Goal: Complete application form: Complete application form

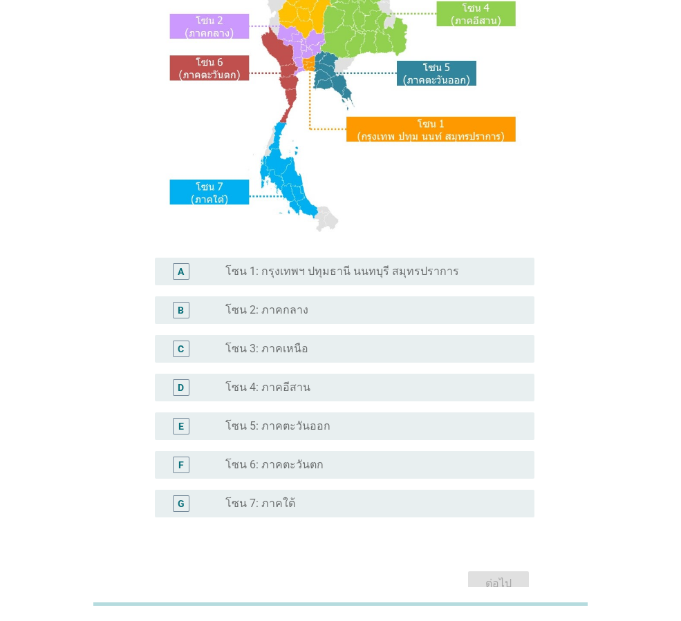
scroll to position [207, 0]
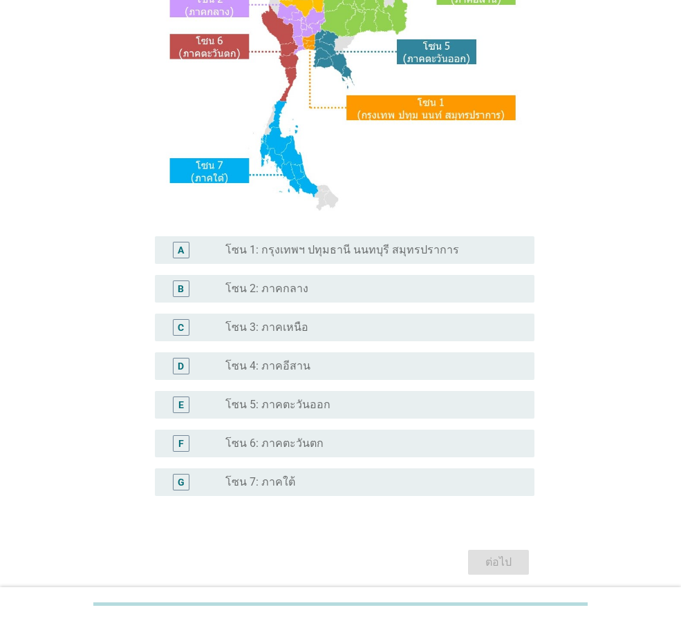
click at [325, 289] on div "radio_button_unchecked โซน 2: ภาคกลาง" at bounding box center [368, 289] width 287 height 14
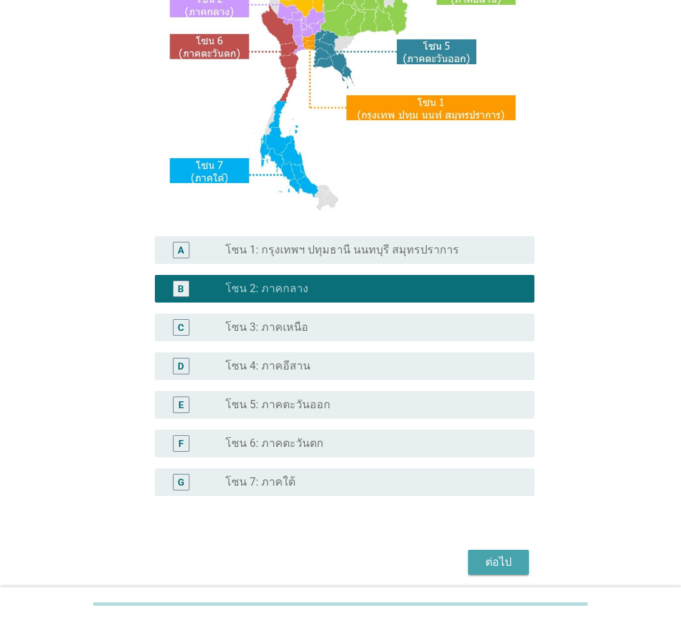
click at [513, 561] on div "ต่อไป" at bounding box center [498, 562] width 39 height 17
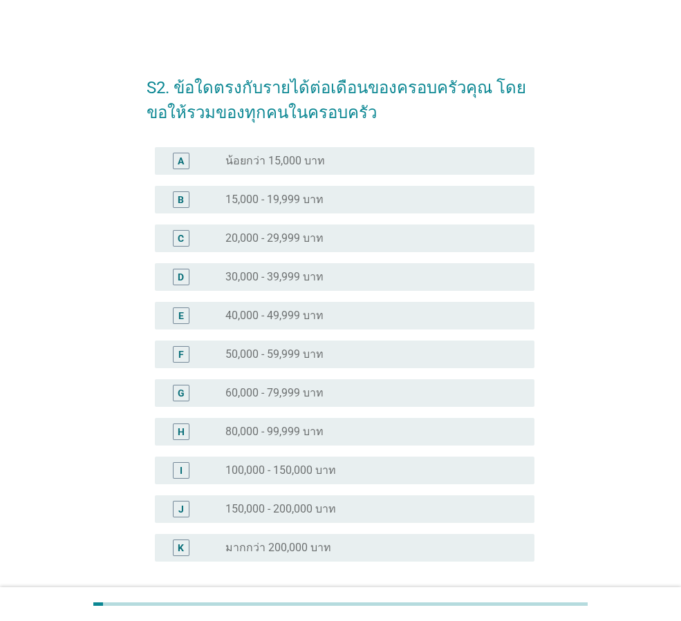
click at [328, 325] on div "E radio_button_unchecked 40,000 - 49,999 บาท" at bounding box center [344, 316] width 379 height 28
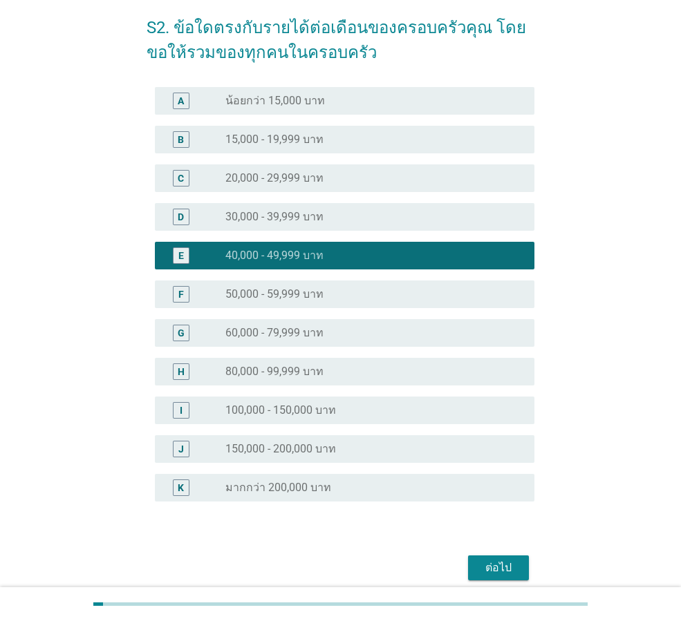
scroll to position [118, 0]
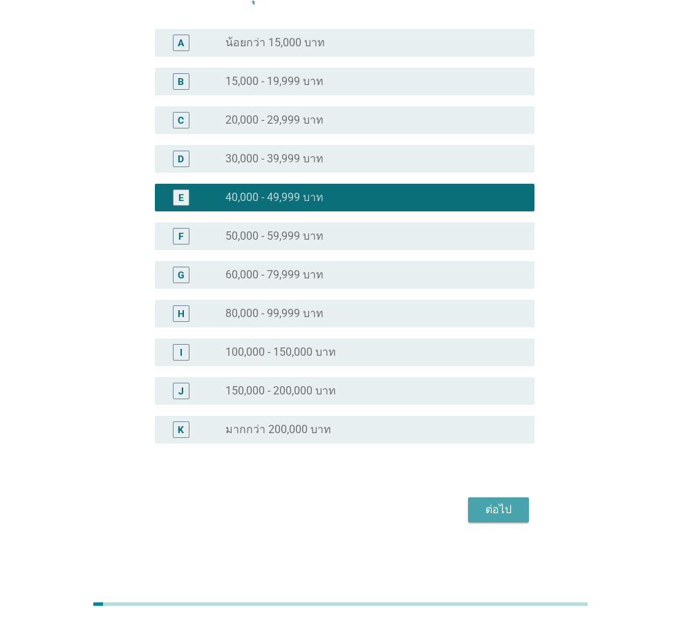
click at [515, 514] on div "ต่อไป" at bounding box center [498, 510] width 39 height 17
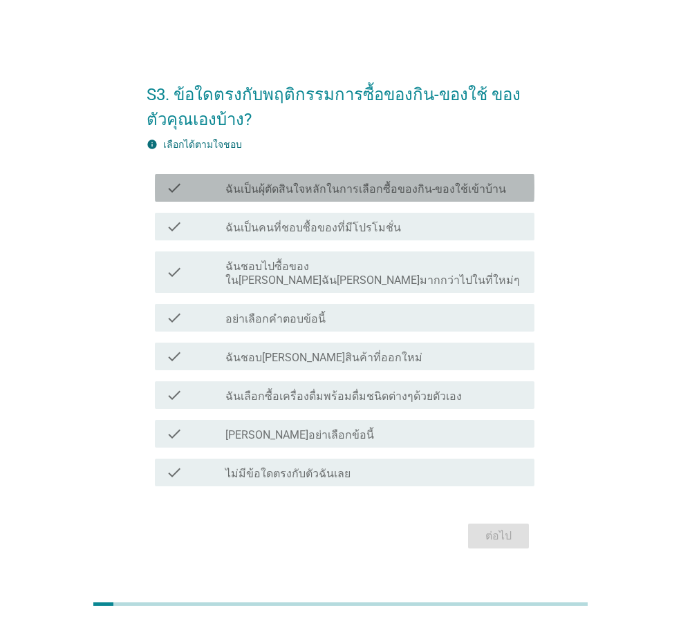
click at [335, 192] on label "ฉันเป็นผุ้ตัดสินใจหลักในการเลือกซื้อของกิน-ของใช้เข้าบ้าน" at bounding box center [365, 189] width 281 height 14
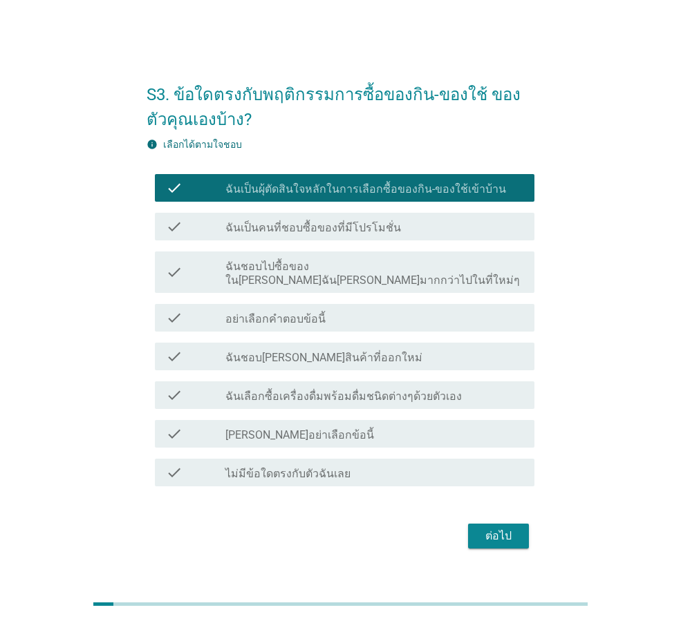
click at [491, 532] on div "ต่อไป" at bounding box center [498, 536] width 39 height 17
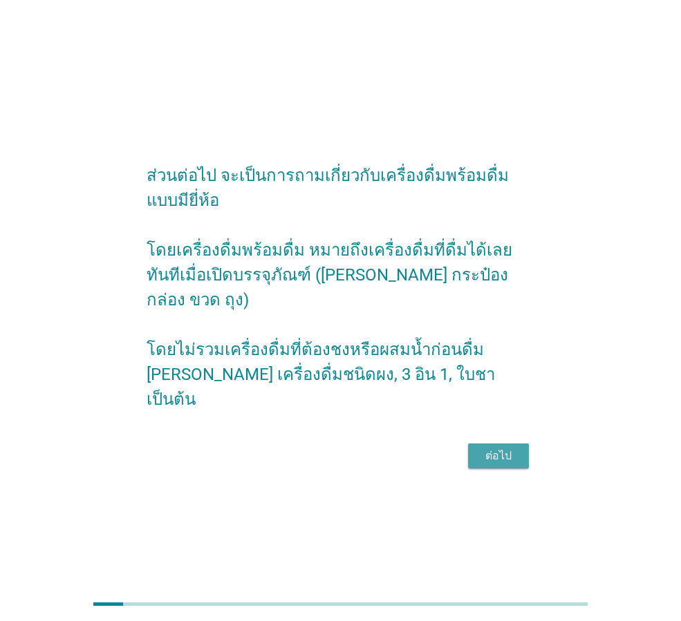
click at [502, 450] on div "ต่อไป" at bounding box center [498, 456] width 39 height 17
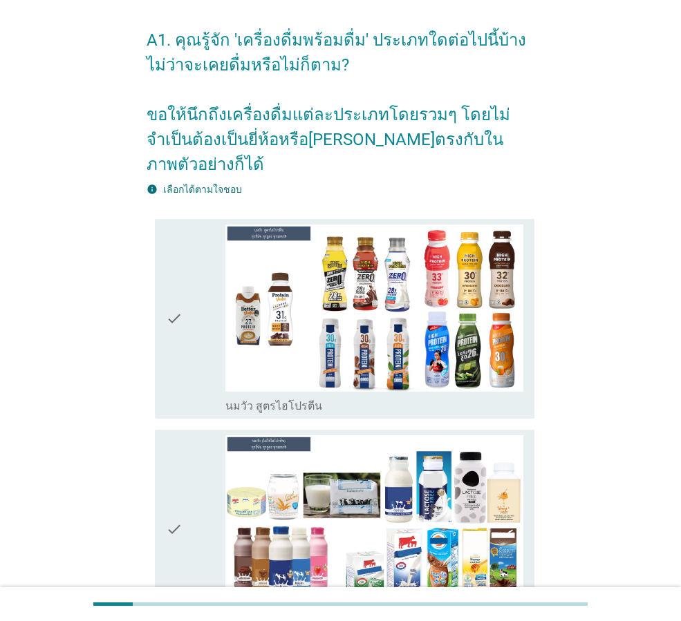
scroll to position [69, 0]
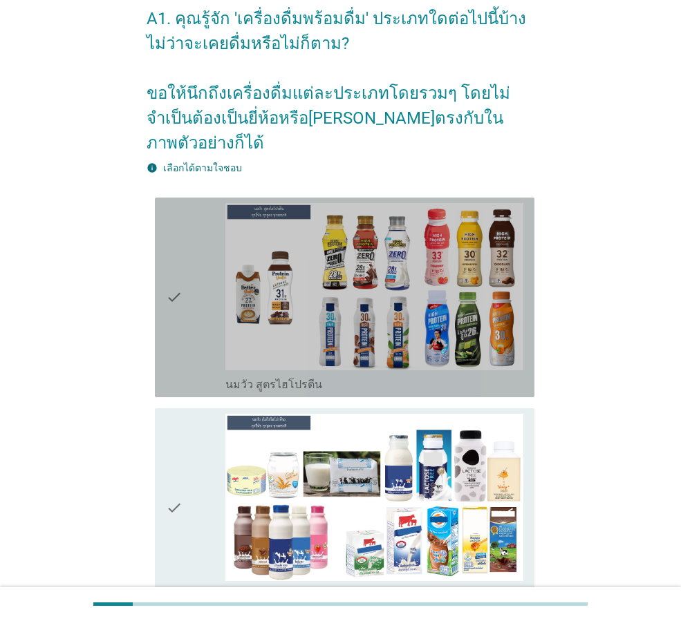
click at [220, 309] on div "check" at bounding box center [195, 297] width 59 height 189
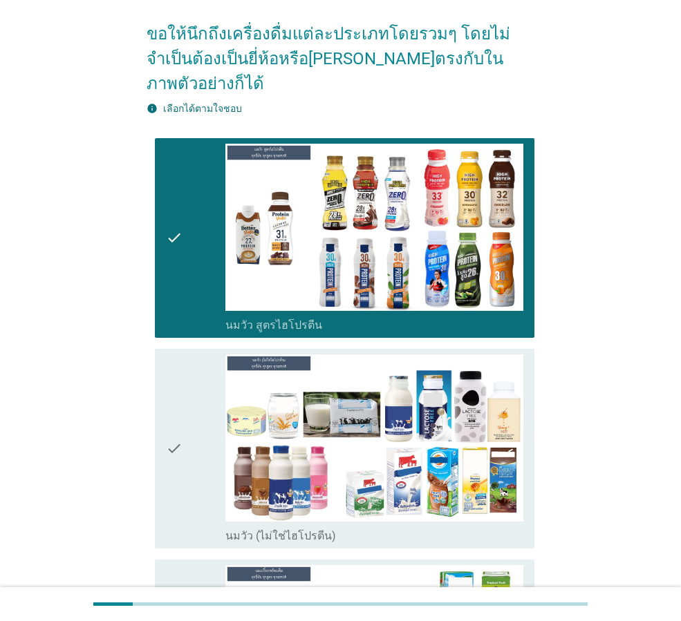
scroll to position [207, 0]
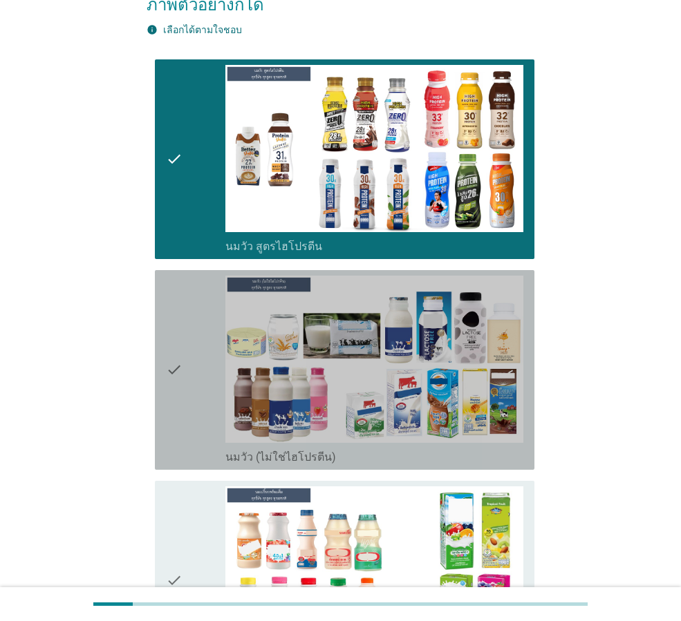
click at [160, 425] on div "check check_box_outline_blank นมวัว (ไม่ใช่ไฮโปรตีน)" at bounding box center [344, 370] width 379 height 200
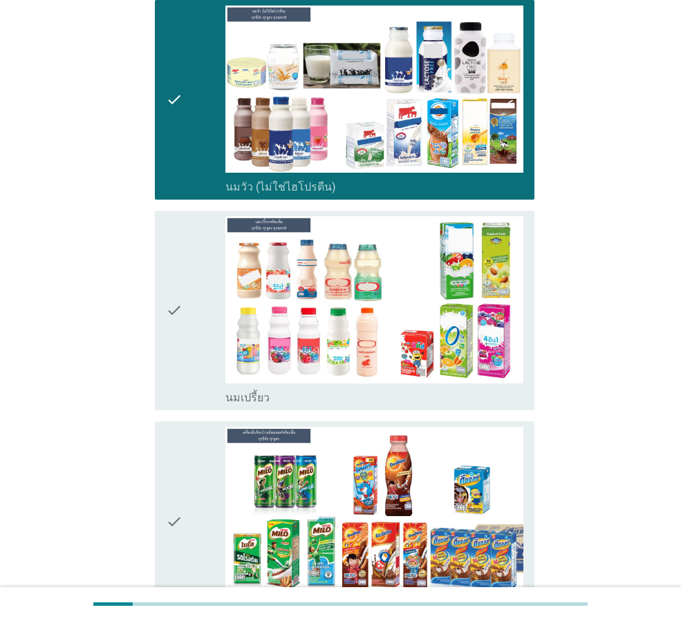
scroll to position [484, 0]
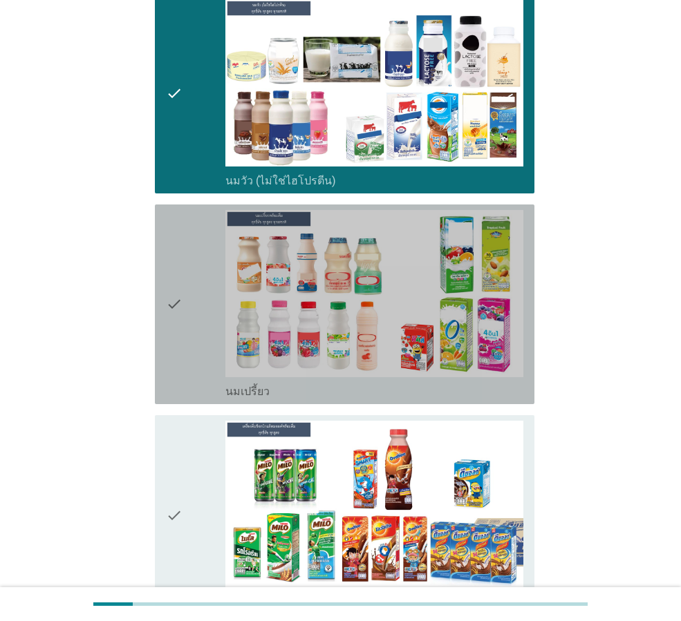
click at [166, 337] on icon "check" at bounding box center [174, 304] width 17 height 189
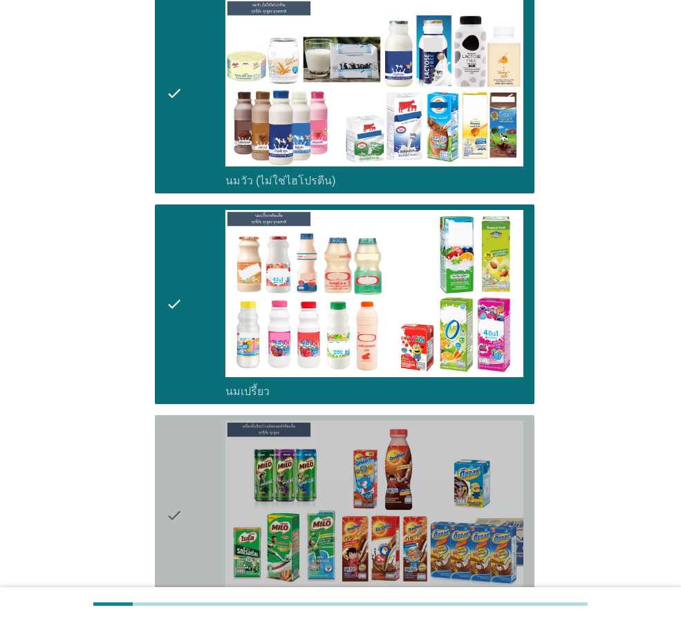
click at [167, 486] on icon "check" at bounding box center [174, 515] width 17 height 189
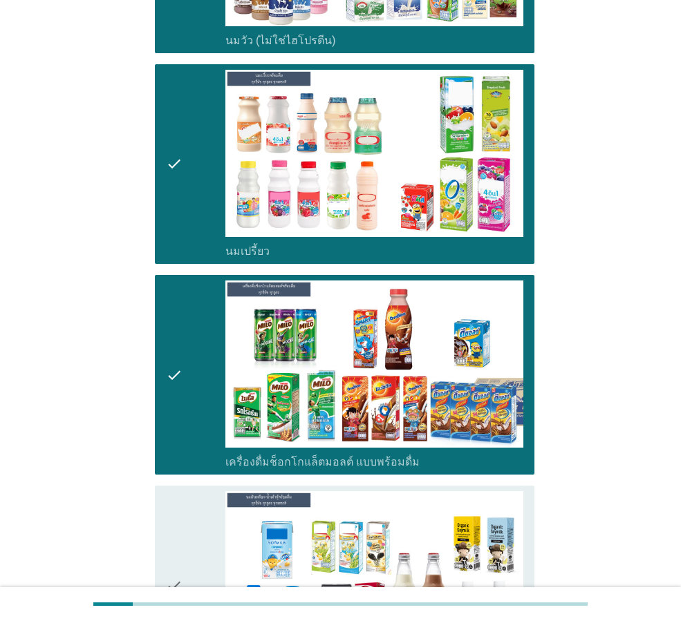
scroll to position [760, 0]
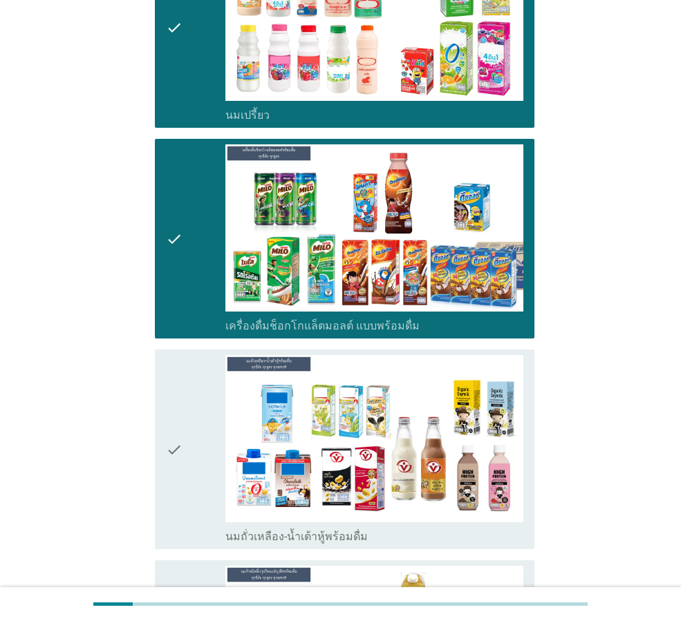
click at [193, 466] on div "check" at bounding box center [195, 449] width 59 height 189
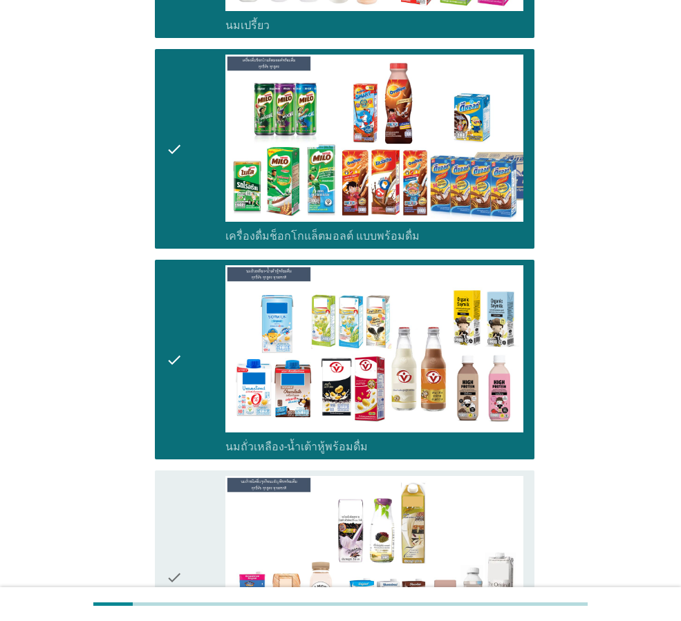
scroll to position [1037, 0]
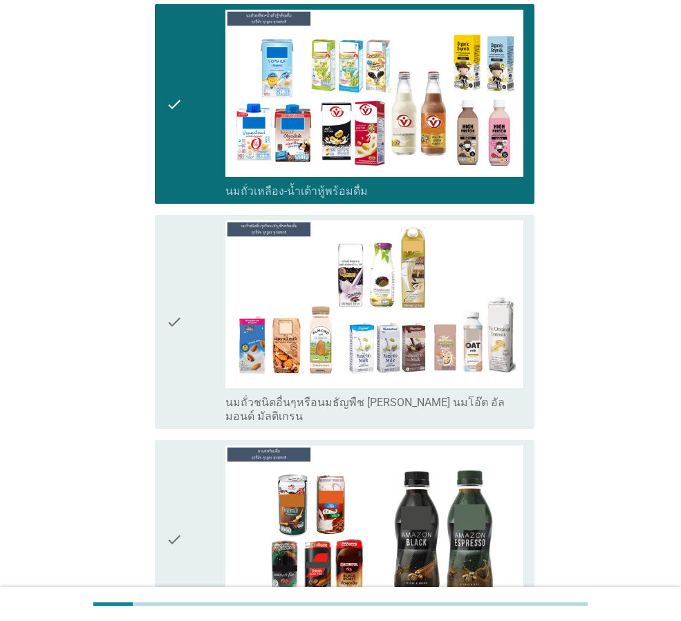
click at [243, 396] on label "นมถั่วชนิดอื่นๆหรือนมธัญพืช [PERSON_NAME] นมโอ๊ต อัลมอนด์ มัลติเกรน" at bounding box center [374, 410] width 298 height 28
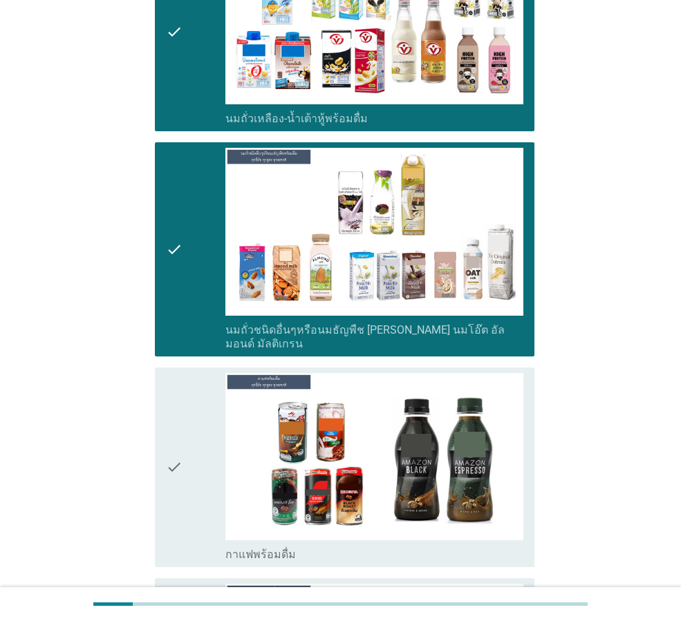
scroll to position [1313, 0]
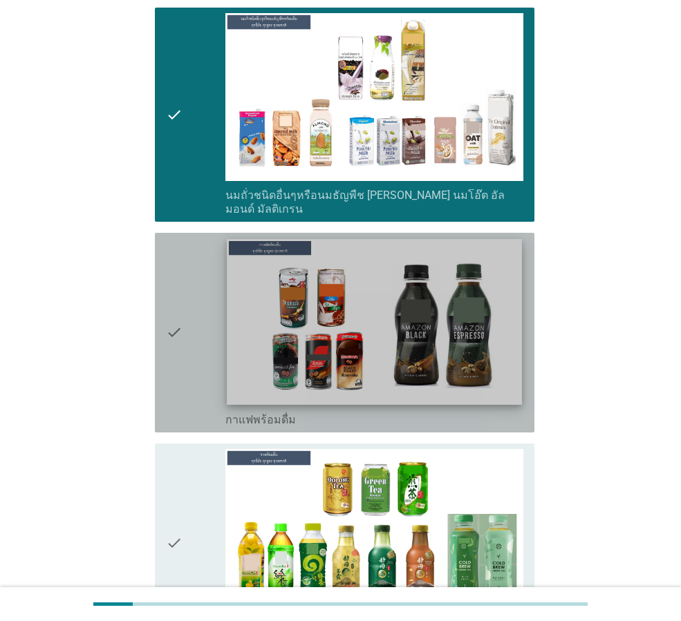
click at [231, 358] on img at bounding box center [374, 322] width 294 height 166
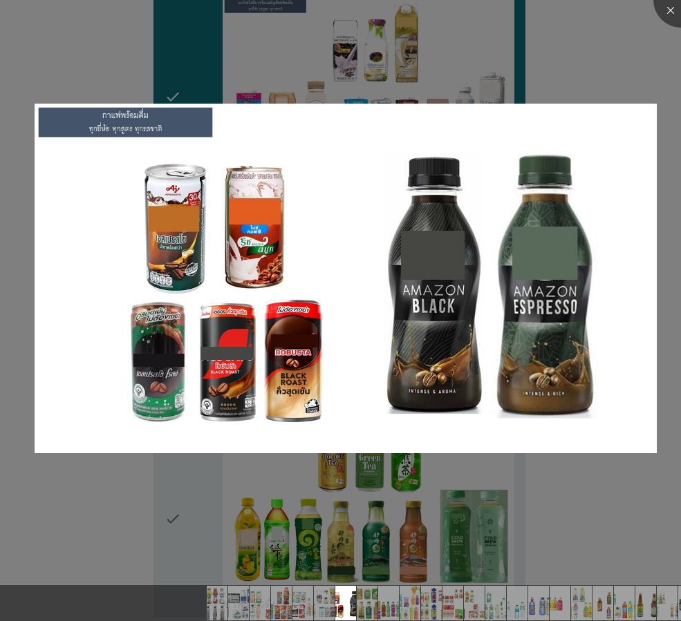
click at [573, 57] on div at bounding box center [340, 310] width 681 height 621
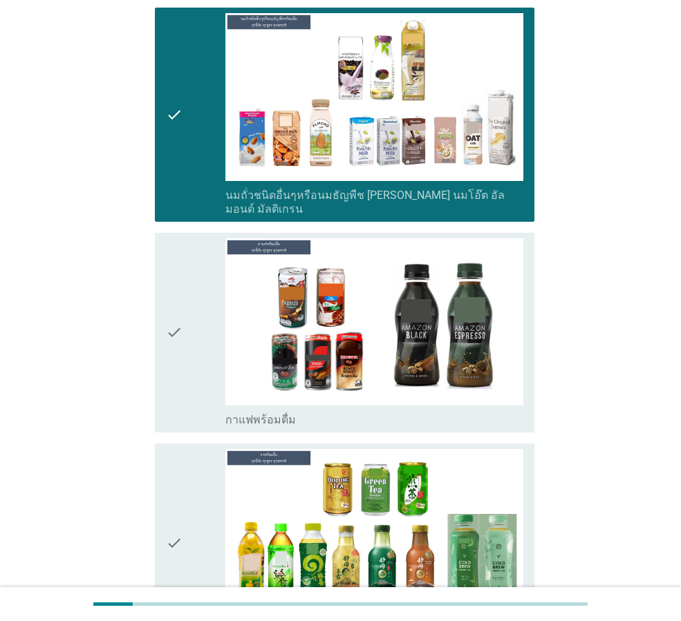
click at [174, 361] on icon "check" at bounding box center [174, 332] width 17 height 189
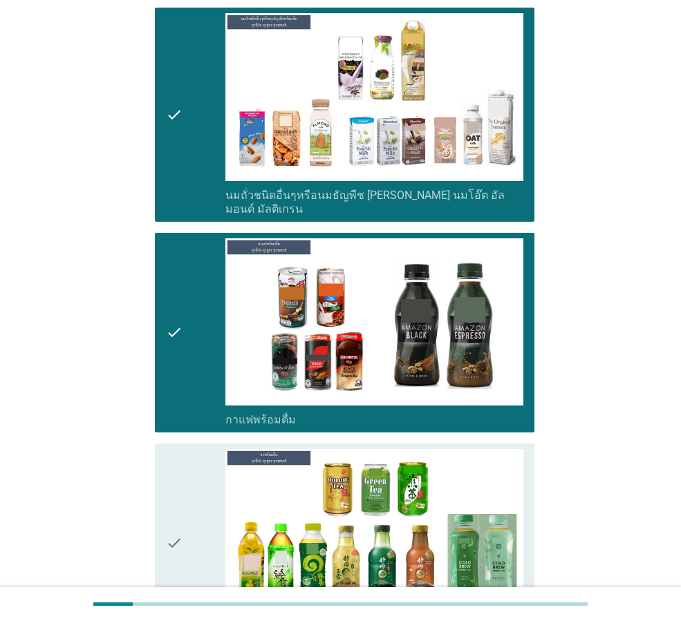
click at [169, 539] on icon "check" at bounding box center [174, 543] width 17 height 189
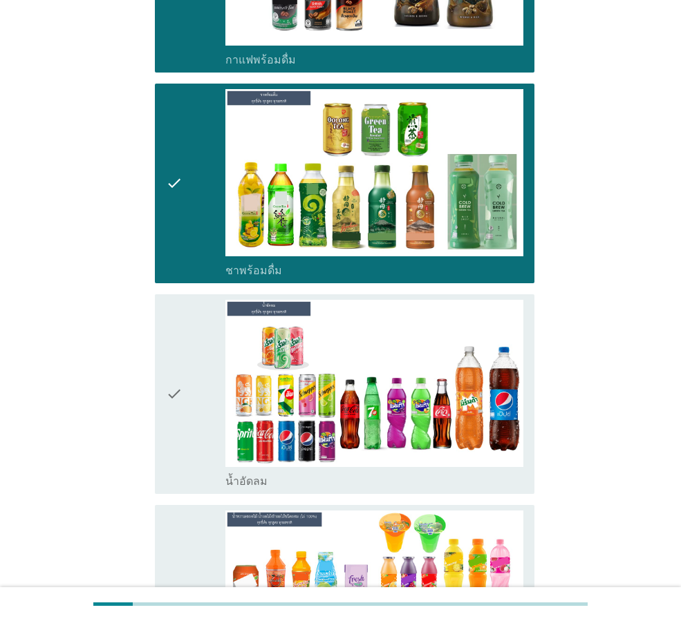
scroll to position [1728, 0]
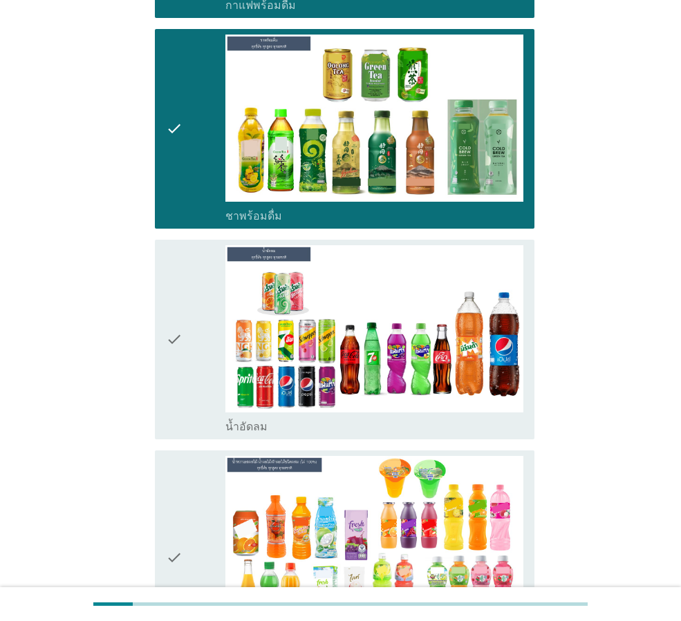
click at [167, 348] on icon "check" at bounding box center [174, 339] width 17 height 189
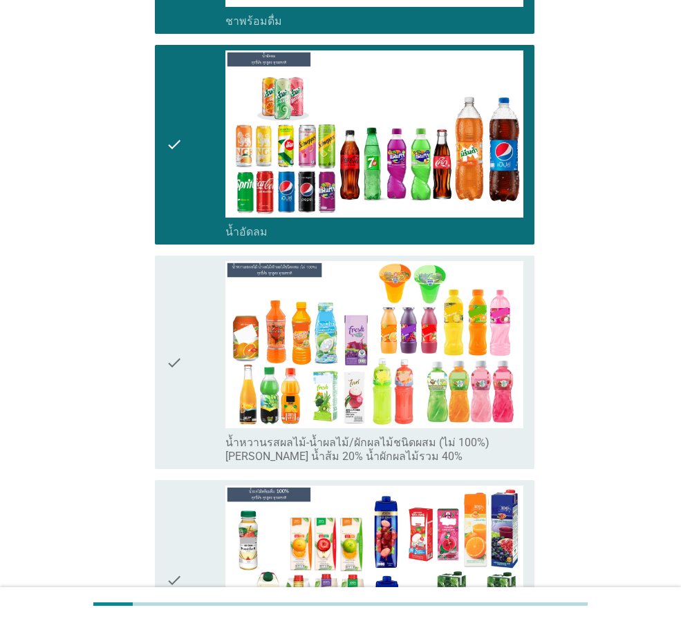
scroll to position [1935, 0]
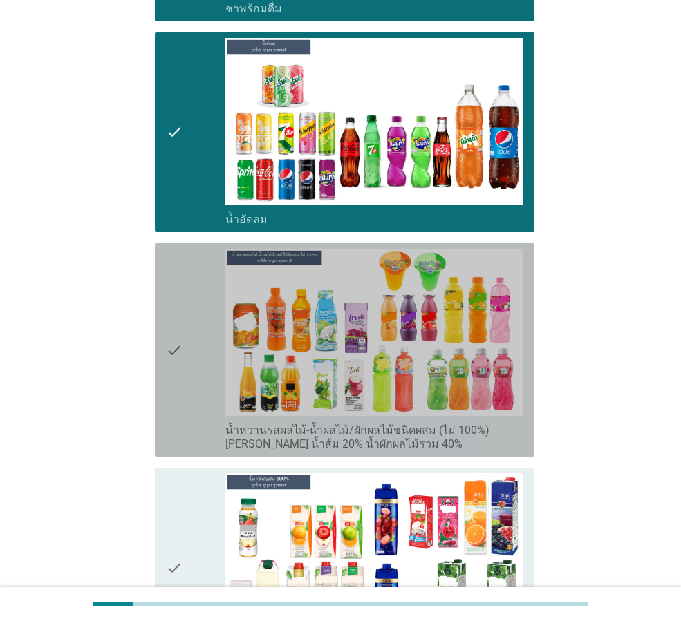
click at [180, 392] on icon "check" at bounding box center [174, 350] width 17 height 202
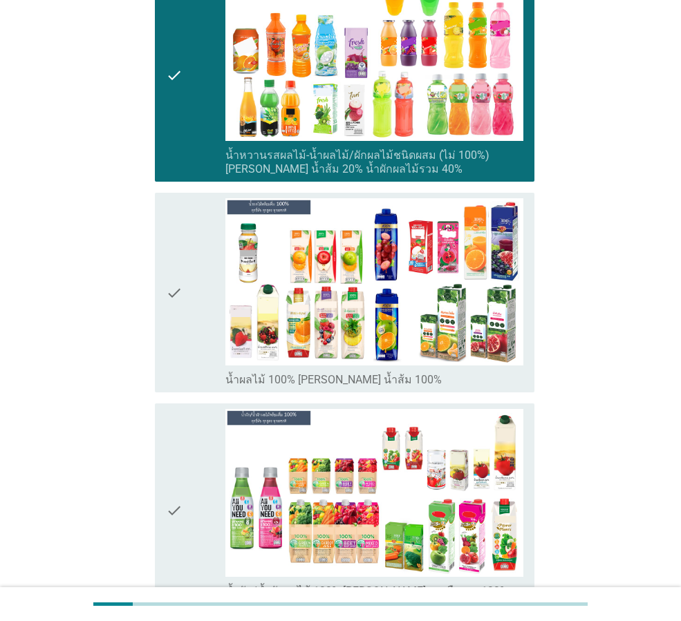
scroll to position [2211, 0]
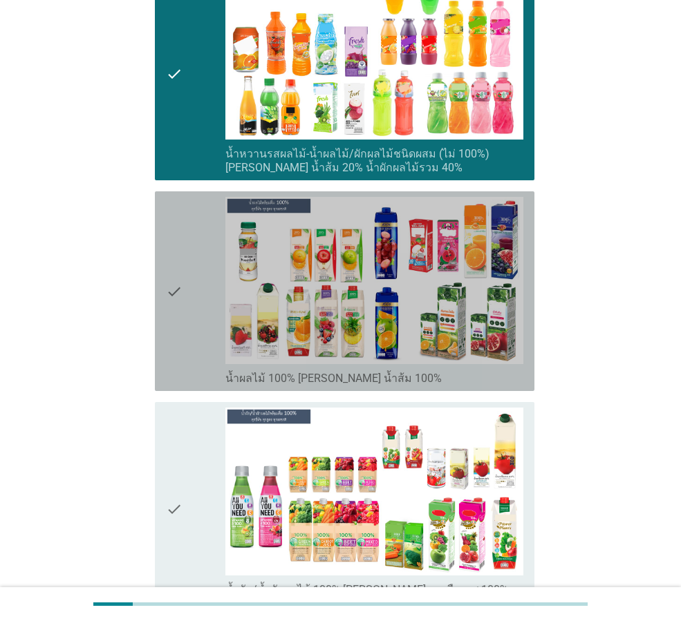
click at [173, 336] on icon "check" at bounding box center [174, 291] width 17 height 189
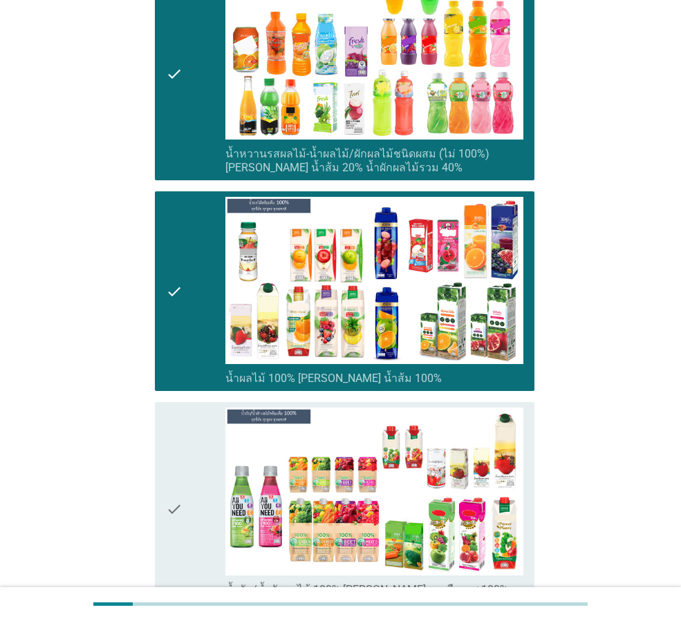
click at [162, 515] on div "check check_box_outline_blank น้ำผัก/น้ำผักผลไม้ 100% [PERSON_NAME] มะเขือเทศ 1…" at bounding box center [344, 509] width 379 height 214
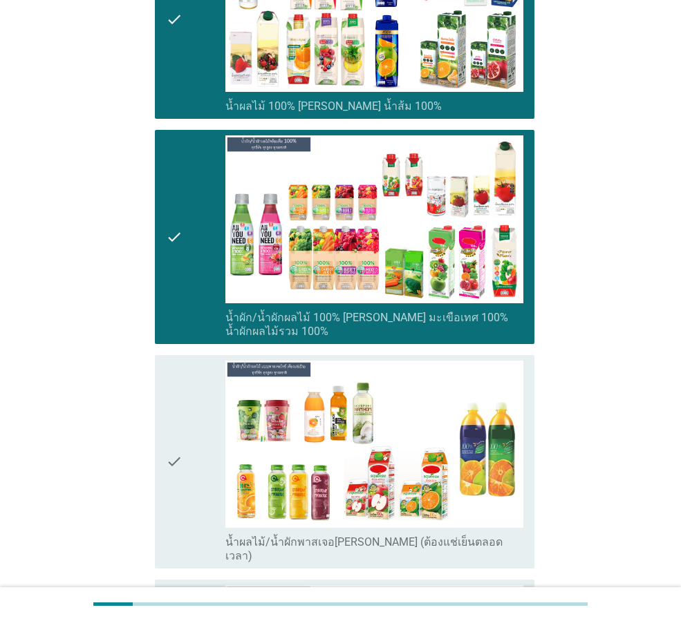
scroll to position [2488, 0]
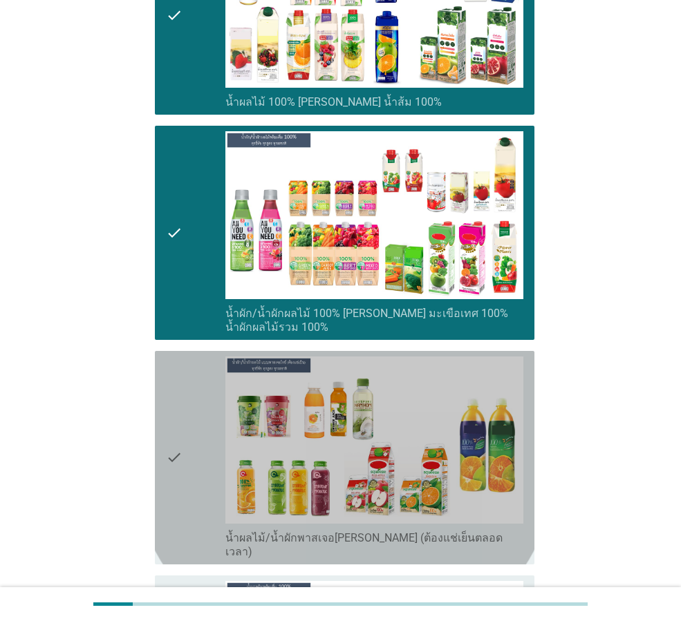
click at [164, 444] on div "check check_box_outline_blank น้ำผลไม้/น้ำผักพาสเจอ[PERSON_NAME] (ต้องแช่เย็นตล…" at bounding box center [344, 458] width 379 height 214
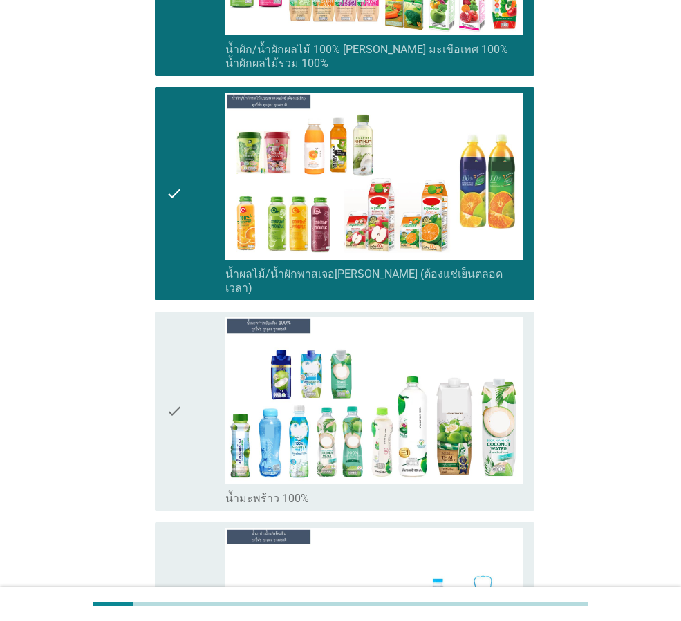
scroll to position [2764, 0]
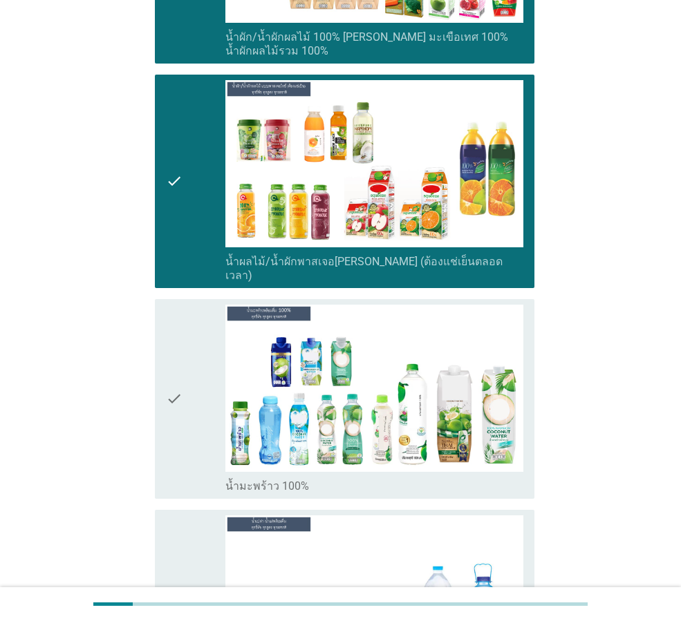
click at [183, 410] on div "check" at bounding box center [195, 399] width 59 height 189
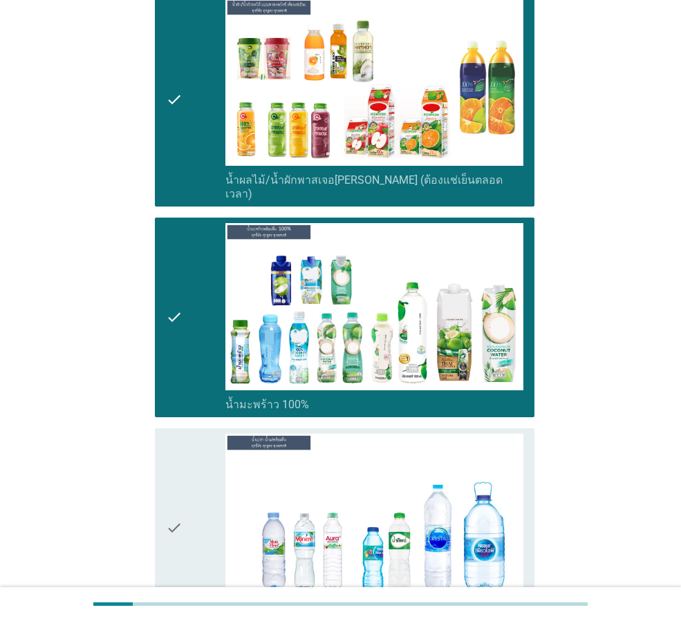
scroll to position [3040, 0]
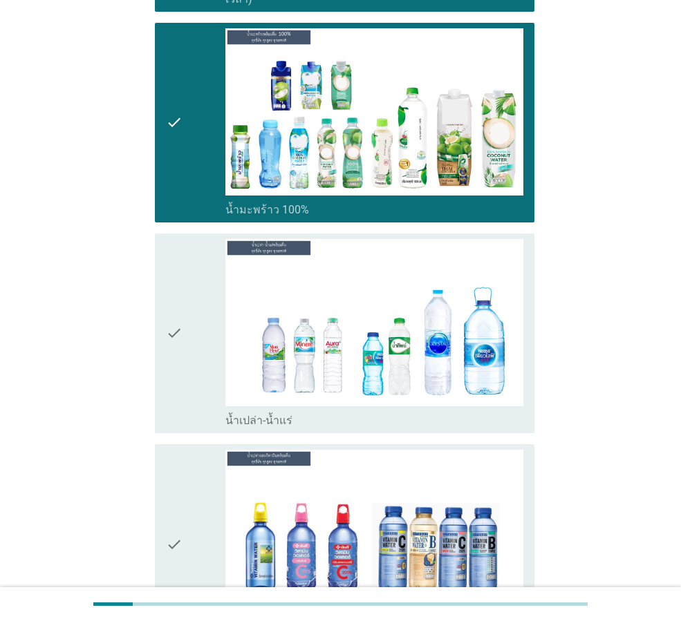
click at [176, 350] on icon "check" at bounding box center [174, 333] width 17 height 189
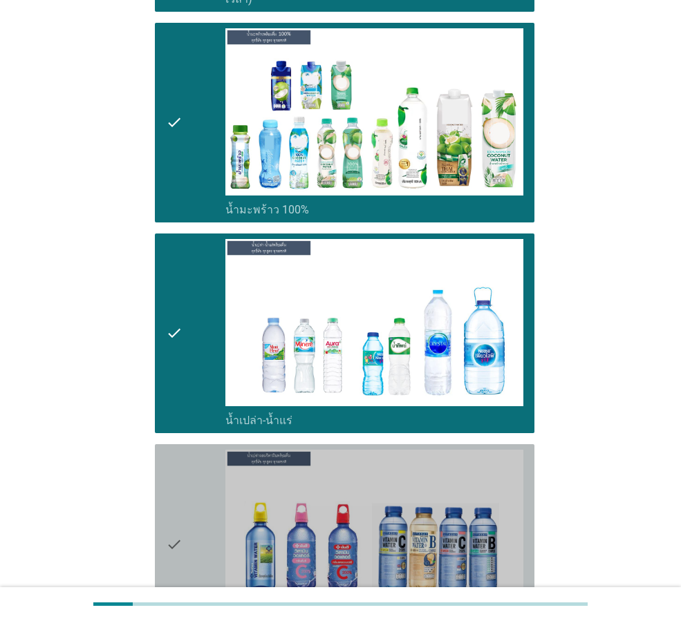
click at [176, 507] on icon "check" at bounding box center [174, 544] width 17 height 189
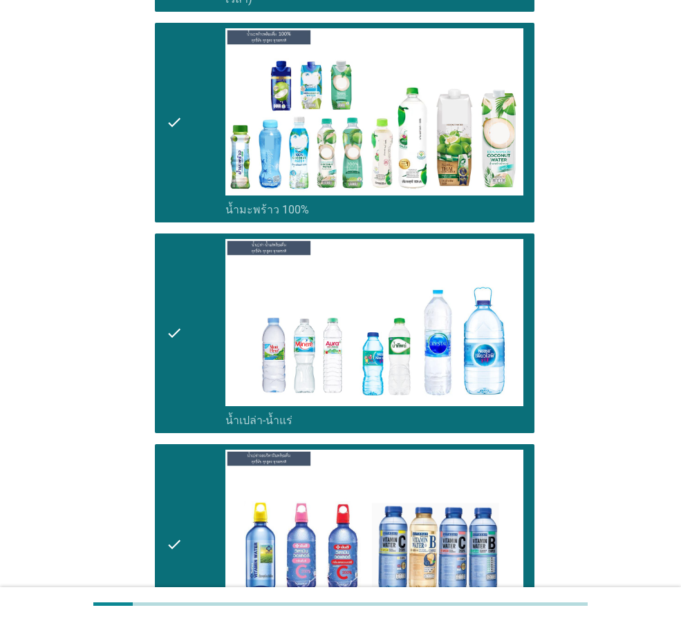
scroll to position [3317, 0]
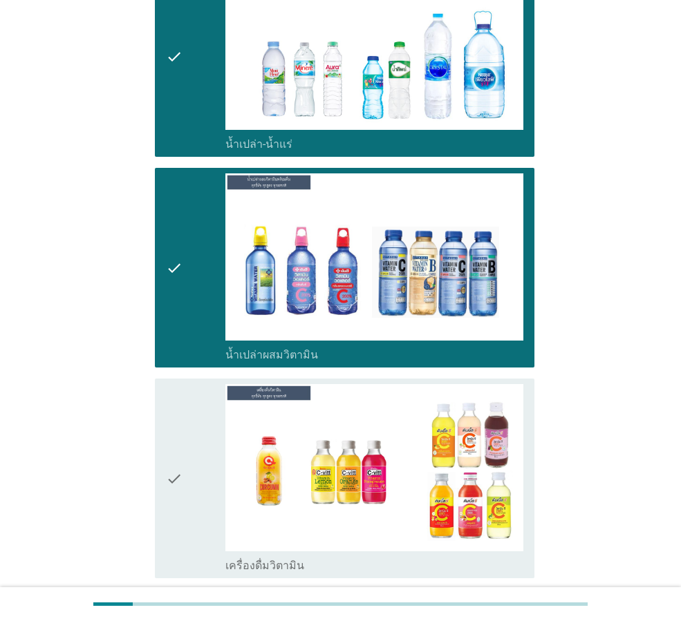
click at [162, 460] on div "check check_box_outline_blank เครื่องดื่มวิตามิน" at bounding box center [344, 479] width 379 height 200
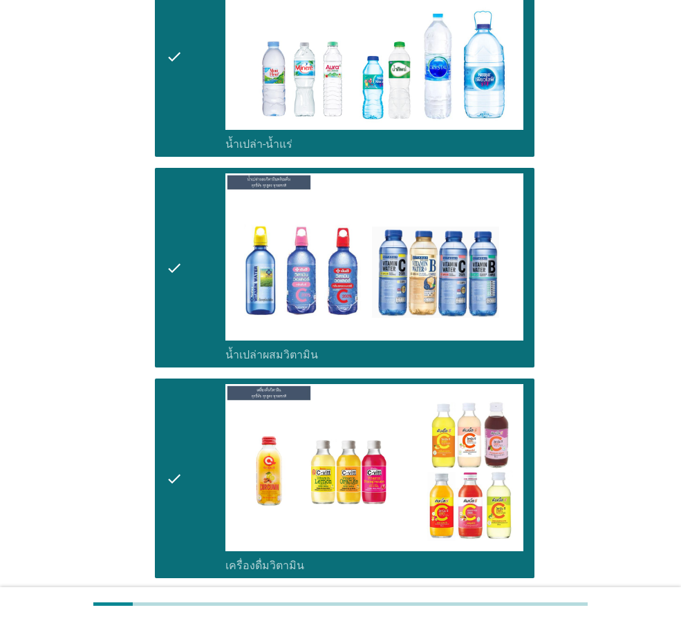
scroll to position [3593, 0]
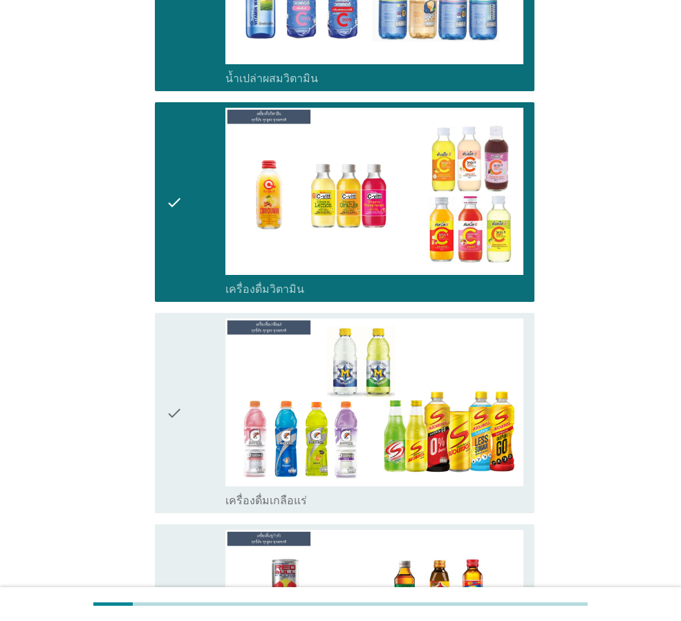
click at [154, 390] on div "check check_box_outline_blank เครื่องดื่มเกลือแร่" at bounding box center [340, 413] width 388 height 211
click at [194, 446] on div "check" at bounding box center [195, 413] width 59 height 189
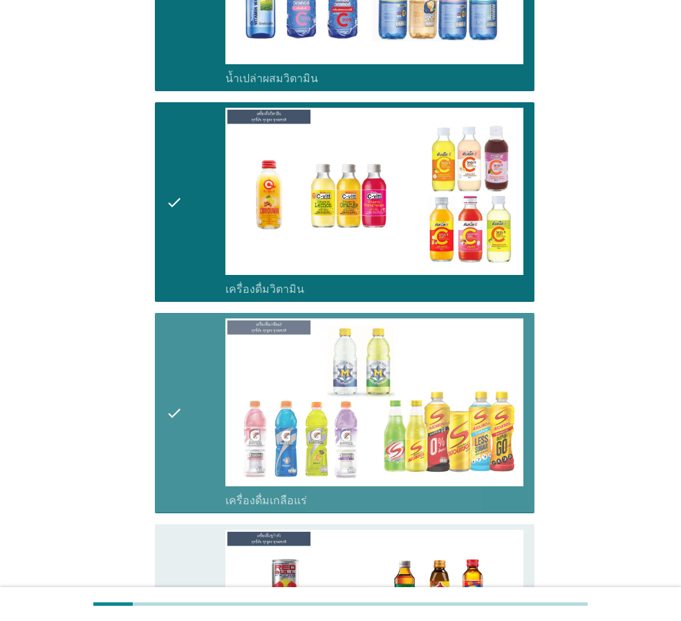
click at [180, 530] on icon "check" at bounding box center [174, 624] width 17 height 189
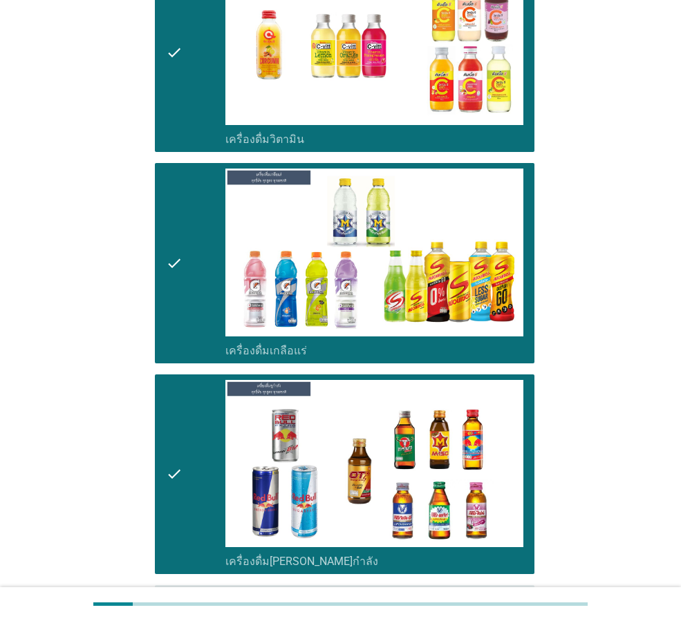
scroll to position [3939, 0]
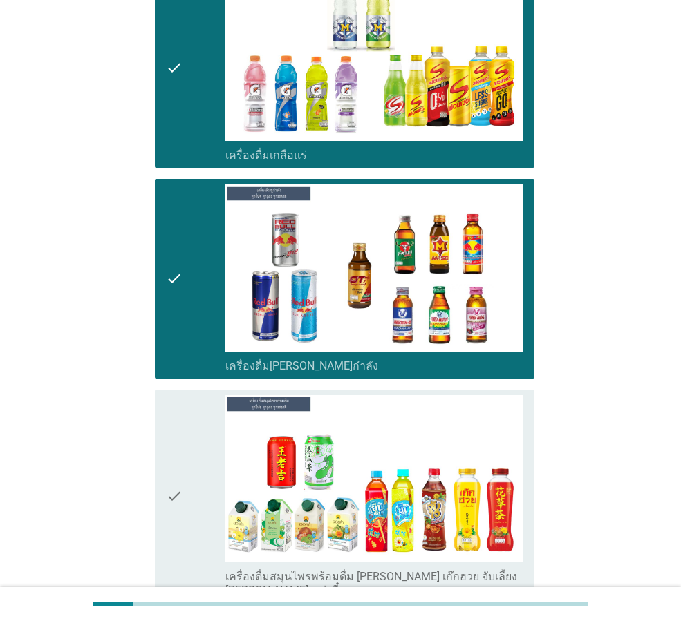
click at [178, 528] on icon "check" at bounding box center [174, 496] width 17 height 202
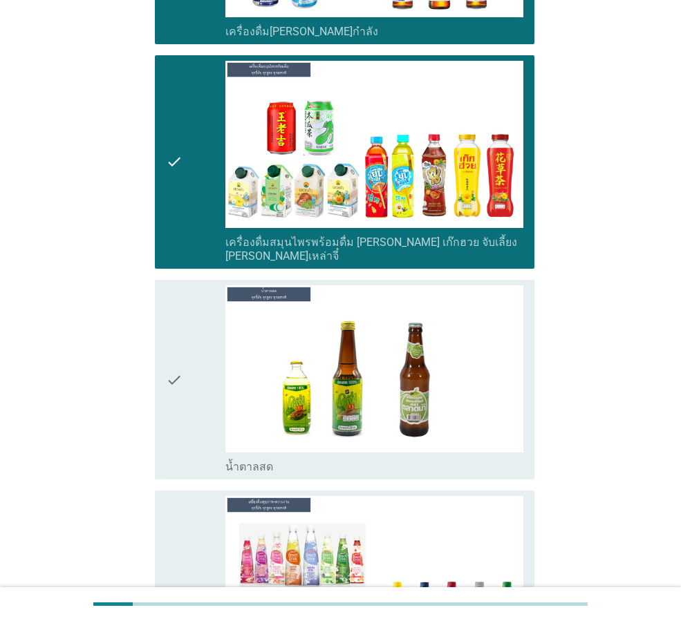
scroll to position [4284, 0]
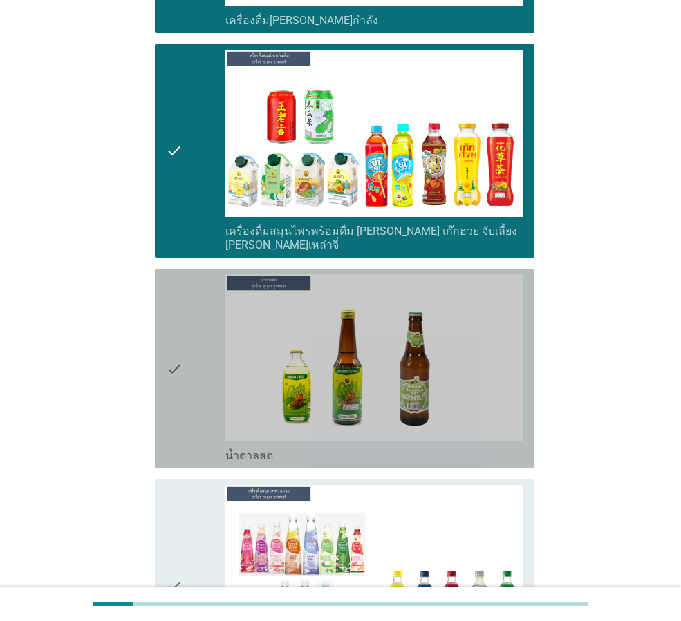
click at [180, 382] on icon "check" at bounding box center [174, 368] width 17 height 189
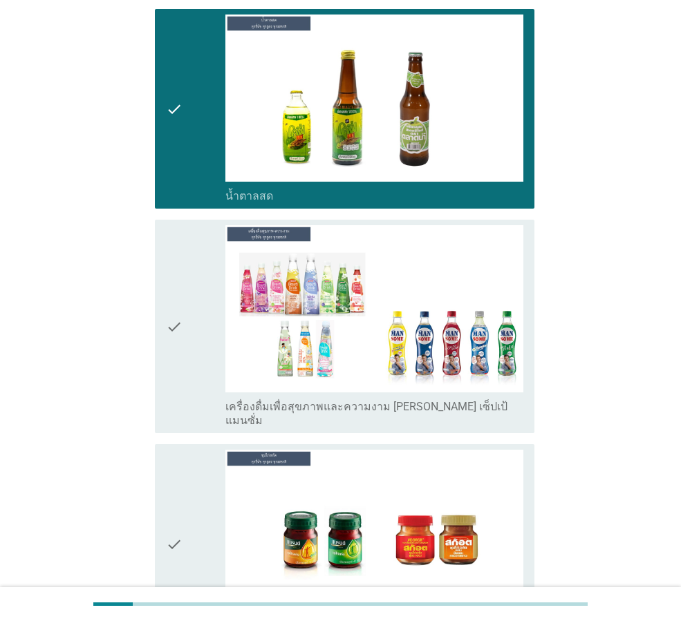
scroll to position [4561, 0]
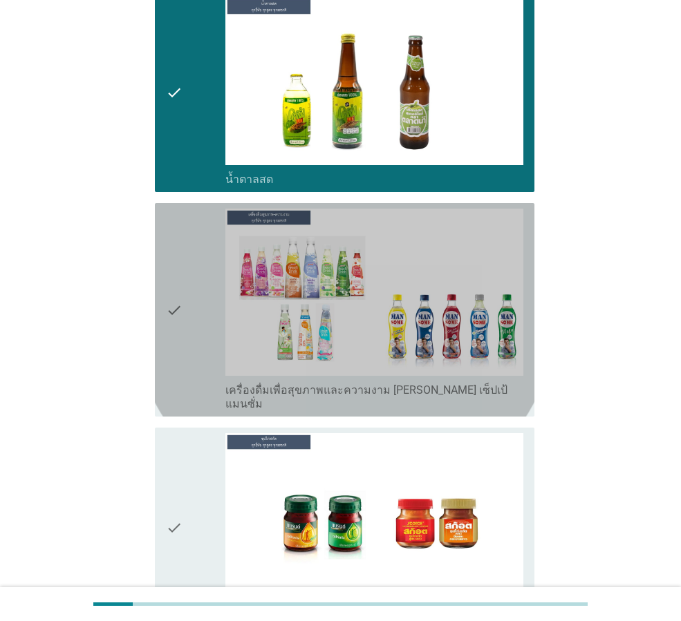
click at [185, 308] on div "check" at bounding box center [195, 310] width 59 height 202
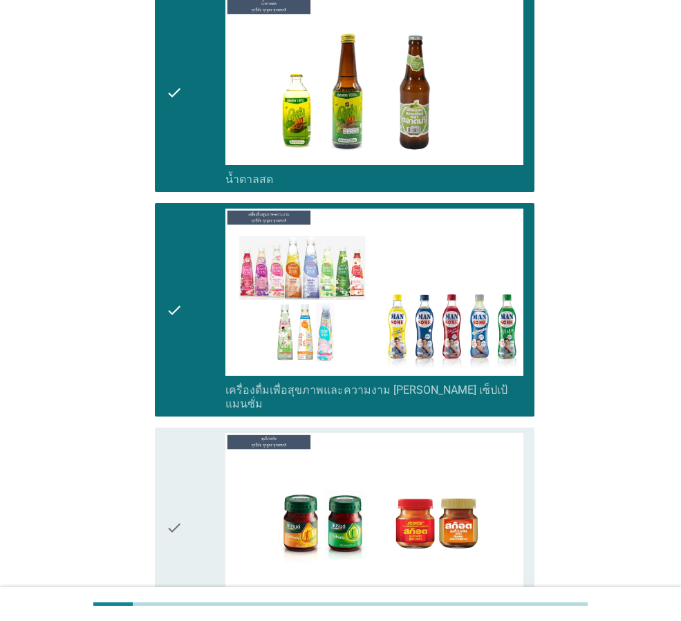
click at [174, 477] on icon "check" at bounding box center [174, 527] width 17 height 189
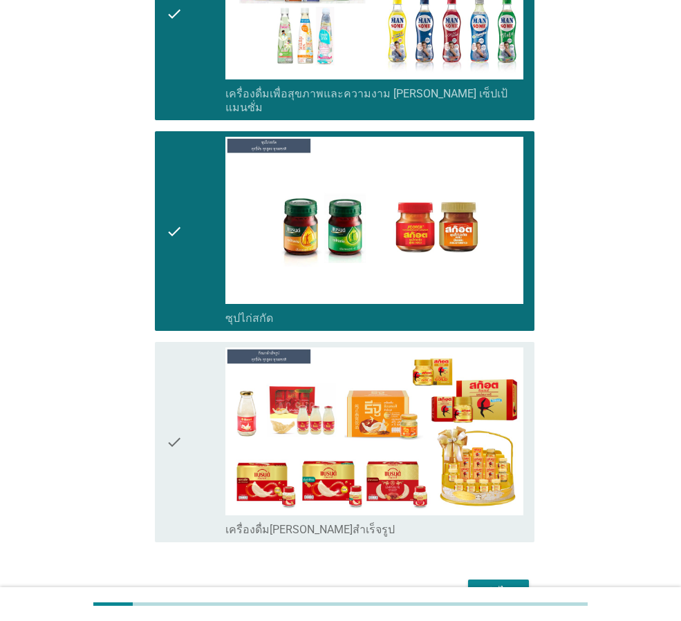
scroll to position [4859, 0]
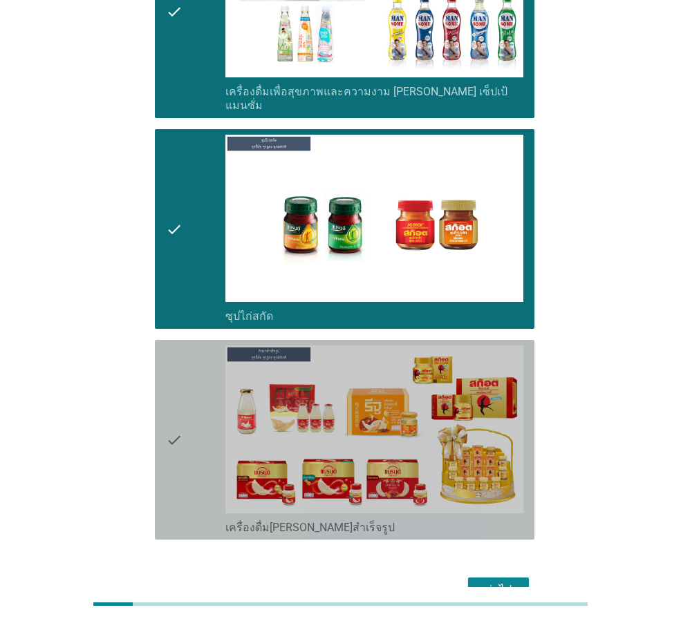
click at [173, 404] on icon "check" at bounding box center [174, 440] width 17 height 189
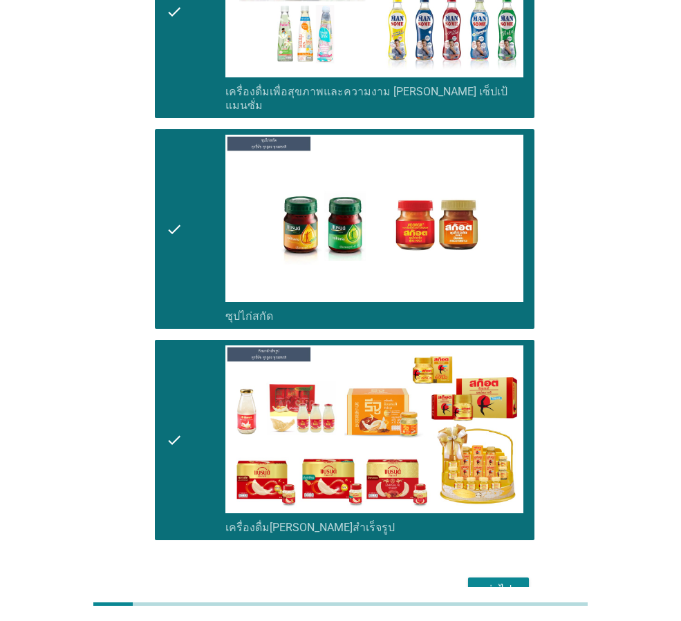
click at [498, 582] on div "ต่อไป" at bounding box center [498, 590] width 39 height 17
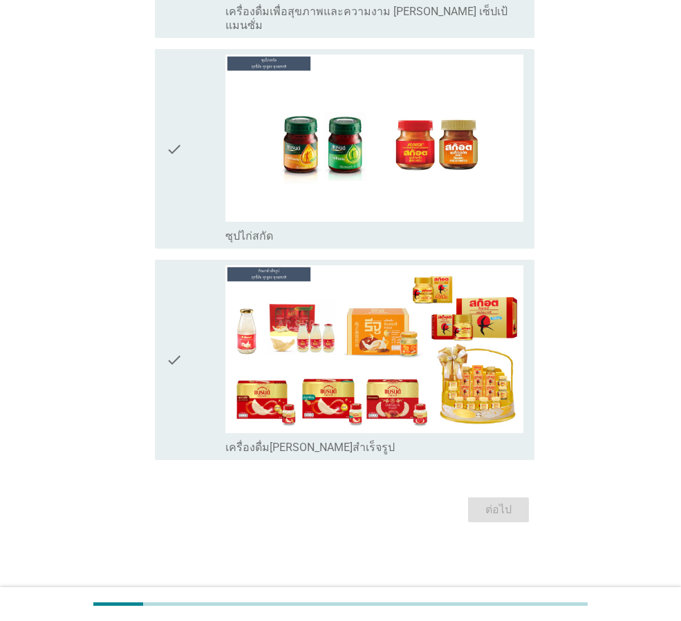
scroll to position [0, 0]
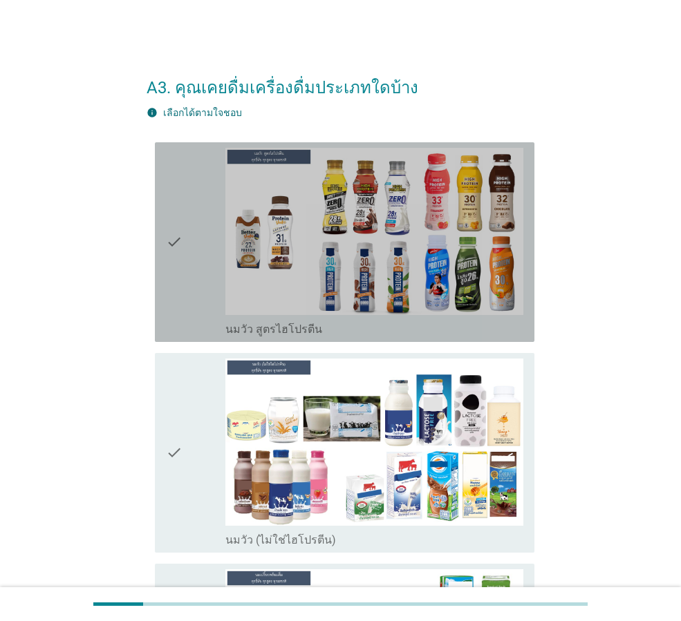
click at [174, 310] on icon "check" at bounding box center [174, 242] width 17 height 189
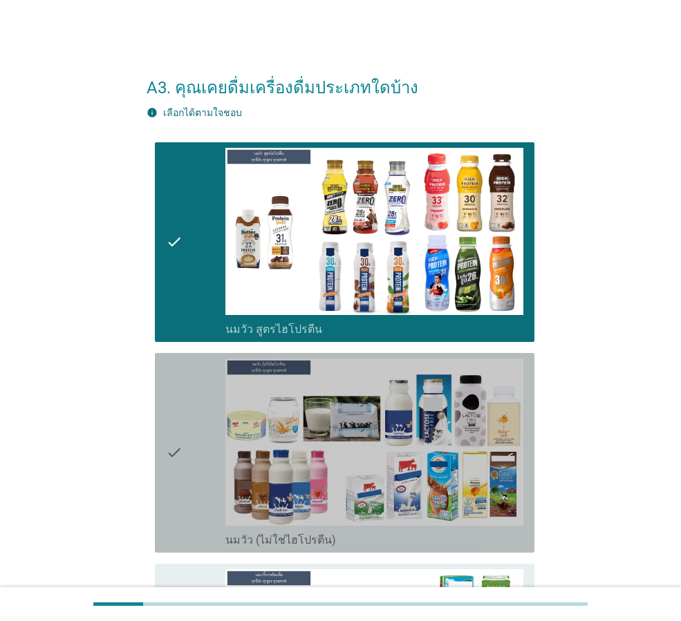
click at [162, 547] on div "check check_box_outline_blank นมวัว (ไม่ใช่ไฮโปรตีน)" at bounding box center [344, 453] width 379 height 200
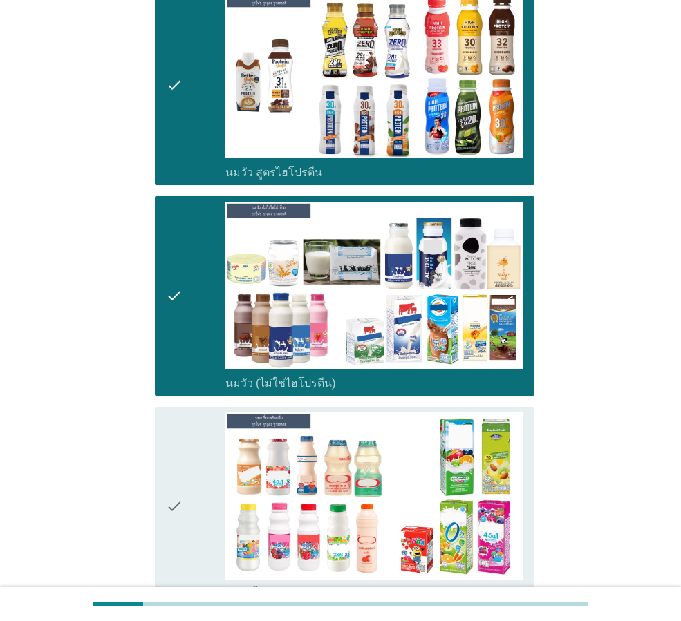
scroll to position [346, 0]
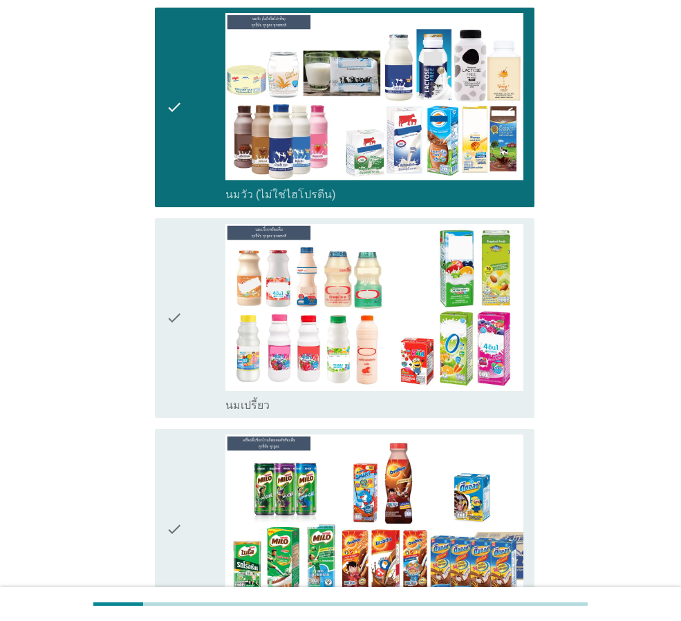
click at [177, 404] on icon "check" at bounding box center [174, 318] width 17 height 189
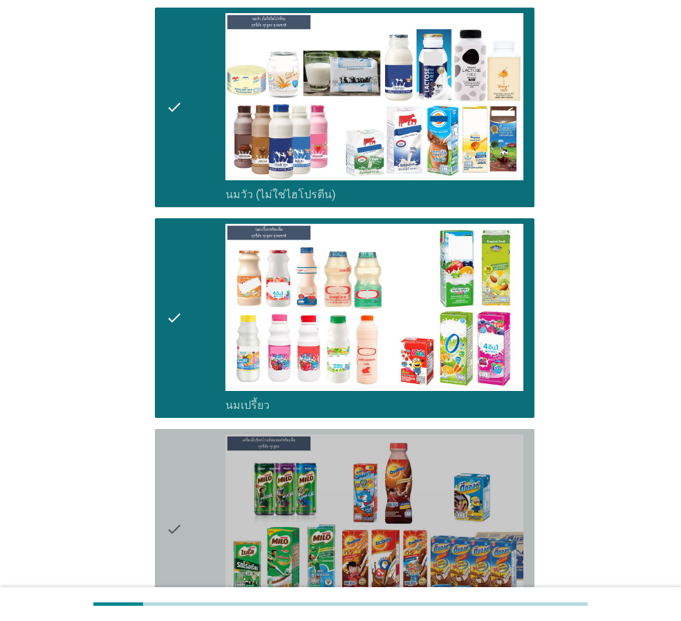
click at [180, 481] on icon "check" at bounding box center [174, 529] width 17 height 189
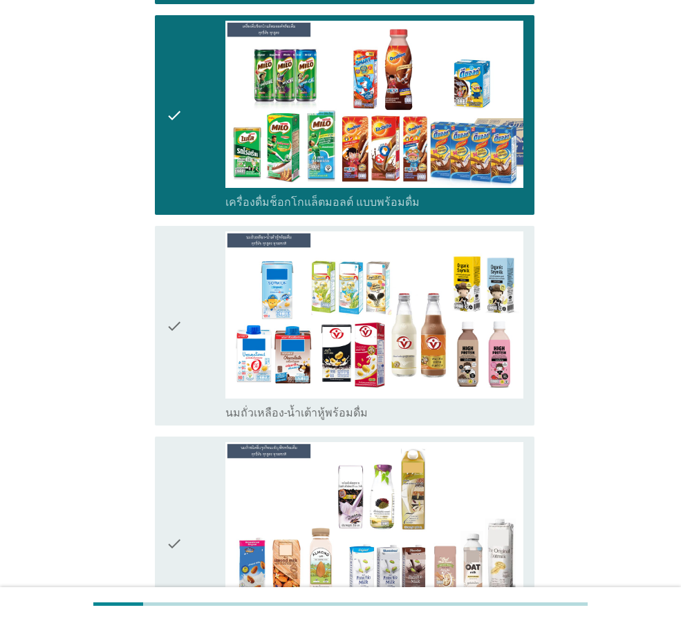
scroll to position [760, 0]
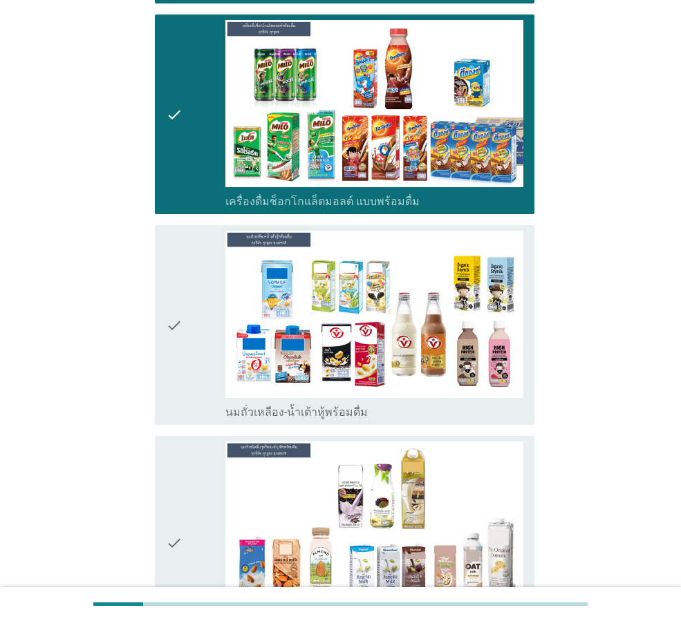
click at [185, 393] on div "check" at bounding box center [195, 325] width 59 height 189
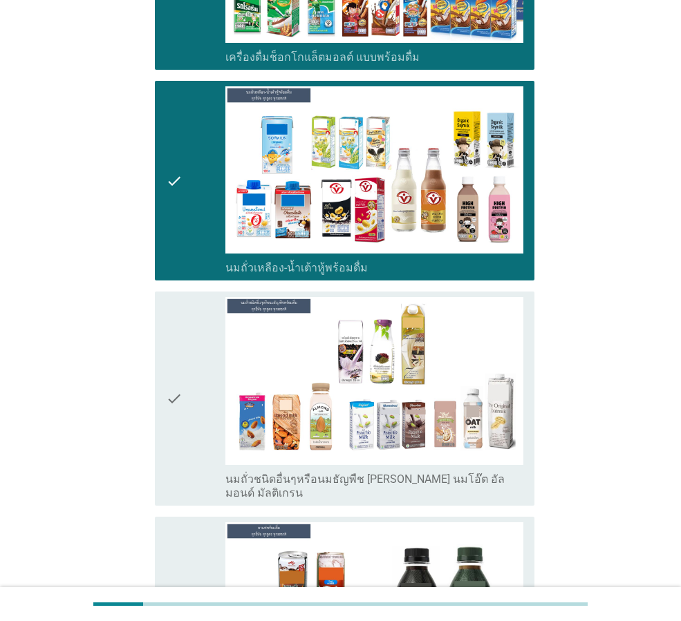
scroll to position [1037, 0]
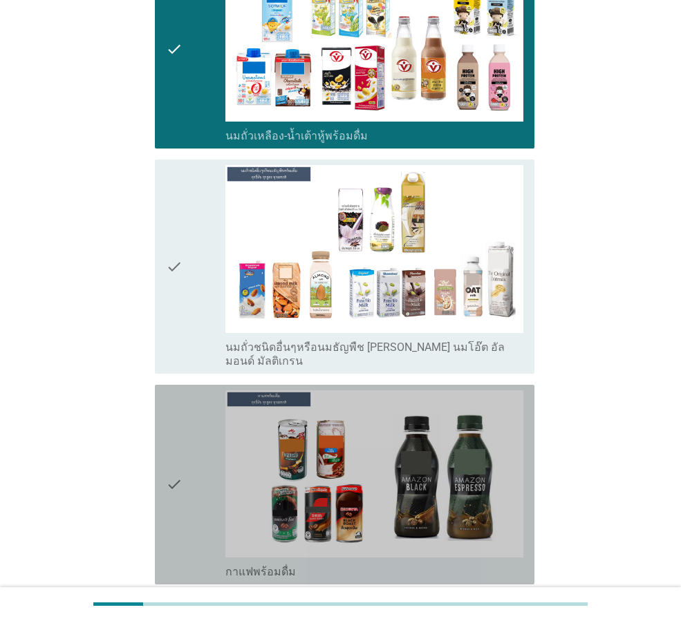
click at [159, 524] on div "check check_box_outline_blank กาแฟพร้อมดื่ม" at bounding box center [344, 485] width 379 height 200
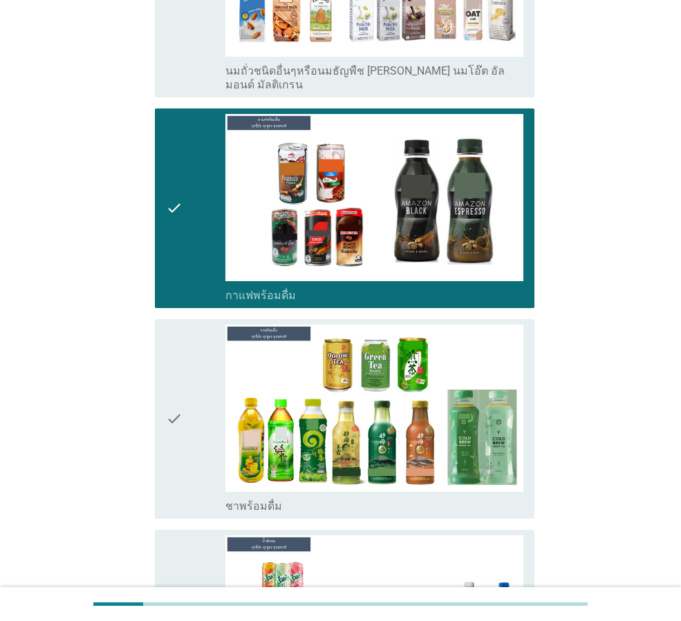
scroll to position [1382, 0]
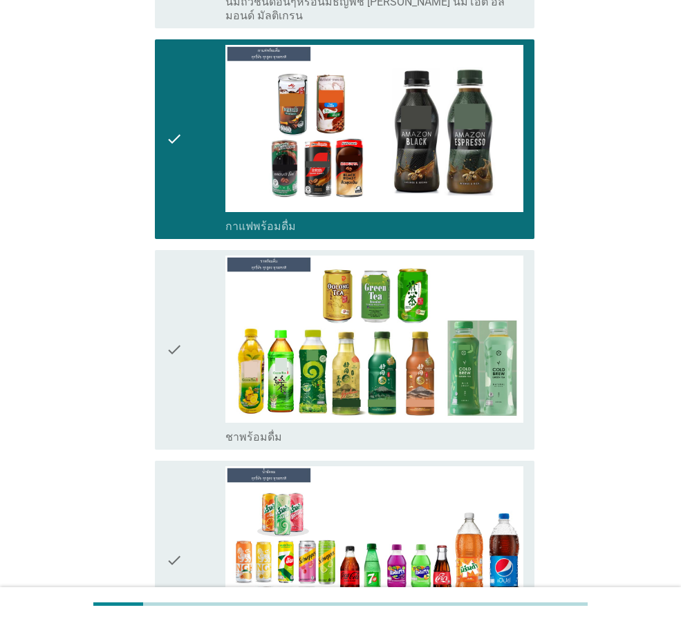
click at [191, 426] on div "check" at bounding box center [195, 350] width 59 height 189
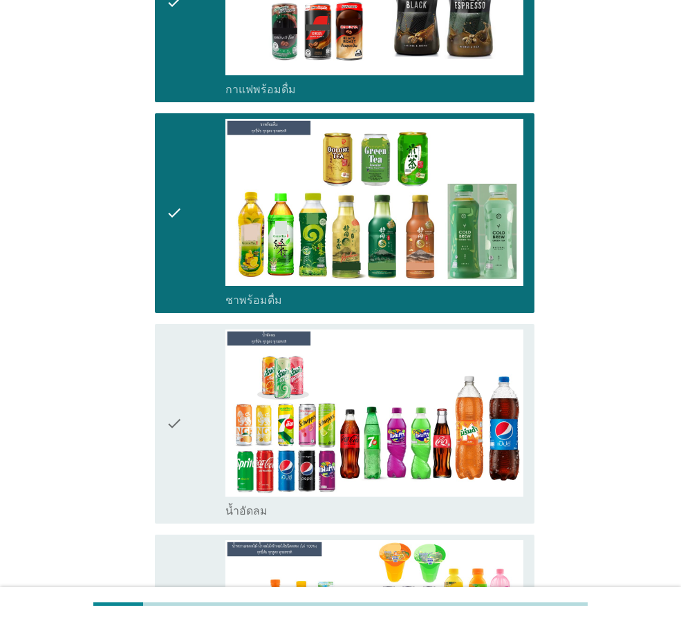
scroll to position [1520, 0]
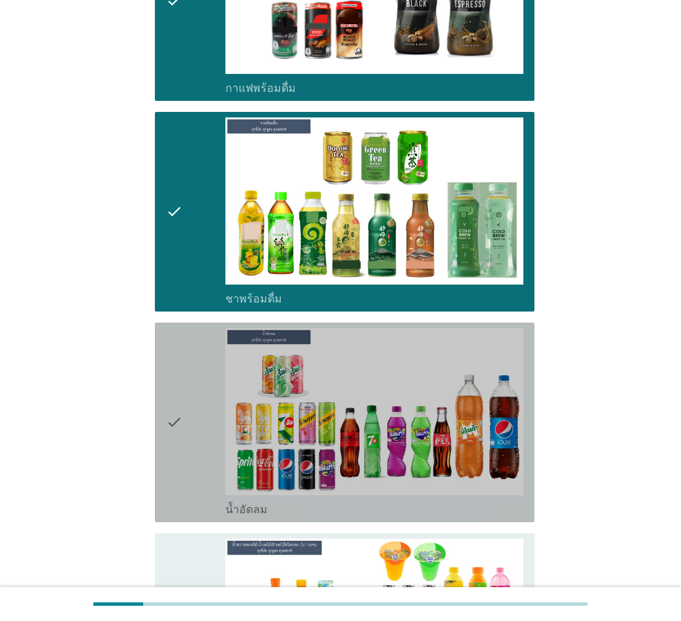
click at [169, 486] on icon "check" at bounding box center [174, 422] width 17 height 189
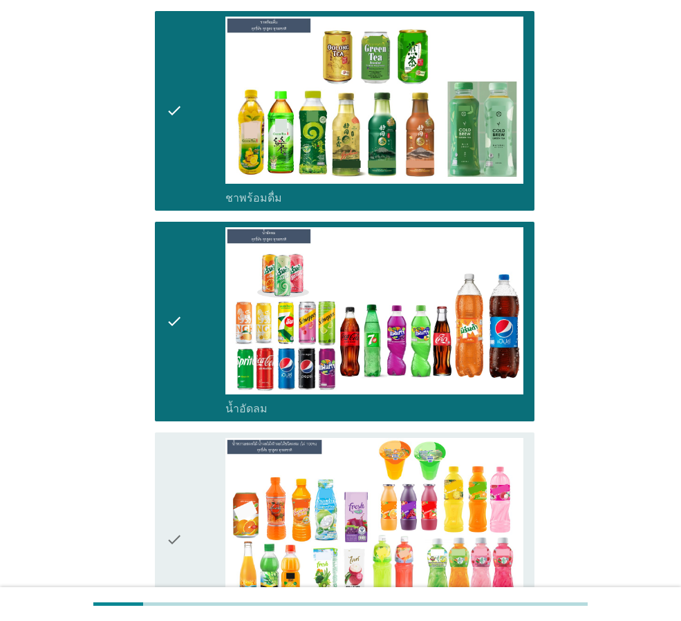
scroll to position [1728, 0]
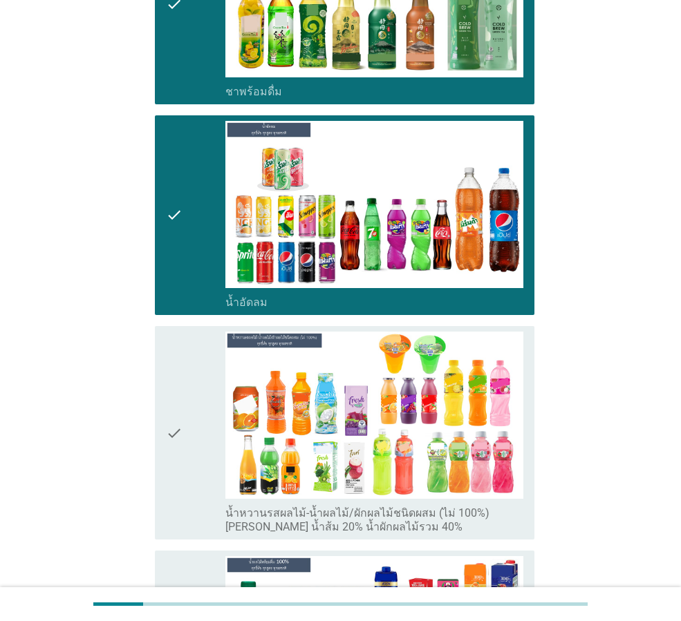
click at [188, 461] on div "check" at bounding box center [195, 433] width 59 height 202
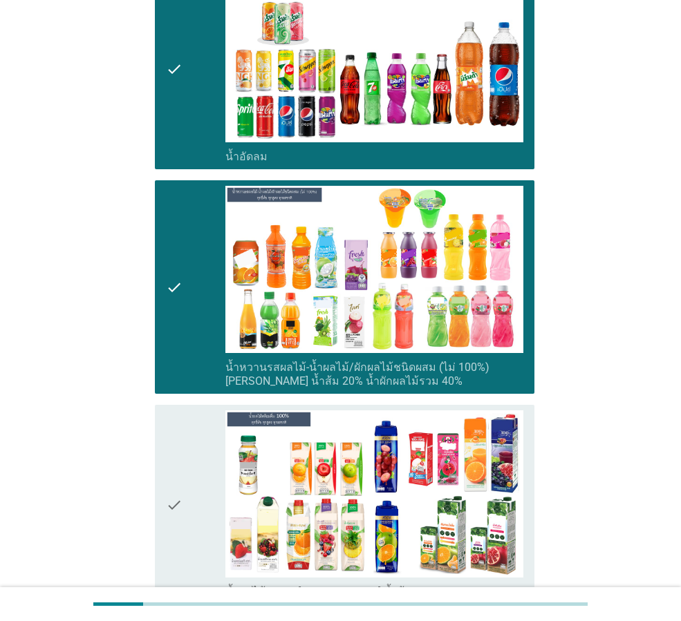
scroll to position [2073, 0]
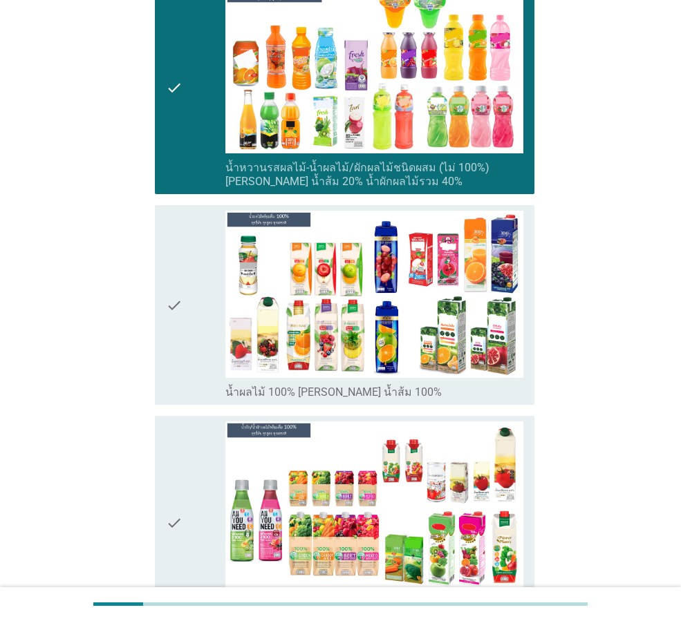
click at [146, 348] on div "A3. คุณเคยดื่มเครื่องดื่มประเภทใดบ้าง info เลือกได้ตามใจชอบ check check_box_out…" at bounding box center [340, 628] width 410 height 5302
click at [171, 360] on icon "check" at bounding box center [174, 305] width 17 height 189
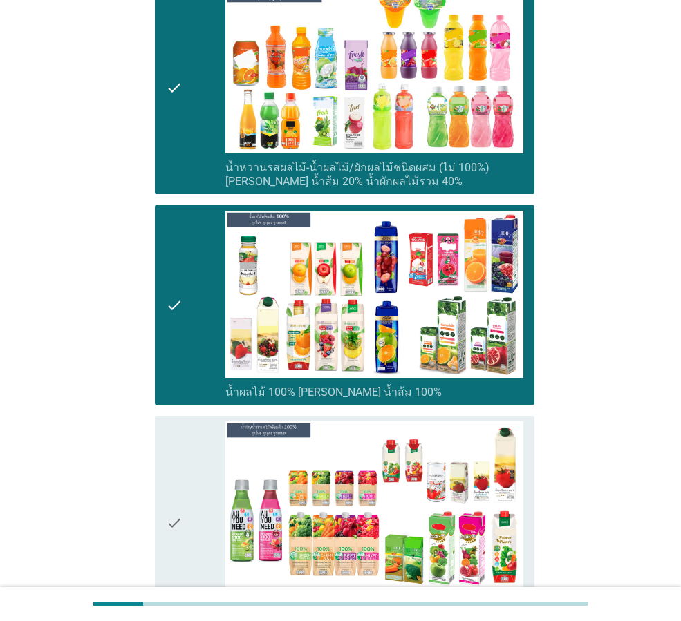
scroll to position [2349, 0]
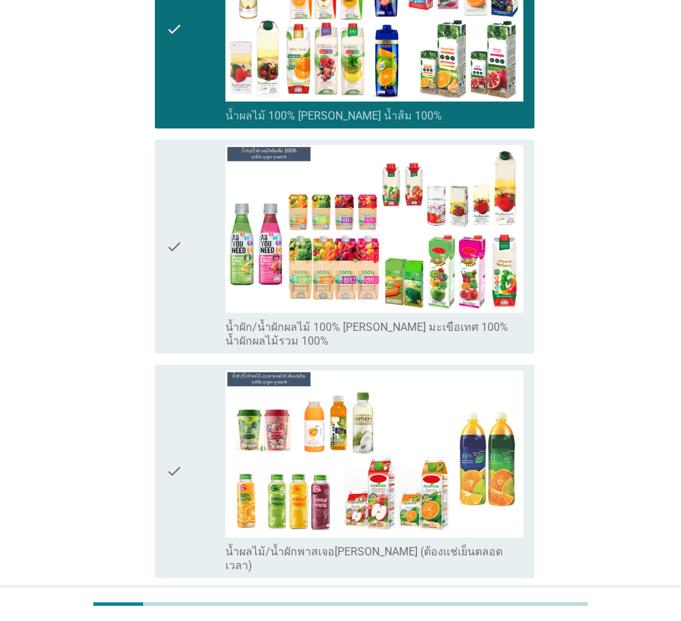
click at [173, 307] on icon "check" at bounding box center [174, 246] width 17 height 202
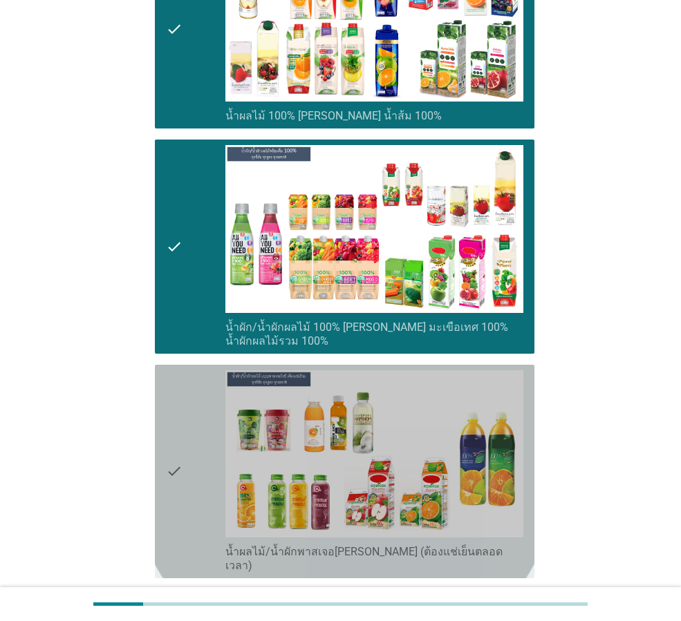
click at [174, 498] on icon "check" at bounding box center [174, 471] width 17 height 202
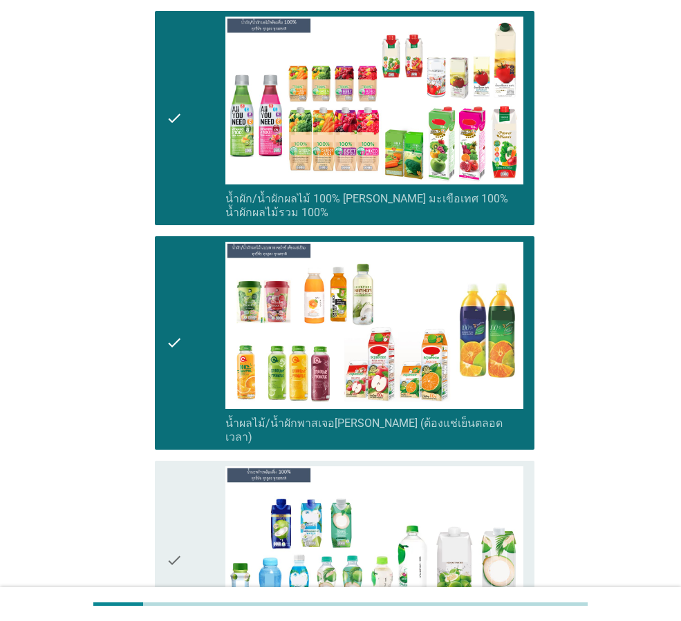
scroll to position [2695, 0]
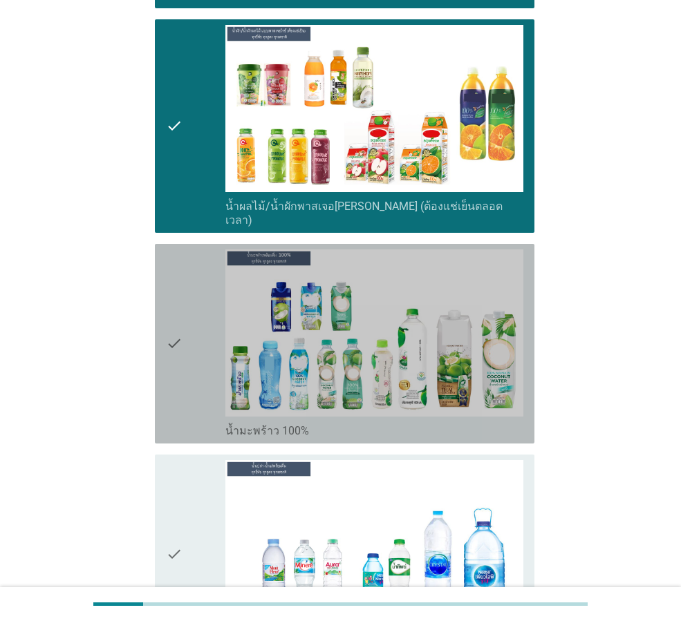
click at [177, 408] on icon "check" at bounding box center [174, 343] width 17 height 189
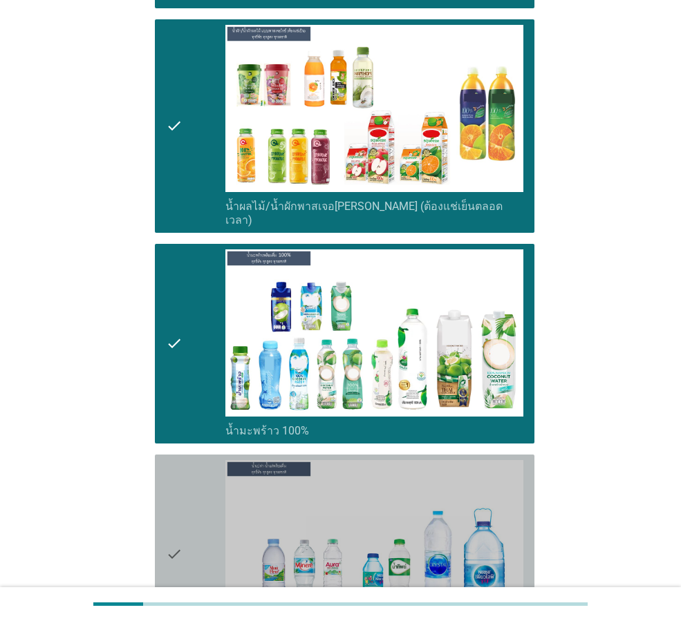
click at [170, 506] on icon "check" at bounding box center [174, 554] width 17 height 189
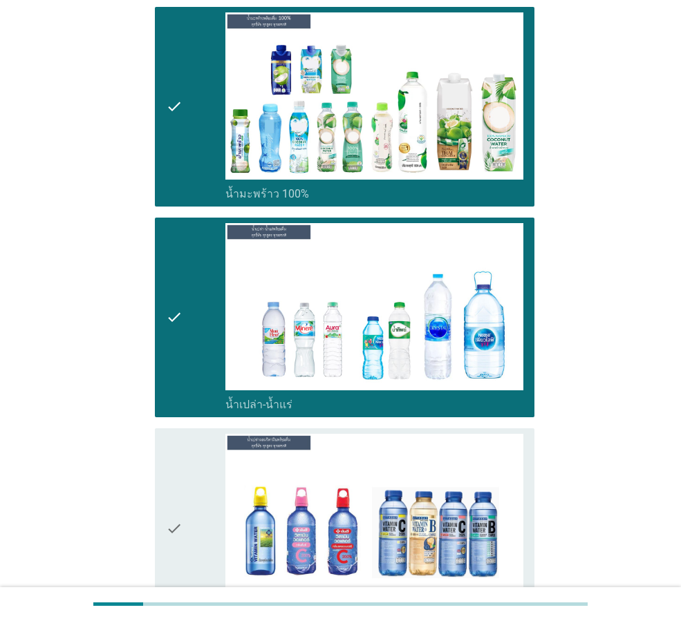
scroll to position [3040, 0]
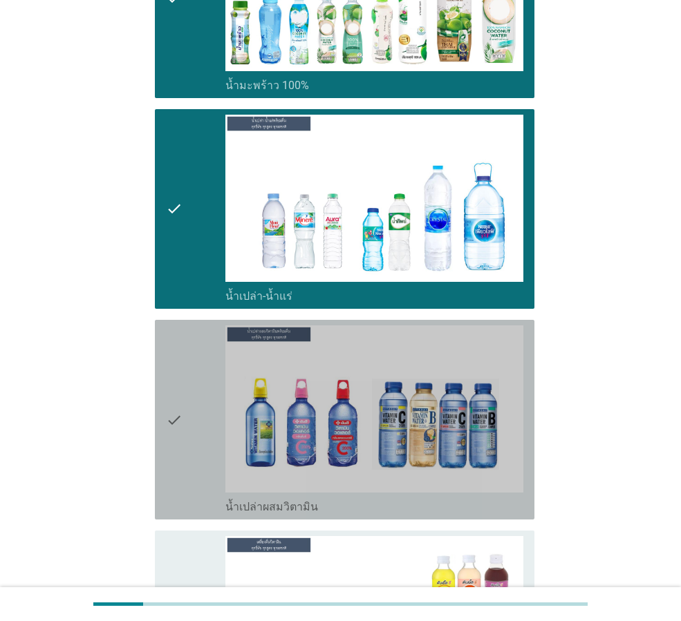
click at [185, 447] on div "check" at bounding box center [195, 419] width 59 height 189
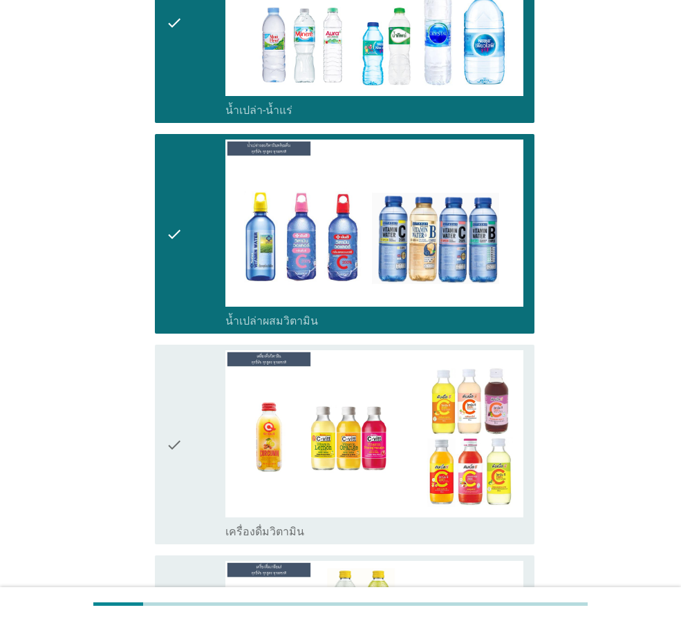
scroll to position [3386, 0]
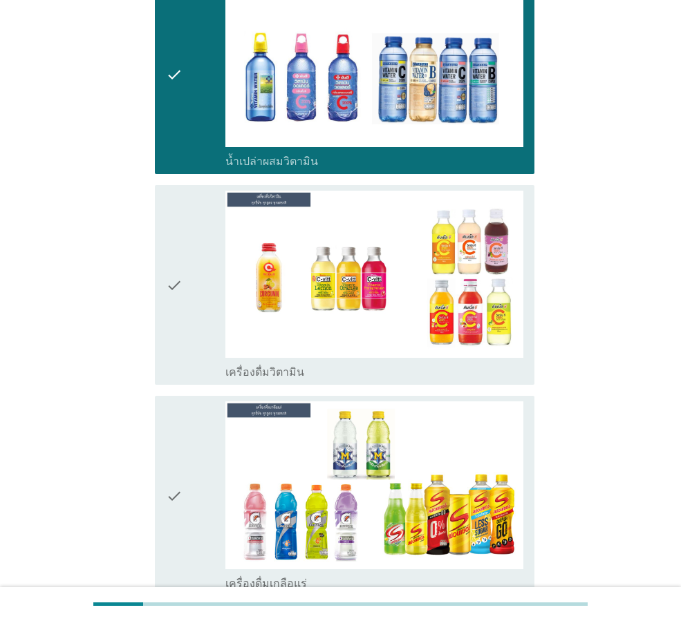
click at [191, 327] on div "check" at bounding box center [195, 285] width 59 height 189
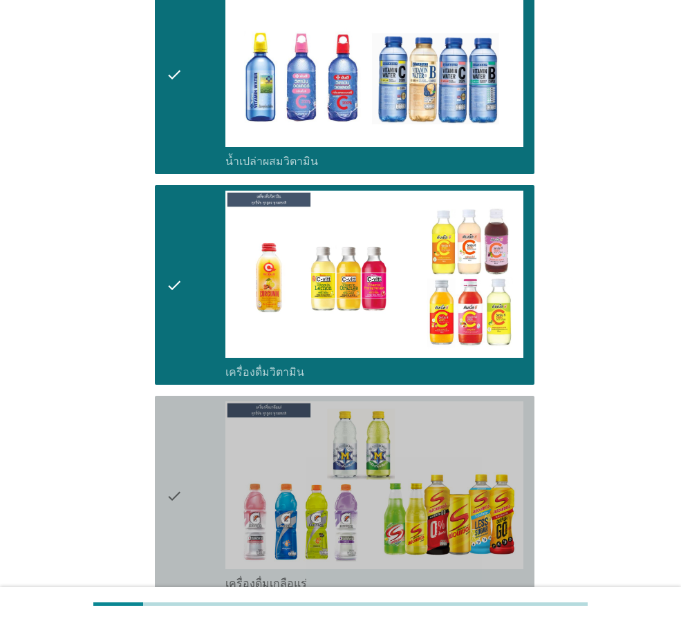
click at [166, 457] on icon "check" at bounding box center [174, 495] width 17 height 189
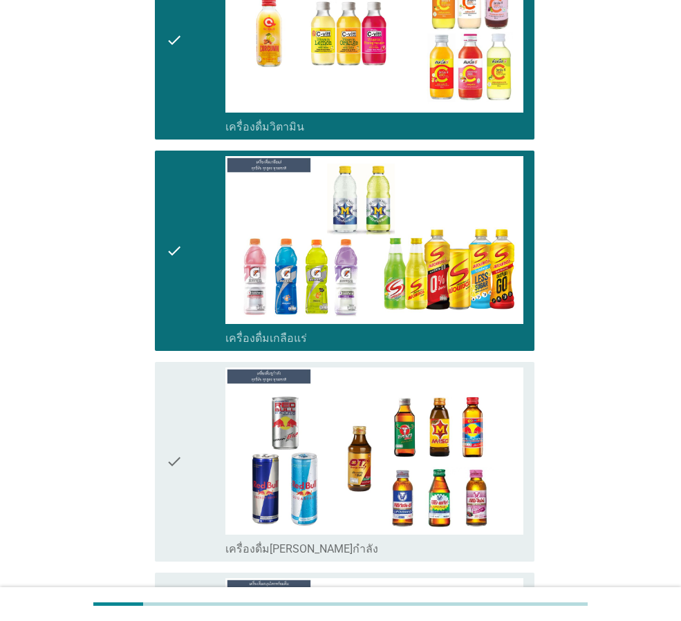
scroll to position [3731, 0]
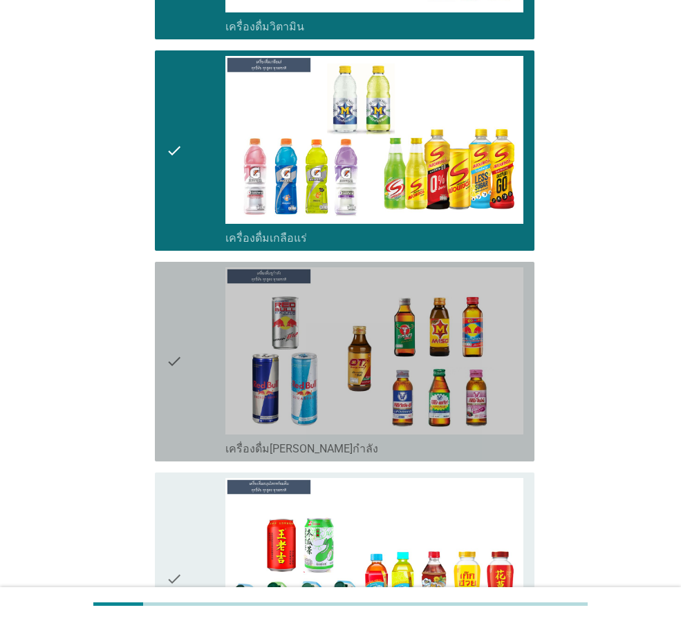
click at [178, 390] on icon "check" at bounding box center [174, 361] width 17 height 189
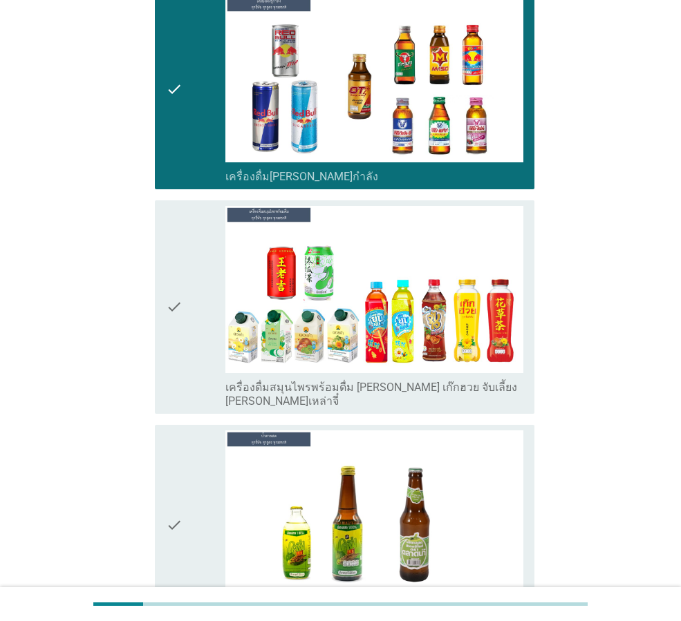
scroll to position [4008, 0]
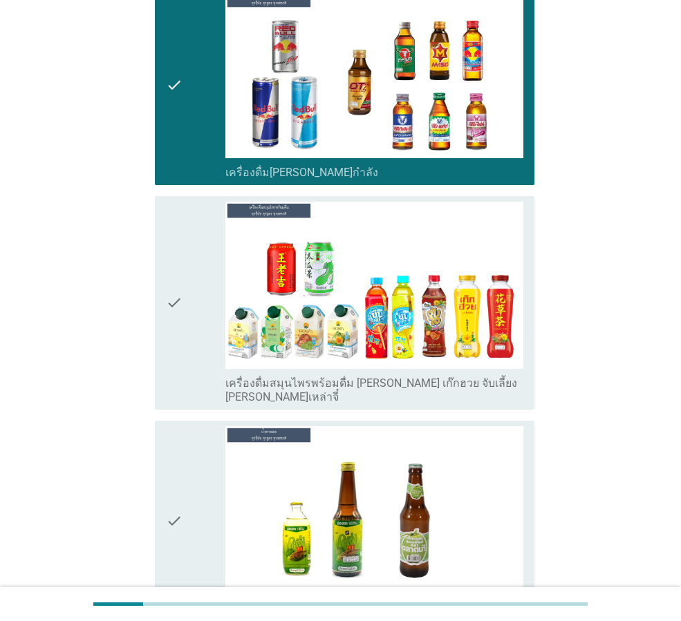
click at [177, 349] on icon "check" at bounding box center [174, 303] width 17 height 202
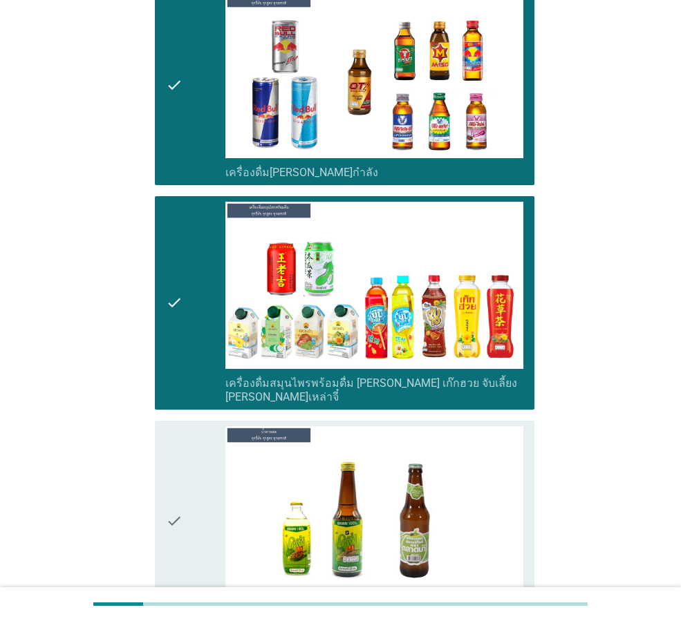
click at [177, 484] on icon "check" at bounding box center [174, 520] width 17 height 189
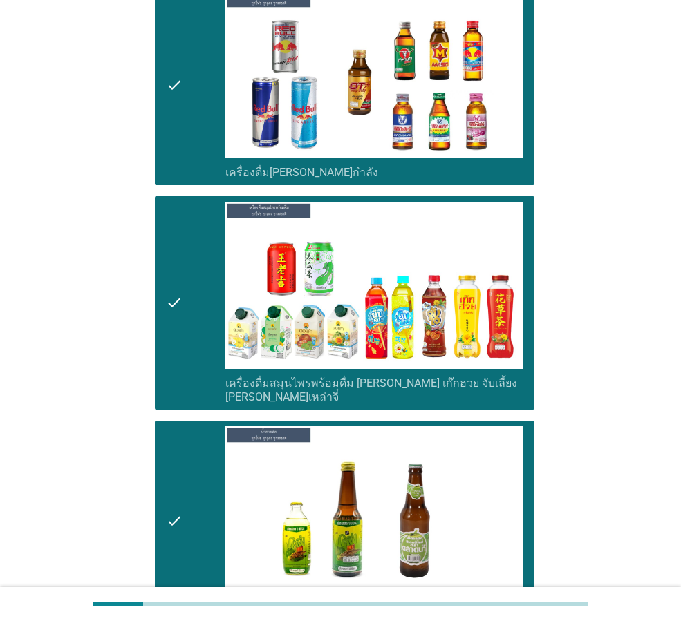
scroll to position [4284, 0]
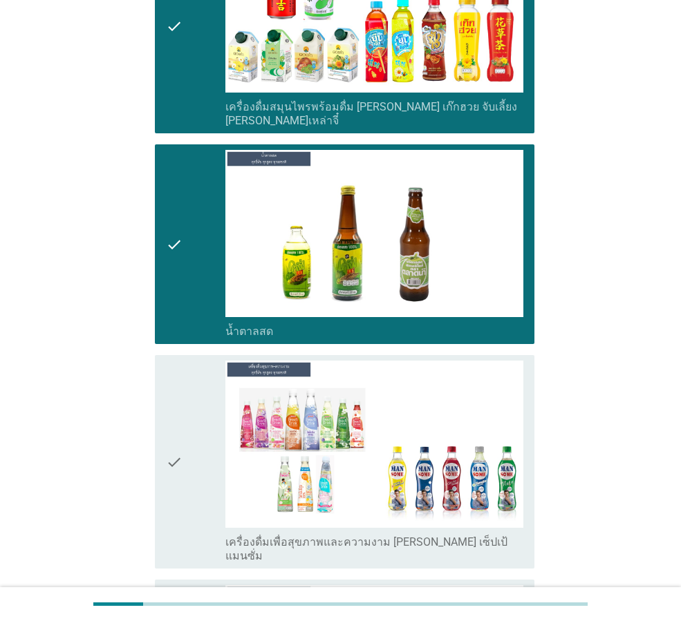
click at [169, 473] on icon "check" at bounding box center [174, 462] width 17 height 202
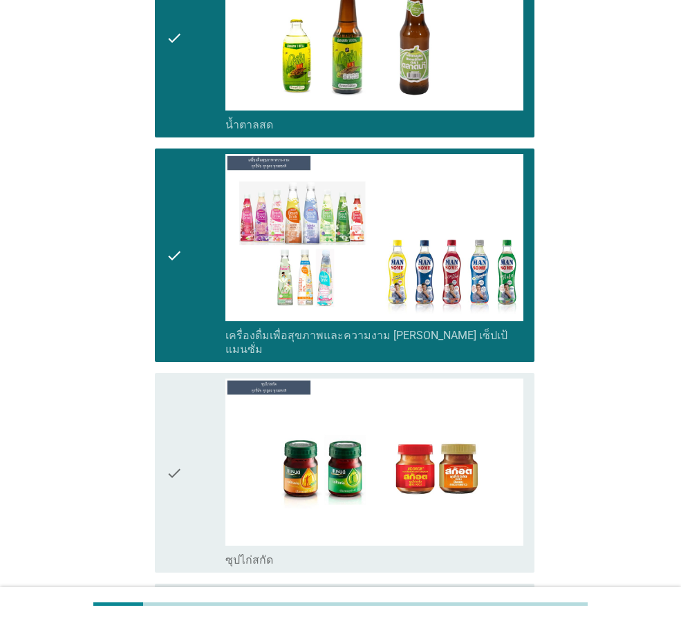
scroll to position [4492, 0]
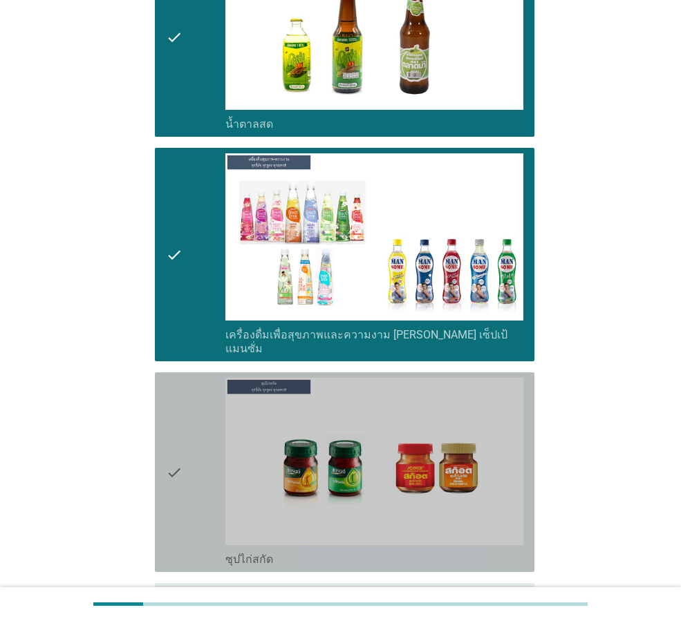
click at [173, 471] on icon "check" at bounding box center [174, 472] width 17 height 189
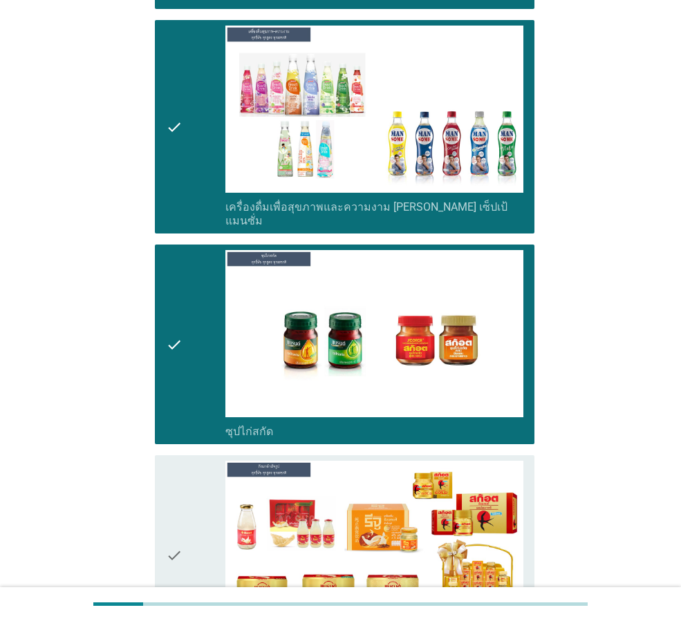
scroll to position [4760, 0]
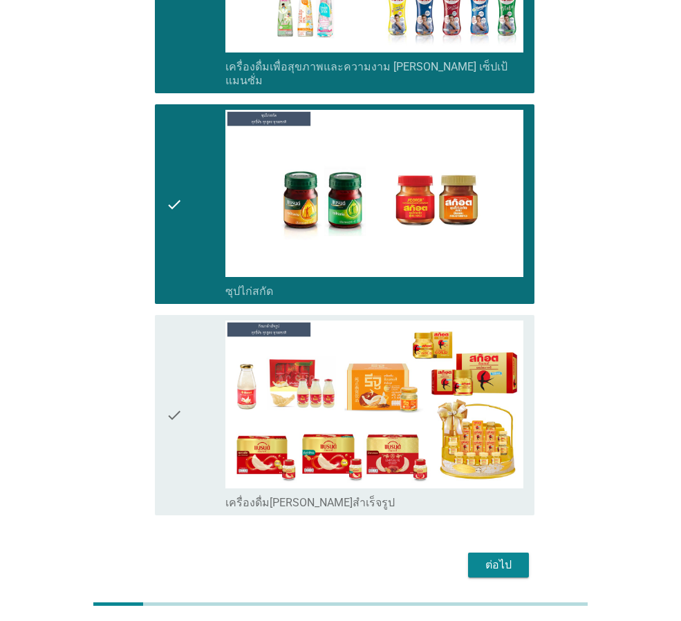
click at [185, 433] on div "check" at bounding box center [195, 415] width 59 height 189
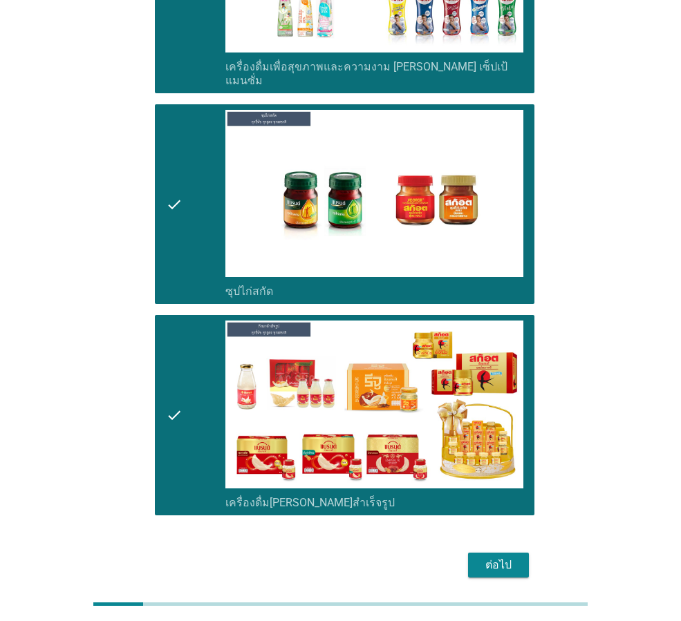
click at [491, 557] on div "ต่อไป" at bounding box center [498, 565] width 39 height 17
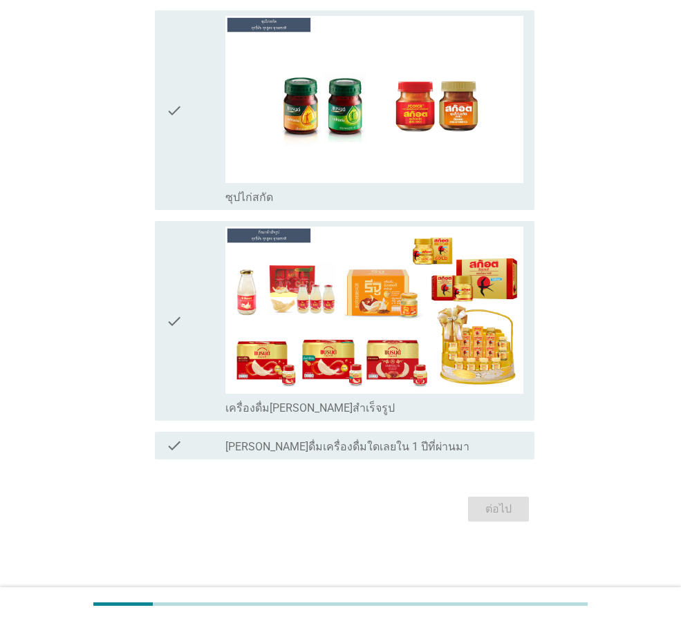
scroll to position [0, 0]
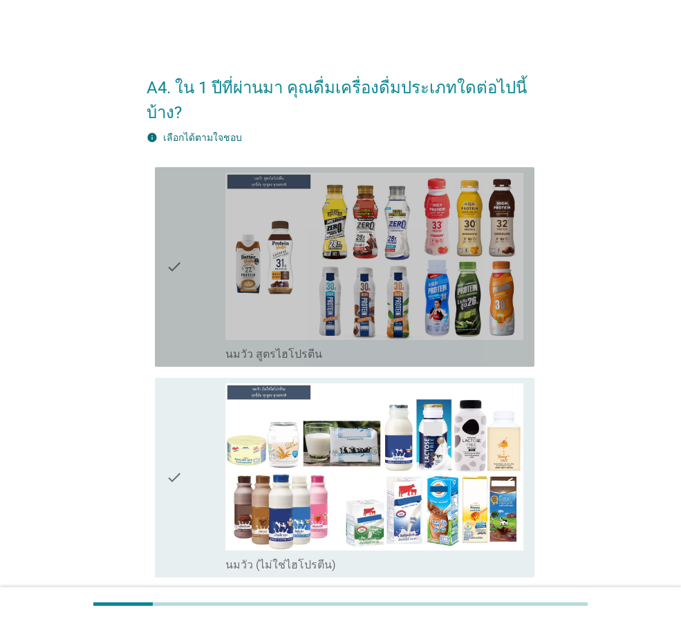
click at [167, 346] on icon "check" at bounding box center [174, 267] width 17 height 189
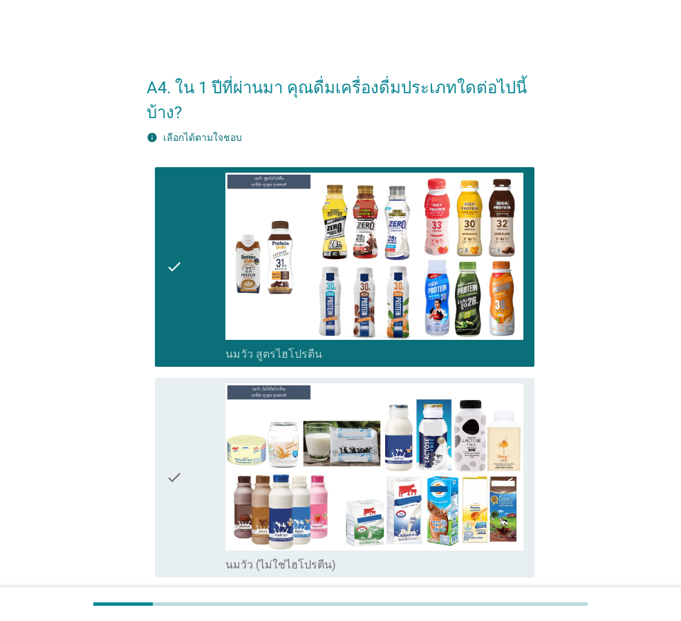
click at [160, 515] on div "check check_box_outline_blank นมวัว (ไม่ใช่ไฮโปรตีน)" at bounding box center [344, 478] width 379 height 200
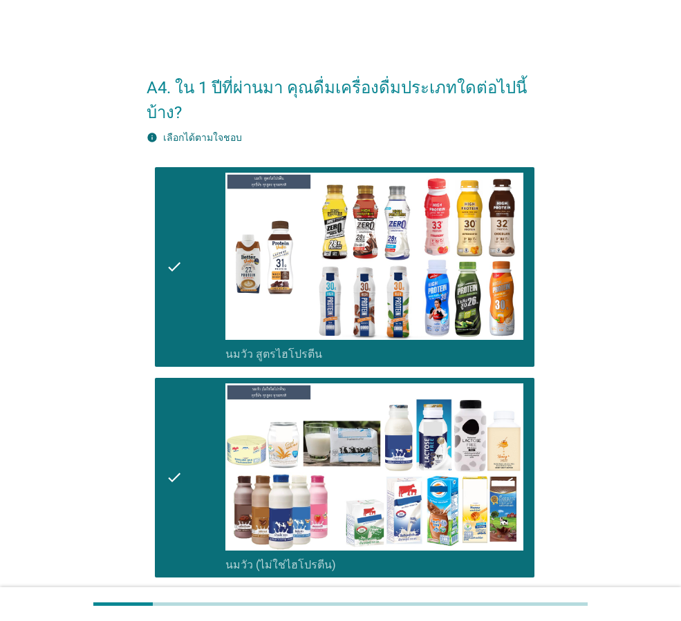
scroll to position [553, 0]
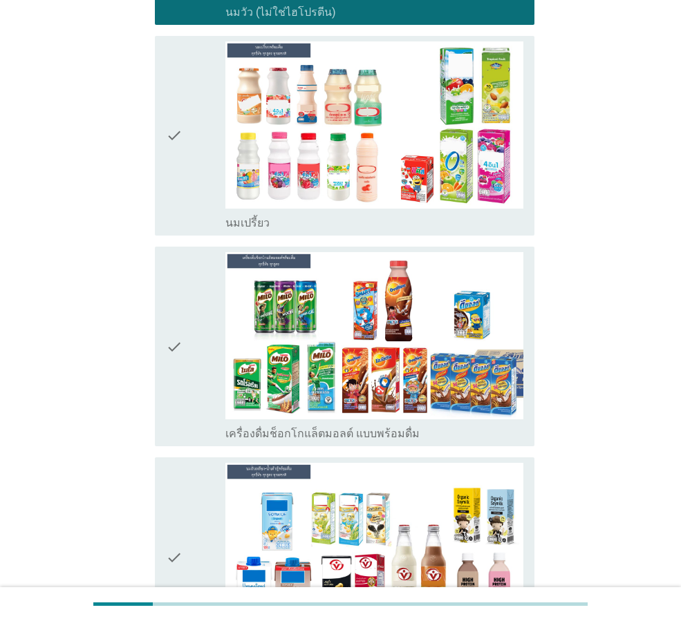
click at [167, 407] on icon "check" at bounding box center [174, 346] width 17 height 189
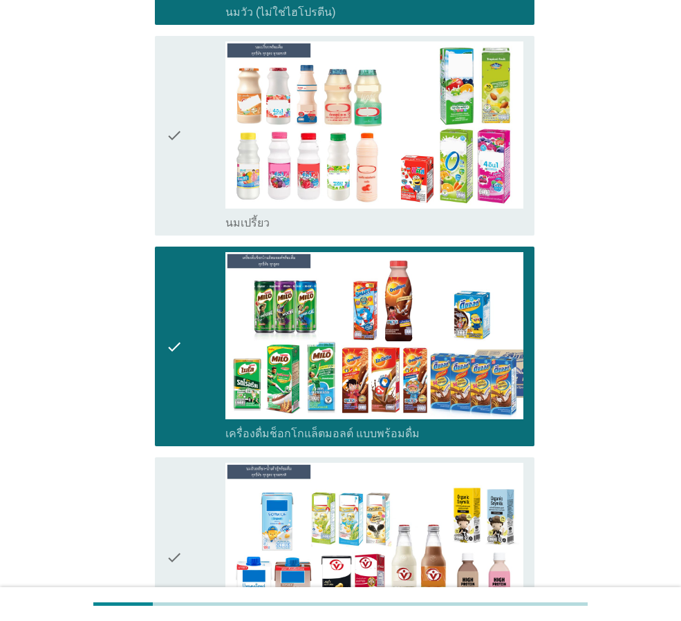
click at [177, 538] on icon "check" at bounding box center [174, 557] width 17 height 189
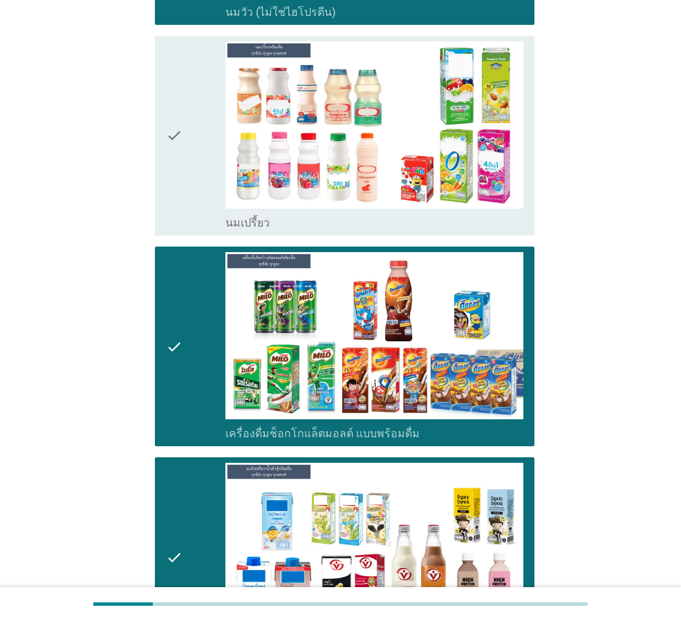
click at [183, 191] on div "check" at bounding box center [195, 135] width 59 height 189
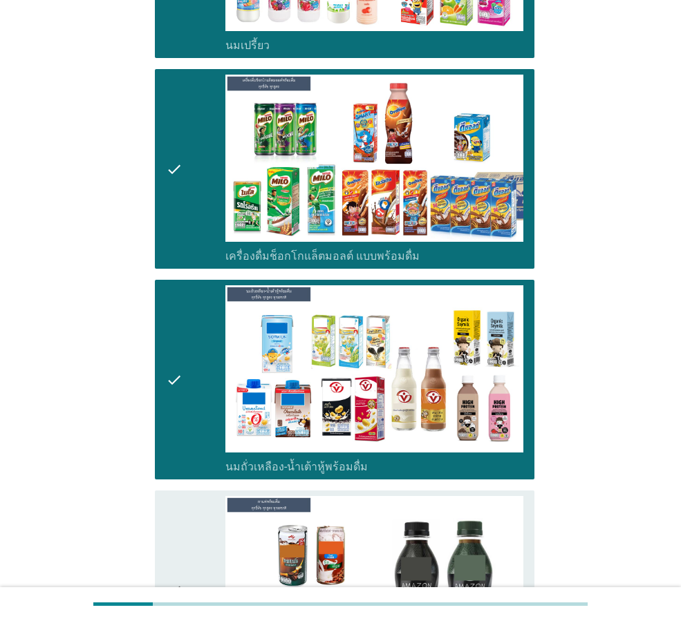
scroll to position [898, 0]
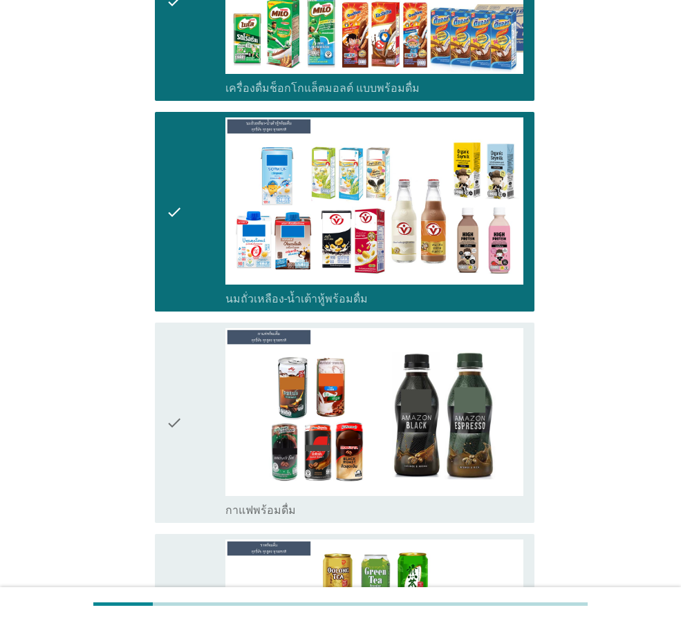
click at [164, 486] on div "check check_box กาแฟพร้อมดื่ม" at bounding box center [344, 423] width 379 height 200
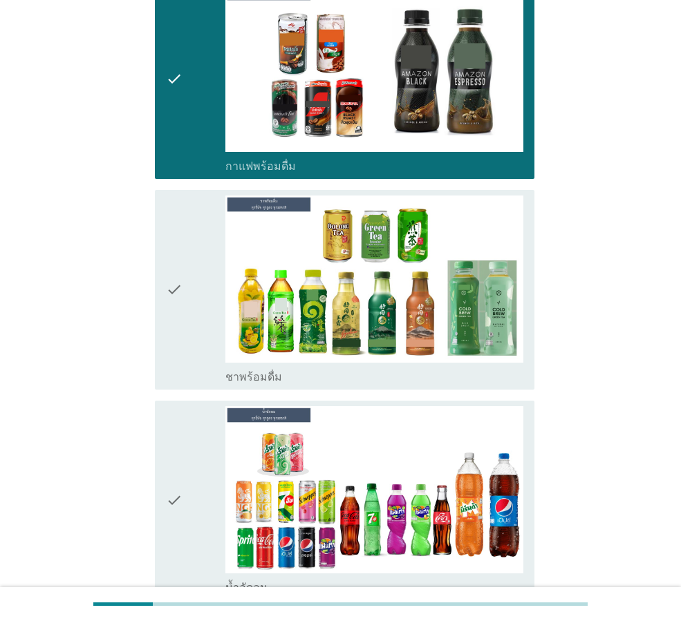
scroll to position [1244, 0]
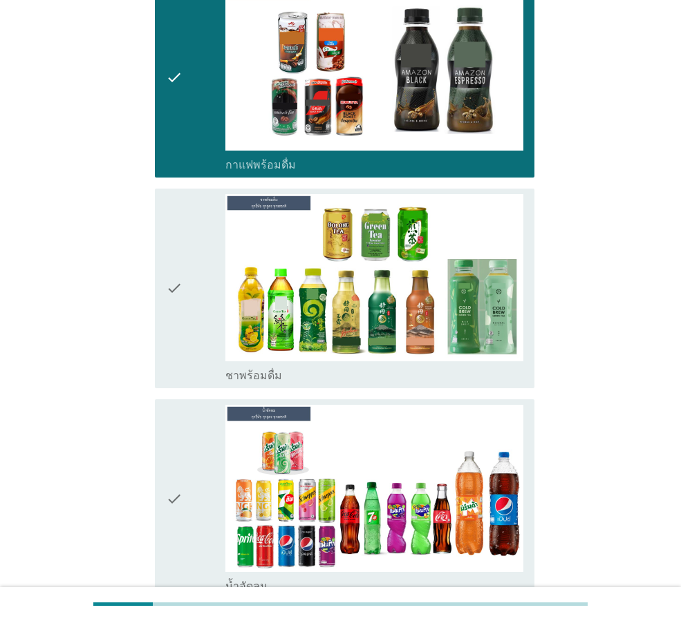
click at [175, 362] on icon "check" at bounding box center [174, 288] width 17 height 189
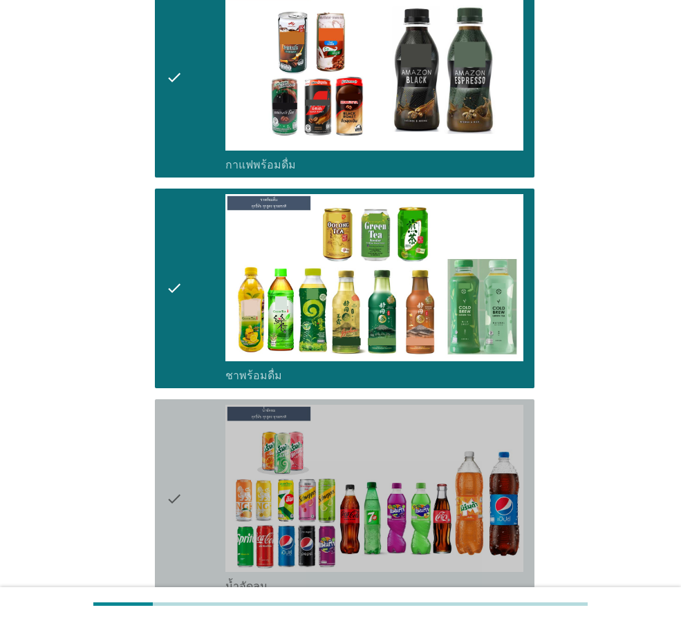
click at [168, 475] on icon "check" at bounding box center [174, 499] width 17 height 189
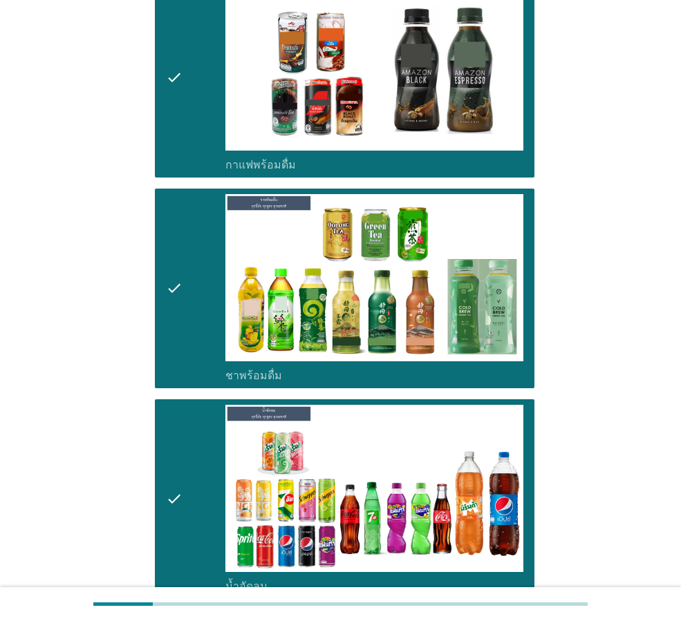
scroll to position [1589, 0]
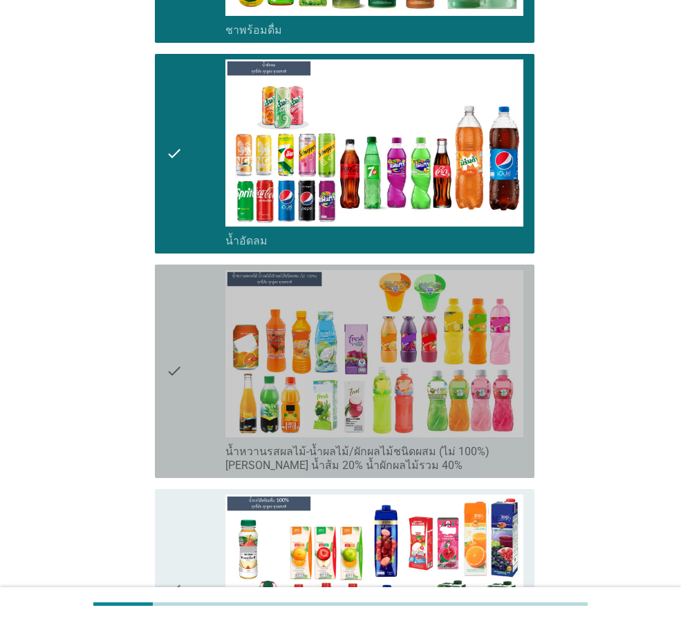
click at [166, 436] on icon "check" at bounding box center [174, 371] width 17 height 202
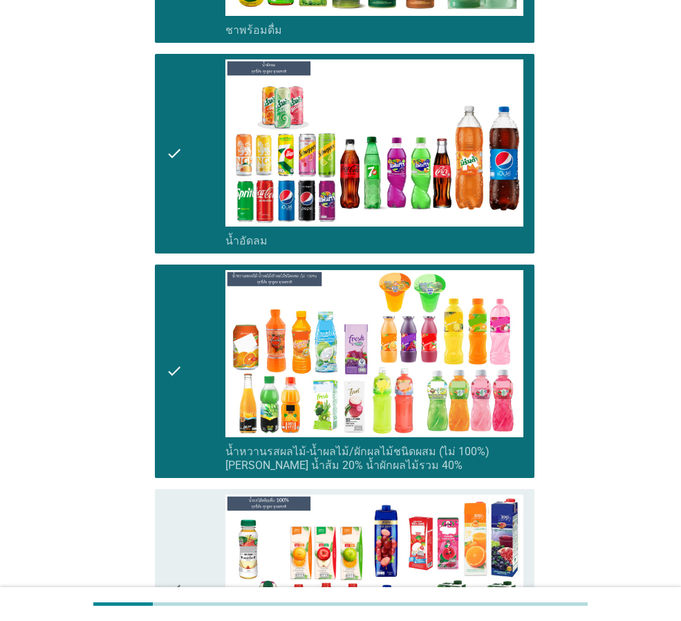
click at [169, 518] on icon "check" at bounding box center [174, 589] width 17 height 189
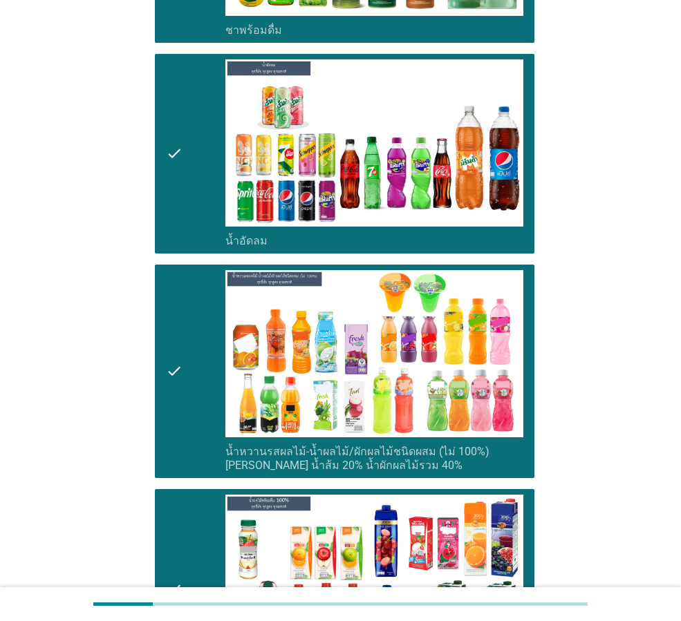
scroll to position [1935, 0]
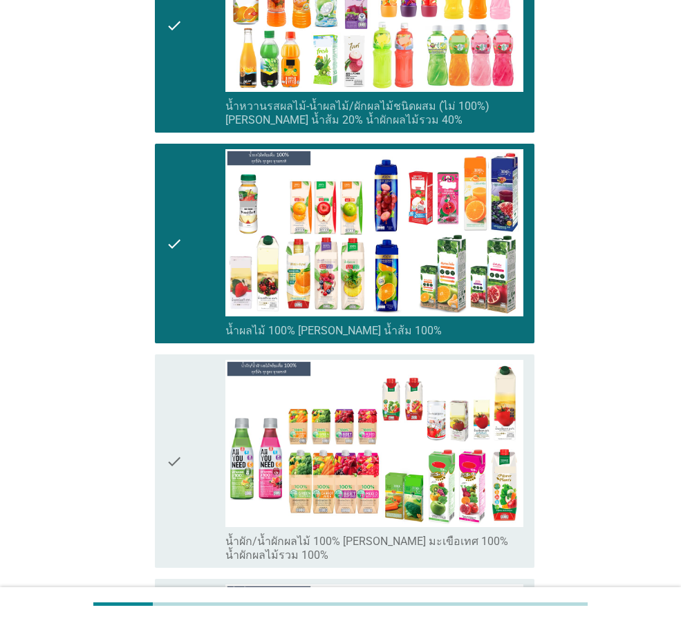
click at [171, 493] on icon "check" at bounding box center [174, 461] width 17 height 202
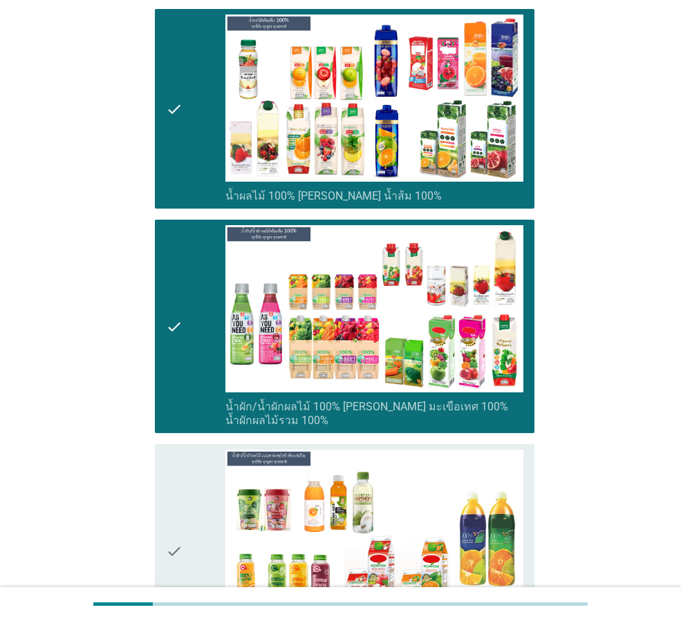
scroll to position [2280, 0]
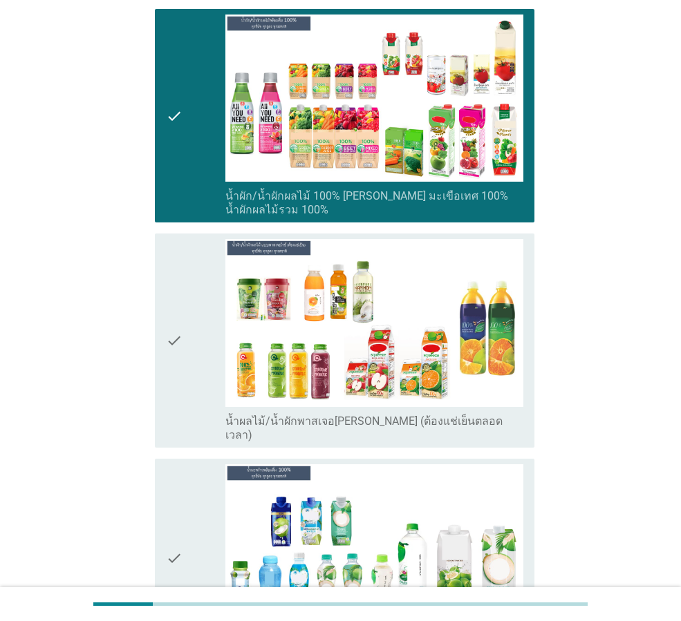
drag, startPoint x: 174, startPoint y: 406, endPoint x: 176, endPoint y: 445, distance: 38.8
click at [175, 407] on icon "check" at bounding box center [174, 340] width 17 height 202
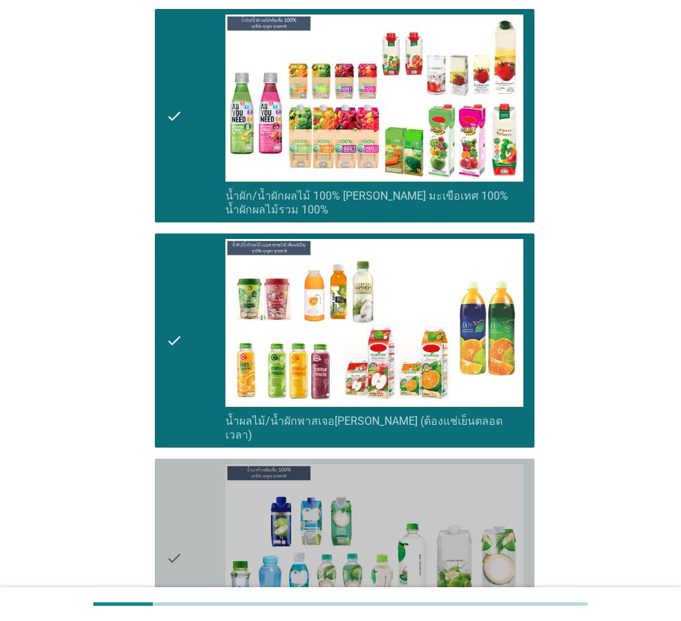
click at [174, 484] on icon "check" at bounding box center [174, 558] width 17 height 189
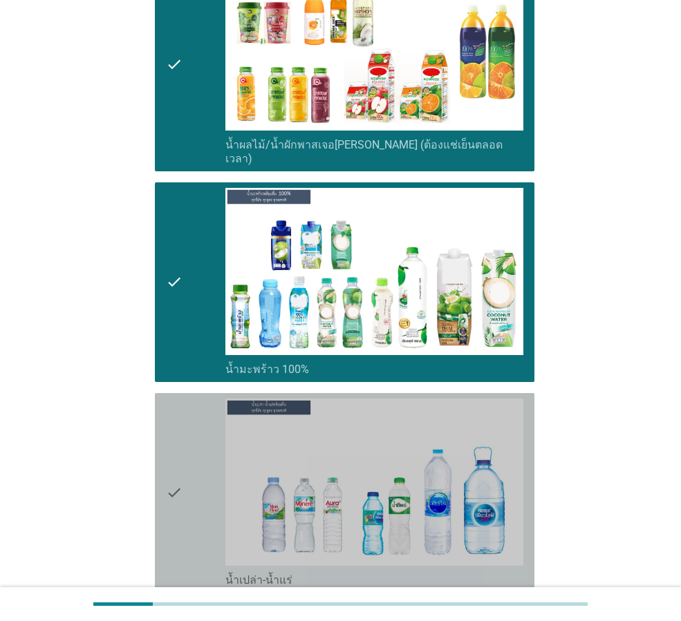
click at [176, 498] on icon "check" at bounding box center [174, 493] width 17 height 189
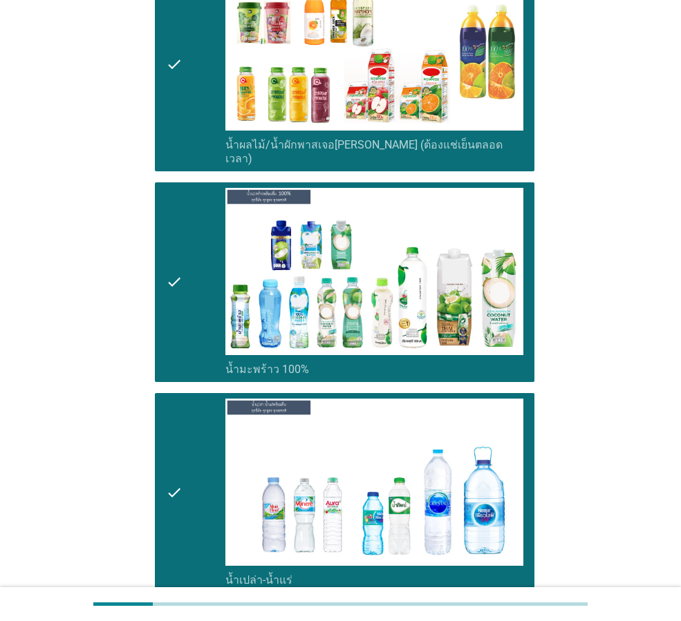
scroll to position [2902, 0]
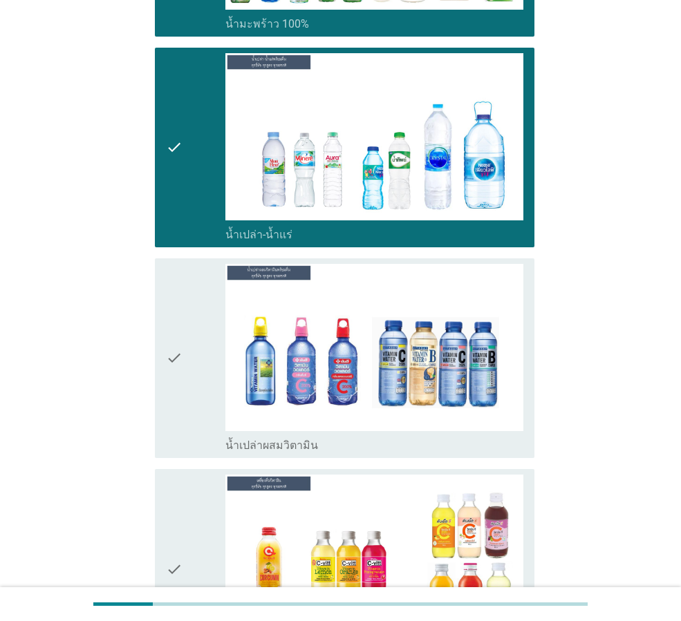
click at [180, 412] on icon "check" at bounding box center [174, 358] width 17 height 189
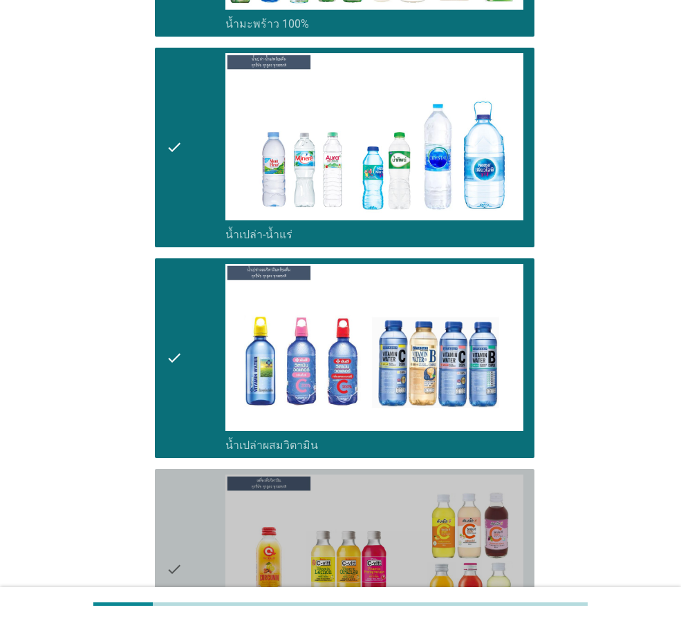
click at [179, 498] on icon "check" at bounding box center [174, 569] width 17 height 189
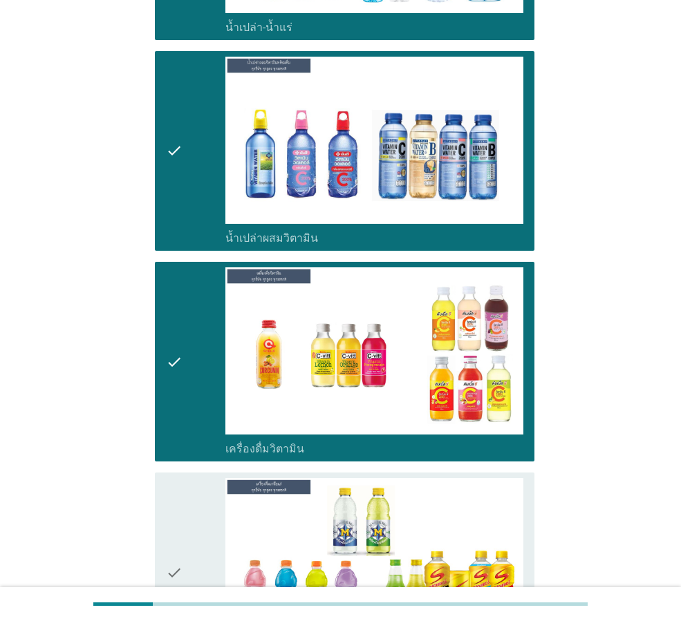
click at [179, 482] on icon "check" at bounding box center [174, 572] width 17 height 189
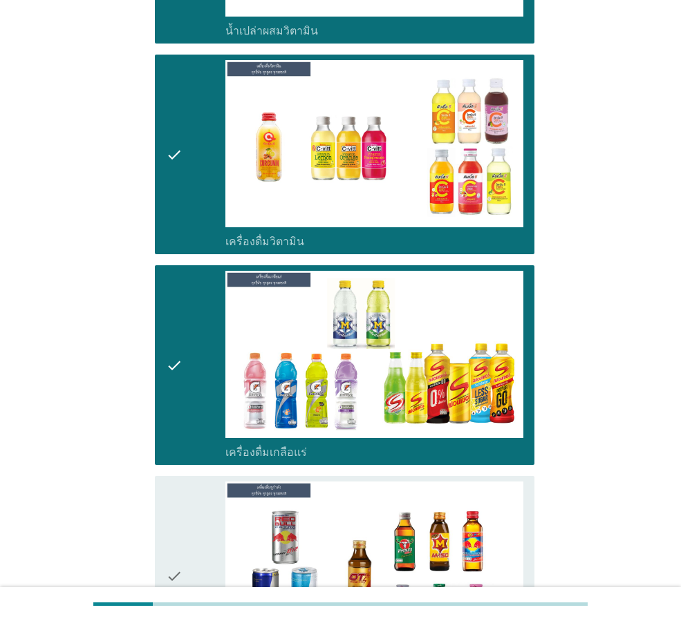
scroll to position [3593, 0]
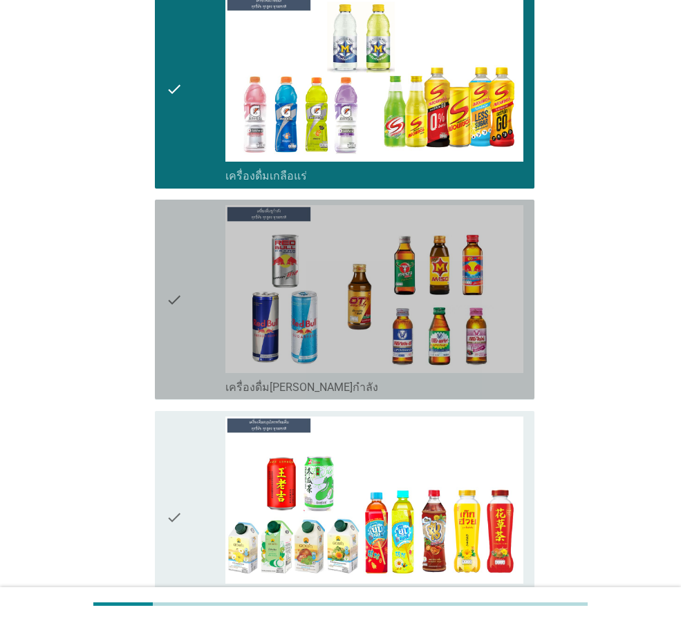
click at [189, 354] on div "check" at bounding box center [195, 299] width 59 height 189
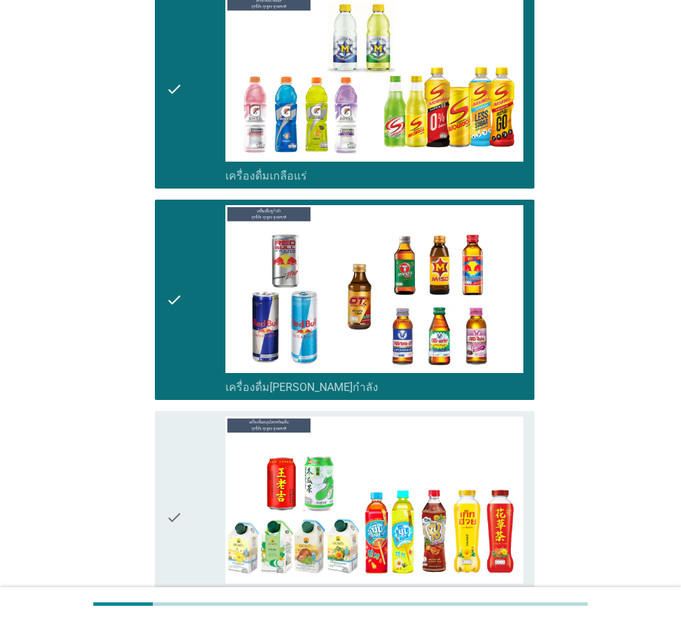
click at [178, 473] on icon "check" at bounding box center [174, 518] width 17 height 202
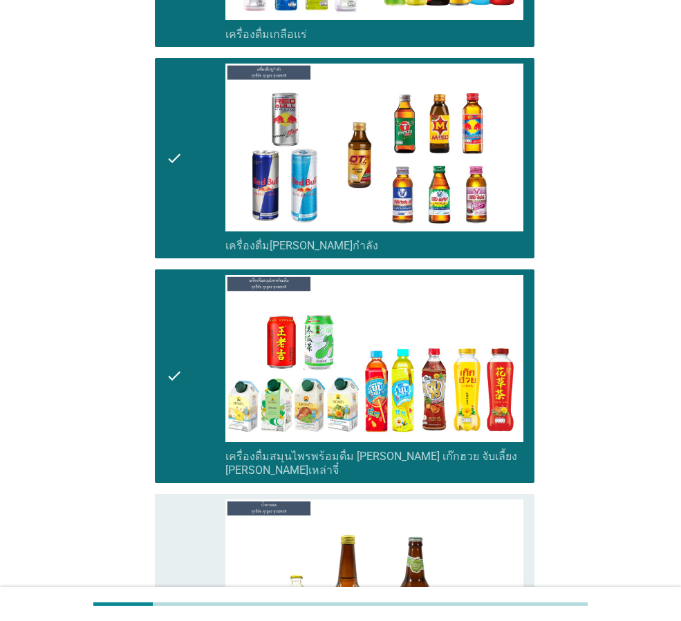
scroll to position [3939, 0]
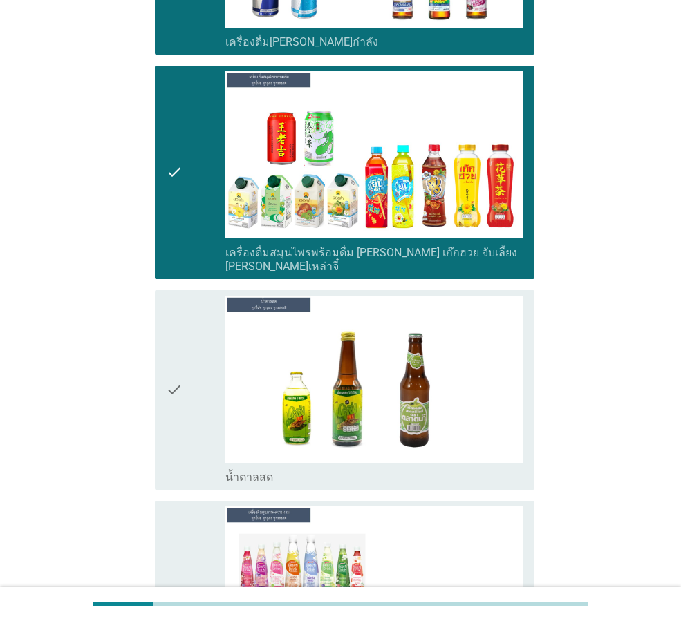
click at [174, 415] on icon "check" at bounding box center [174, 390] width 17 height 189
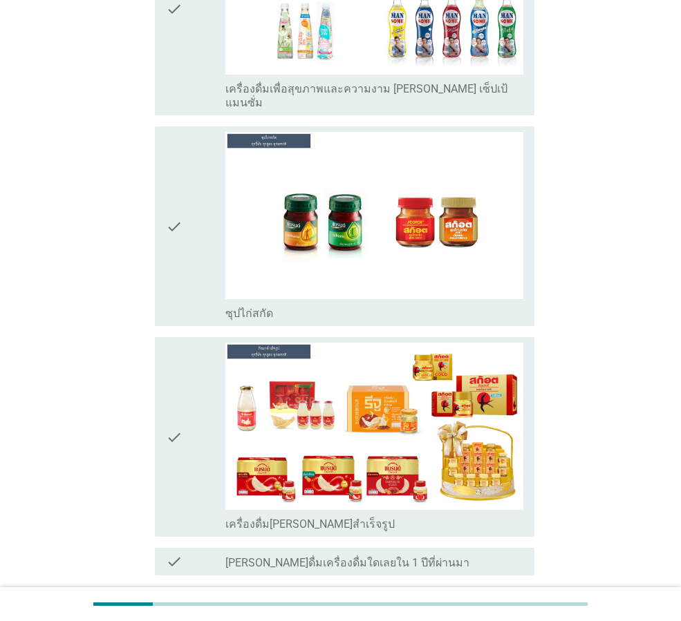
scroll to position [4561, 0]
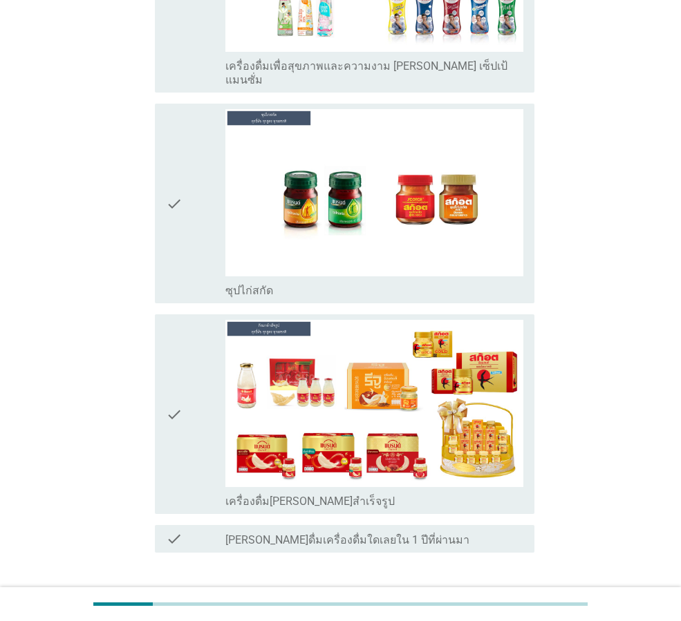
click at [500, 594] on div "ต่อไป" at bounding box center [498, 602] width 39 height 17
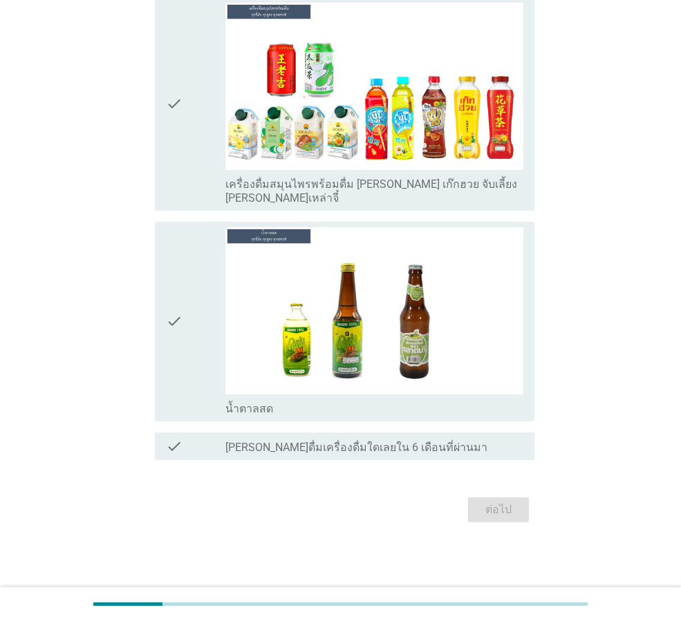
scroll to position [0, 0]
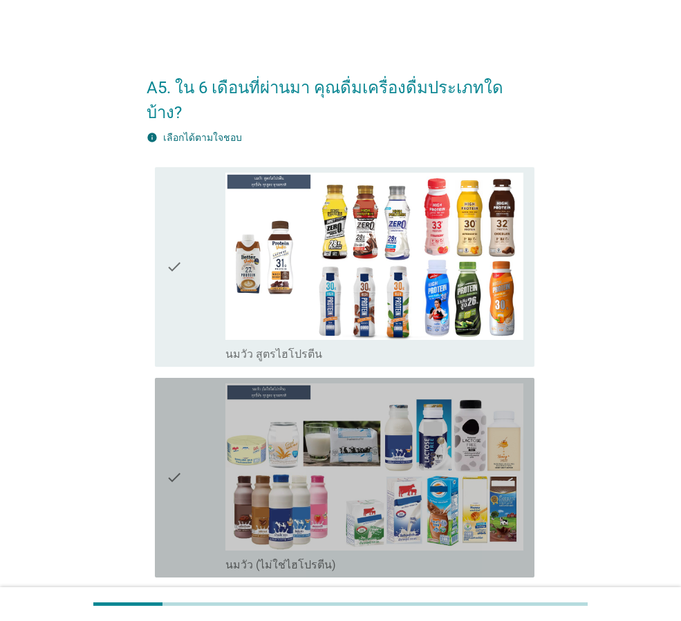
click at [173, 498] on icon "check" at bounding box center [174, 478] width 17 height 189
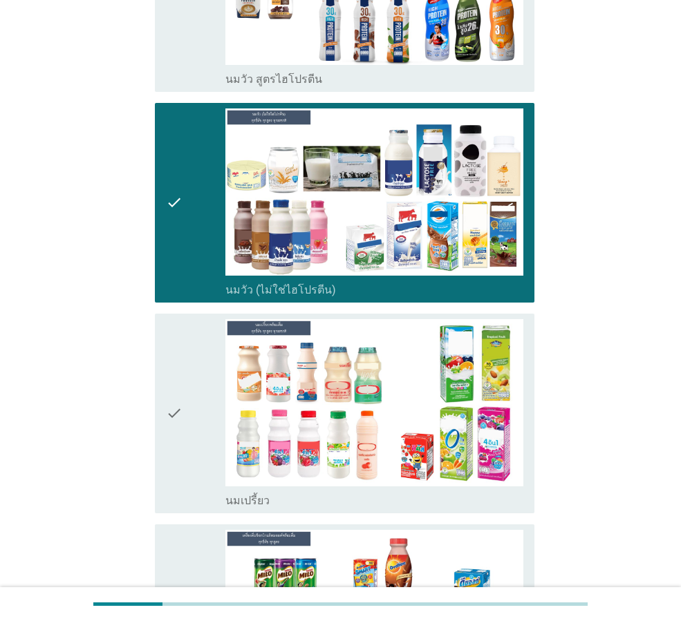
scroll to position [276, 0]
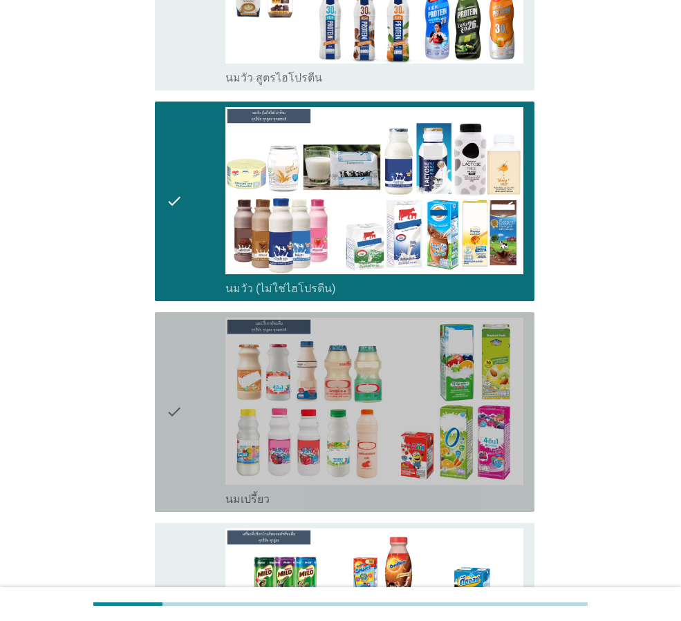
click at [180, 422] on icon "check" at bounding box center [174, 412] width 17 height 189
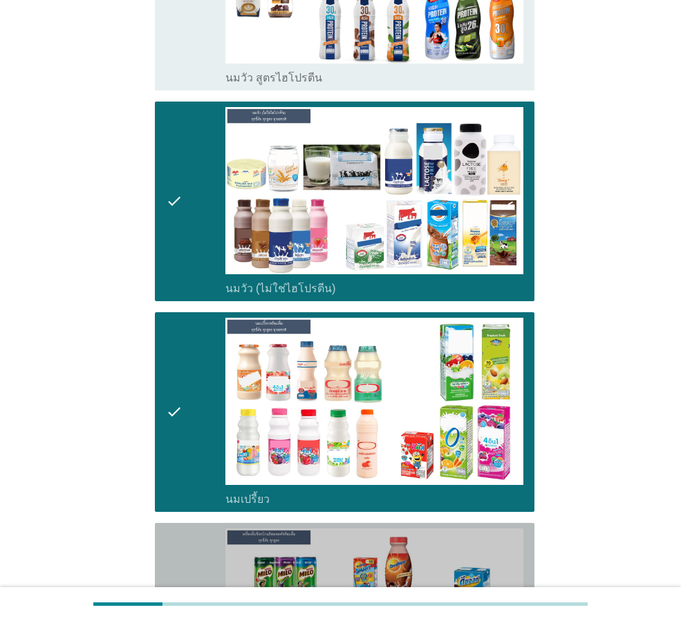
click at [180, 529] on icon "check" at bounding box center [174, 623] width 17 height 189
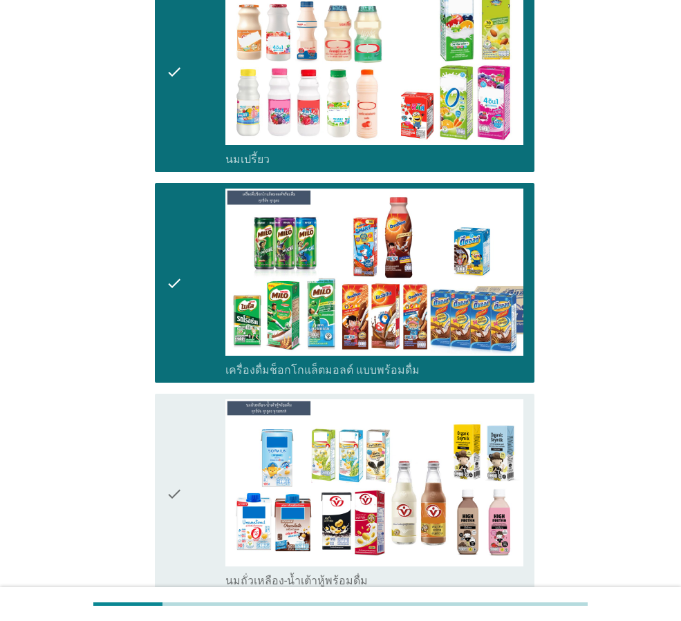
scroll to position [622, 0]
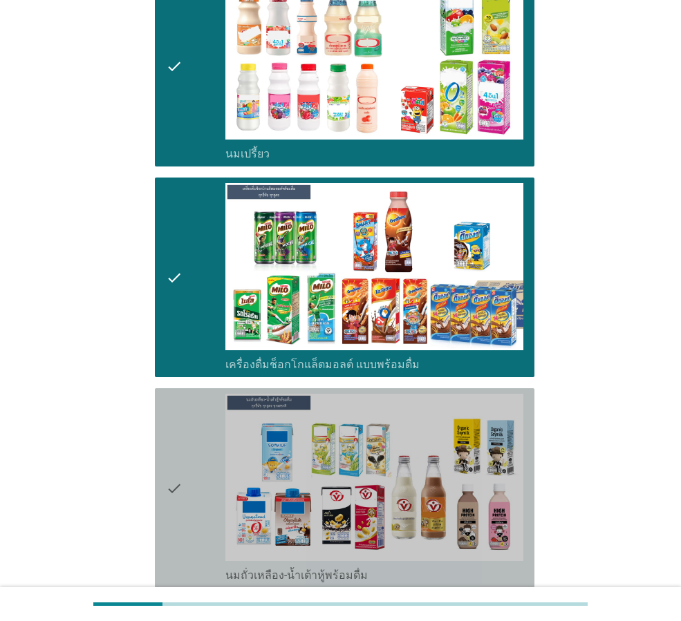
click at [180, 516] on icon "check" at bounding box center [174, 488] width 17 height 189
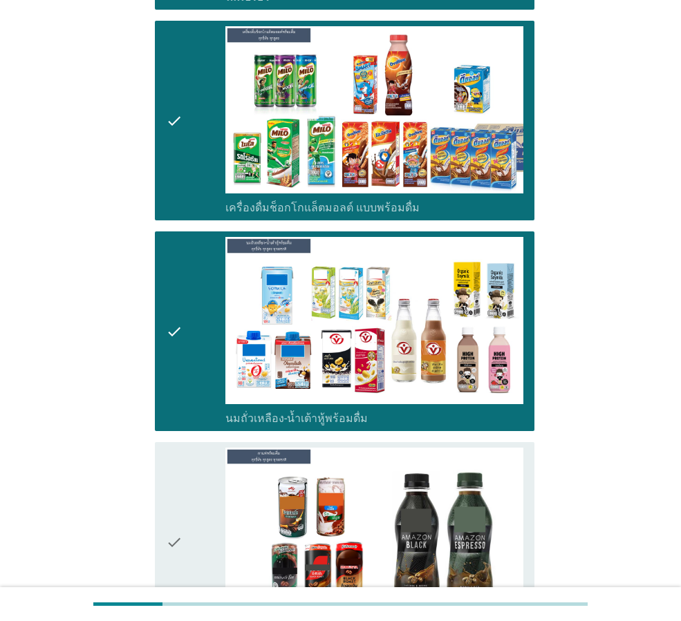
scroll to position [967, 0]
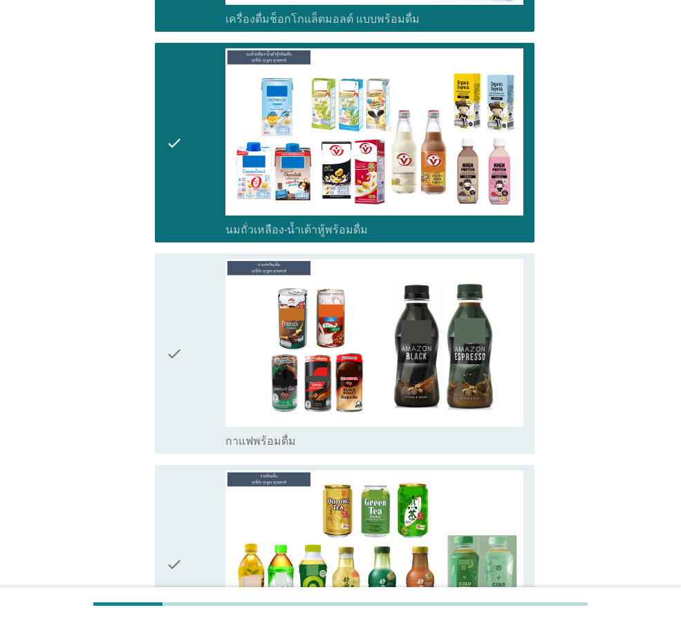
click at [179, 398] on icon "check" at bounding box center [174, 353] width 17 height 189
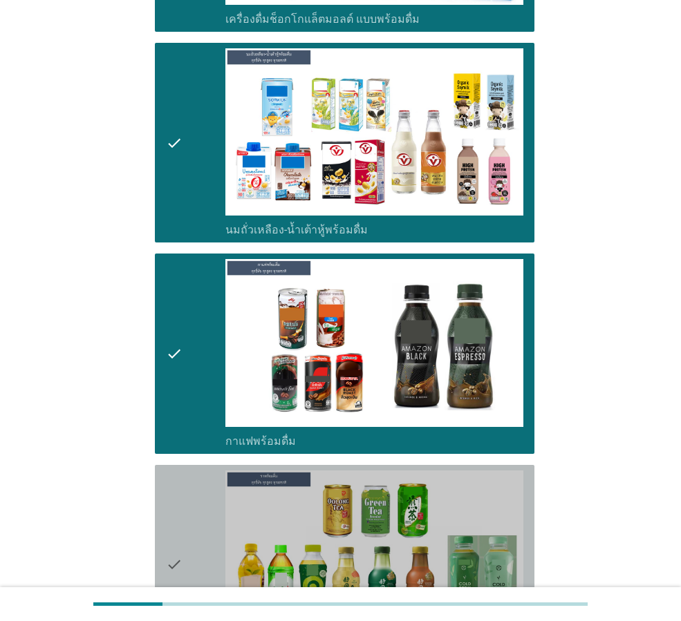
click at [177, 489] on icon "check" at bounding box center [174, 565] width 17 height 189
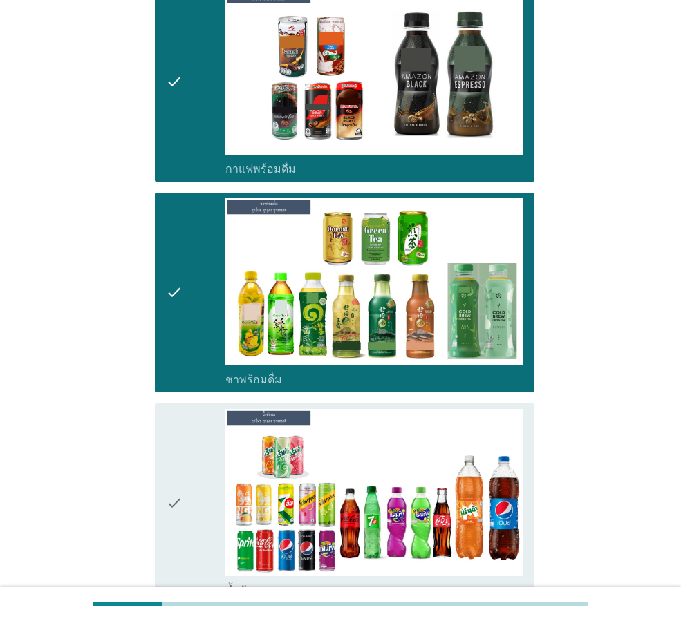
scroll to position [1313, 0]
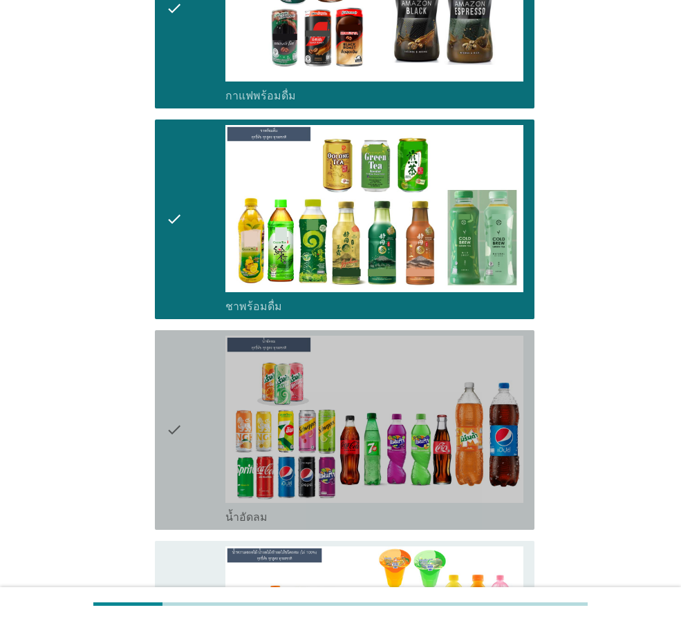
click at [179, 454] on icon "check" at bounding box center [174, 430] width 17 height 189
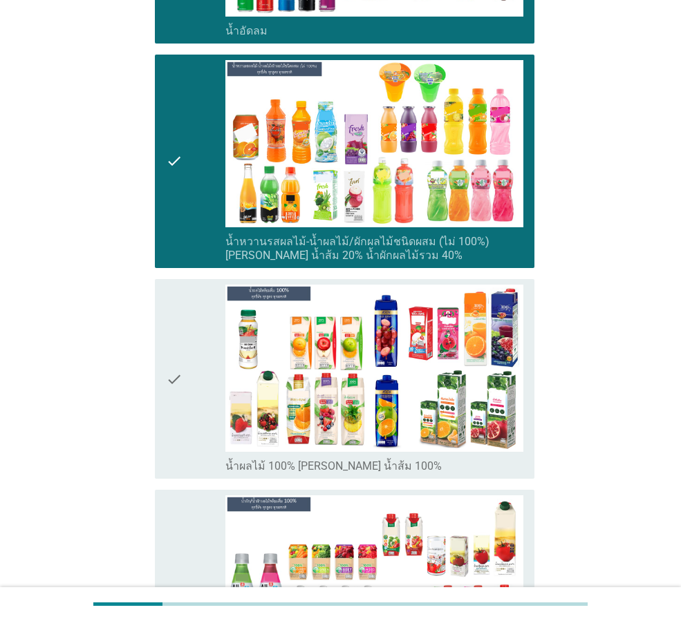
scroll to position [1935, 0]
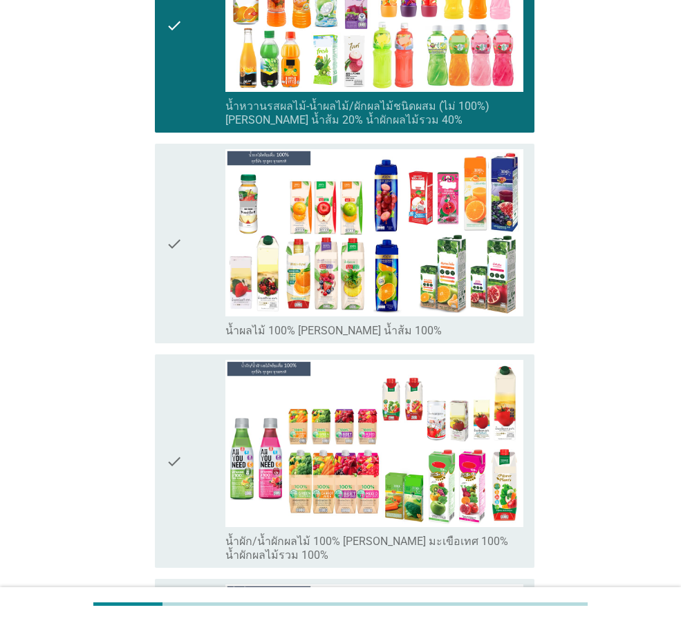
click at [183, 308] on div "check" at bounding box center [195, 243] width 59 height 189
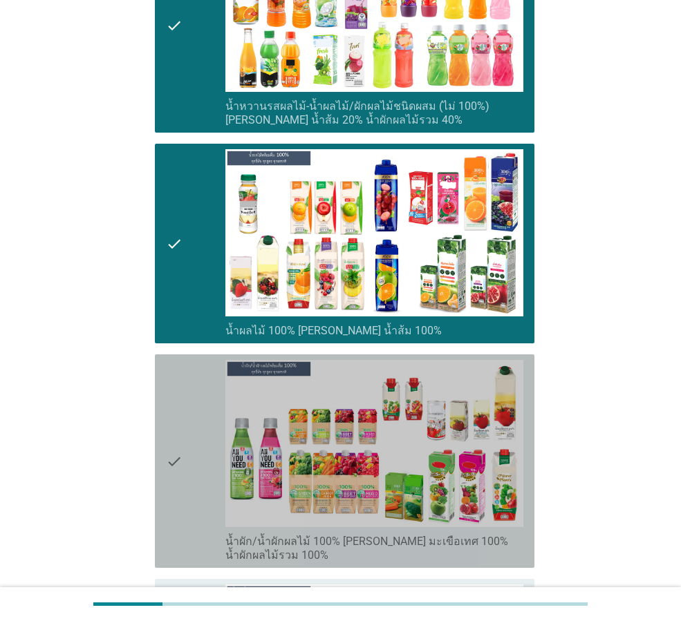
click at [185, 418] on div "check" at bounding box center [195, 461] width 59 height 202
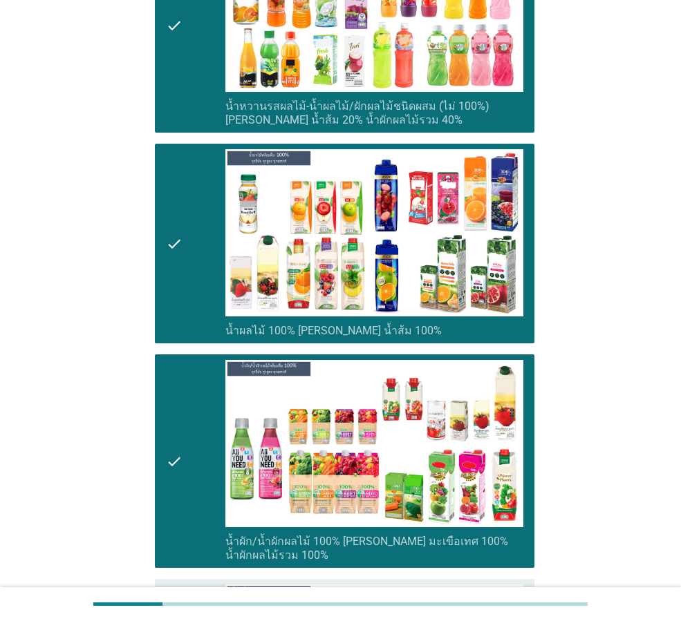
click at [165, 299] on div "check check_box น้ำผลไม้ 100% [PERSON_NAME] น้ำส้ม 100%" at bounding box center [344, 244] width 379 height 200
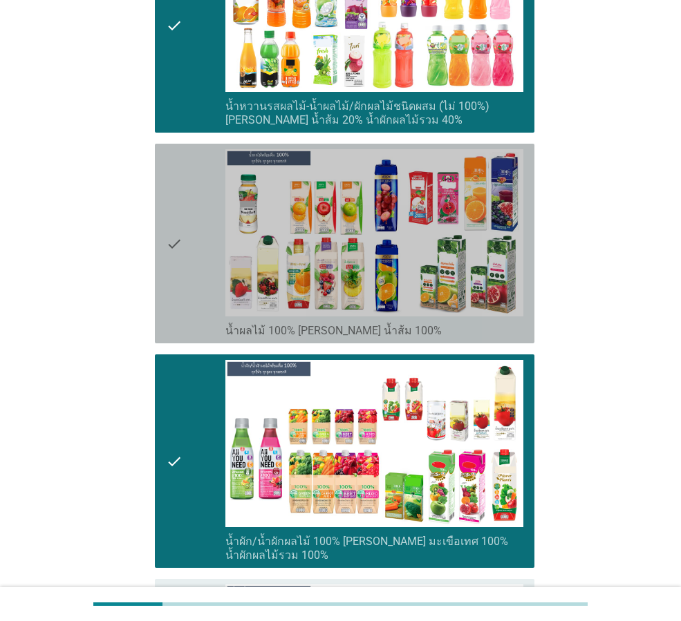
click at [167, 298] on icon "check" at bounding box center [174, 243] width 17 height 189
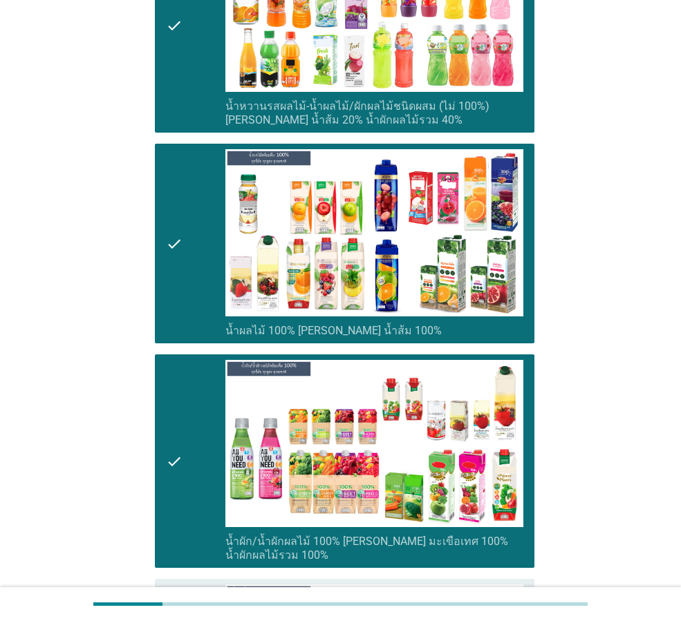
click at [179, 477] on icon "check" at bounding box center [174, 461] width 17 height 202
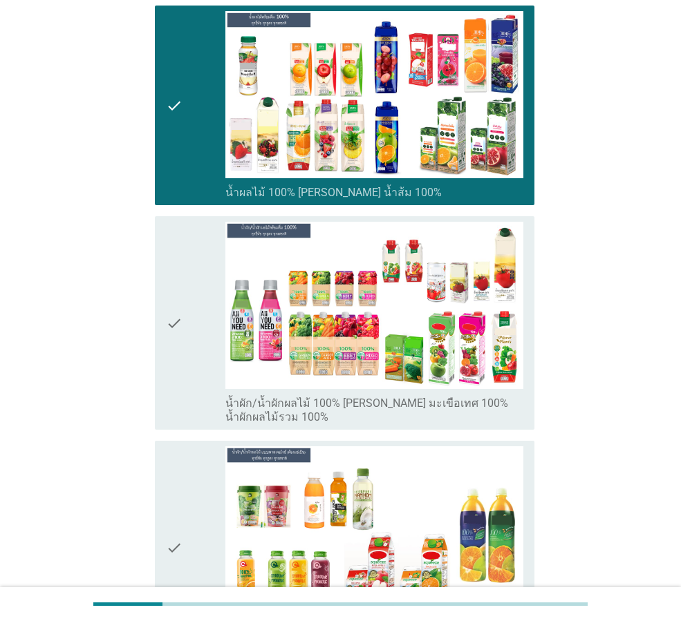
scroll to position [2280, 0]
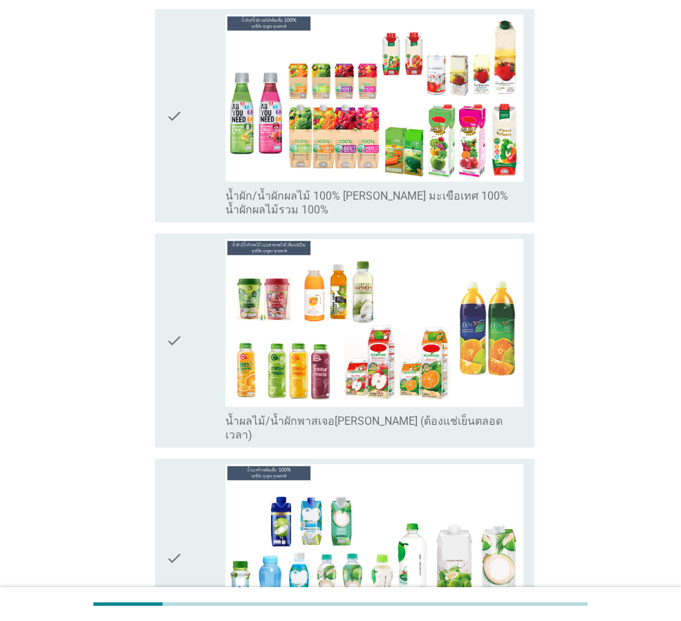
click at [178, 401] on icon "check" at bounding box center [174, 340] width 17 height 202
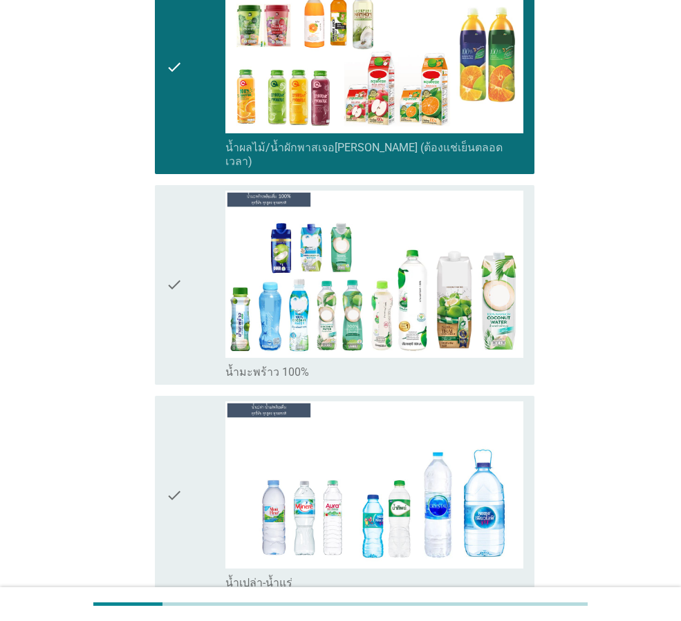
scroll to position [2557, 0]
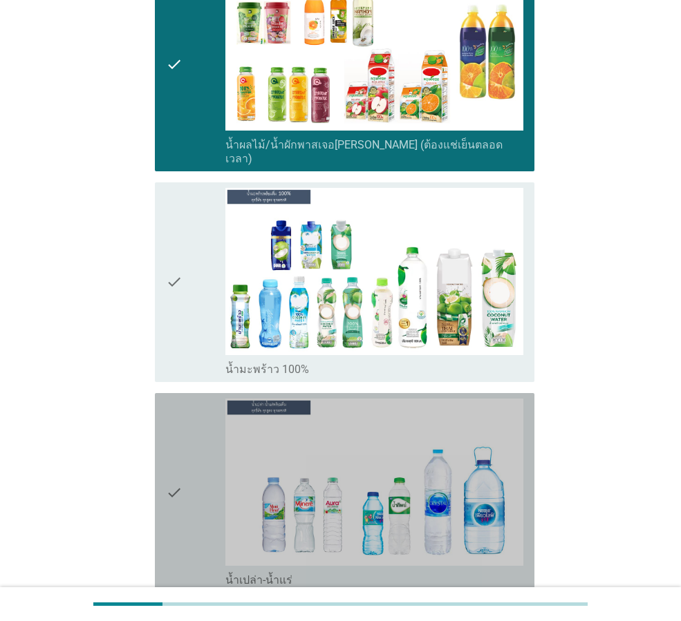
click at [173, 415] on icon "check" at bounding box center [174, 493] width 17 height 189
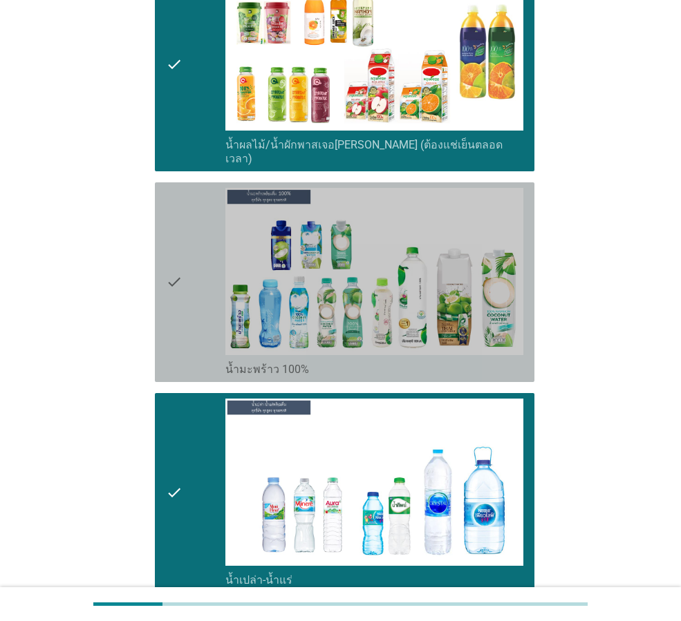
click at [189, 325] on div "check" at bounding box center [195, 282] width 59 height 189
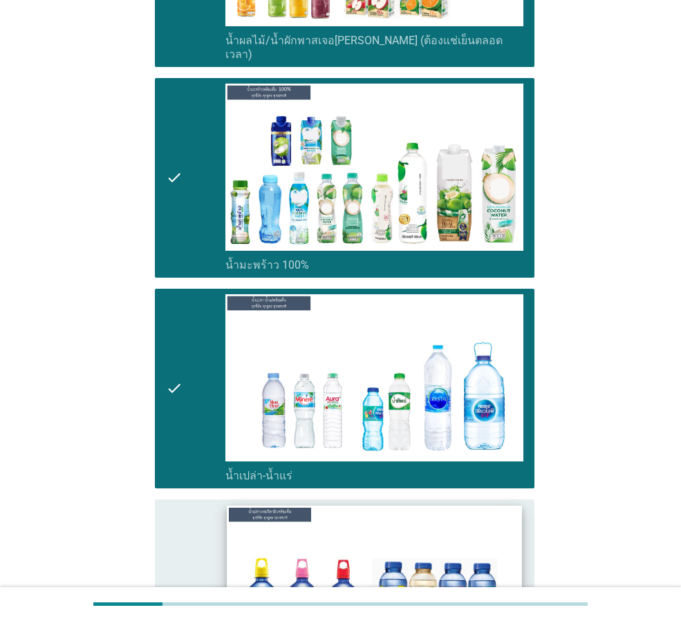
scroll to position [2833, 0]
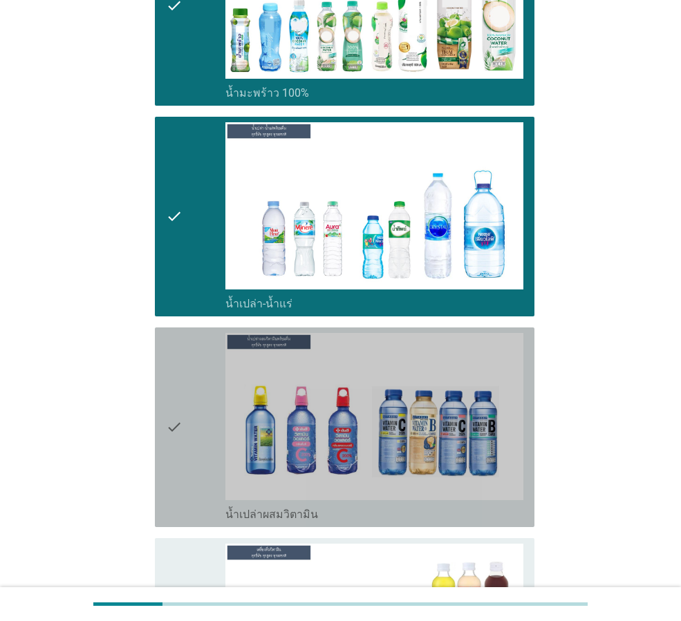
click at [195, 440] on div "check" at bounding box center [195, 427] width 59 height 189
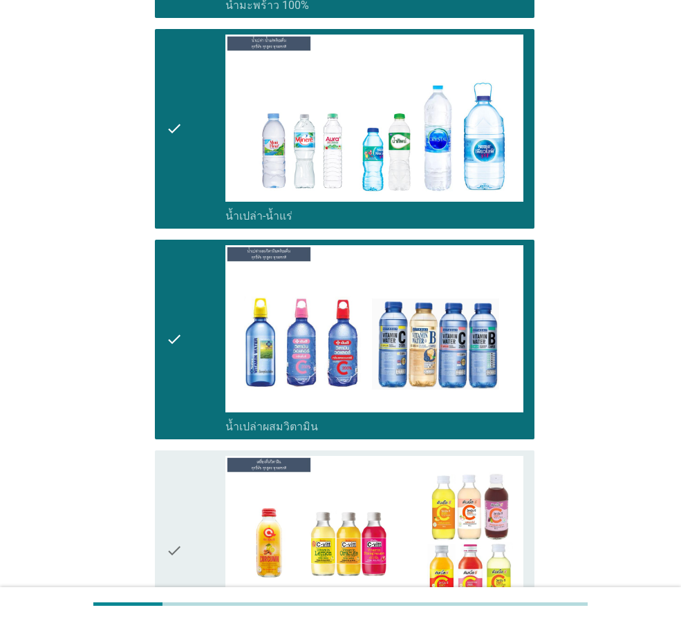
scroll to position [3110, 0]
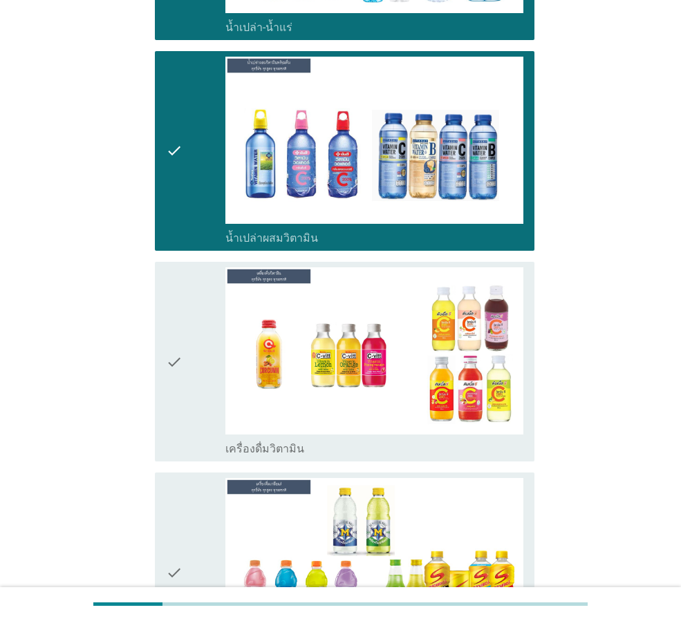
click at [191, 383] on div "check" at bounding box center [195, 361] width 59 height 189
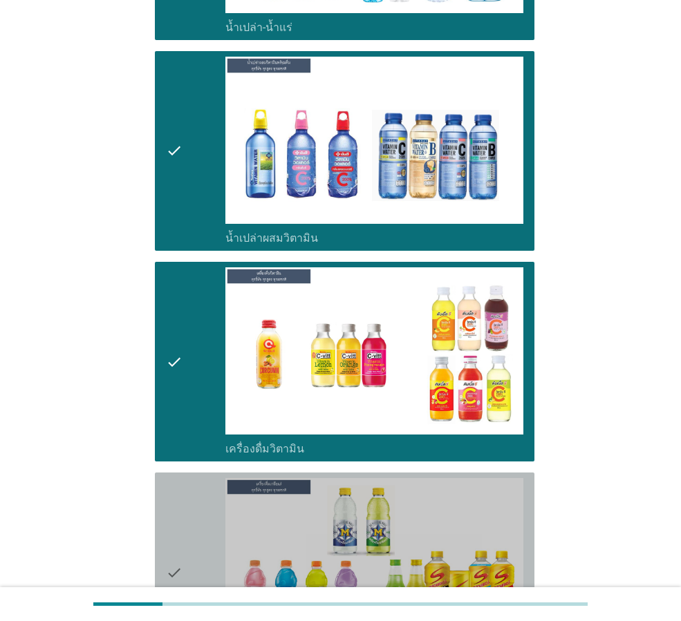
click at [187, 491] on div "check" at bounding box center [195, 572] width 59 height 189
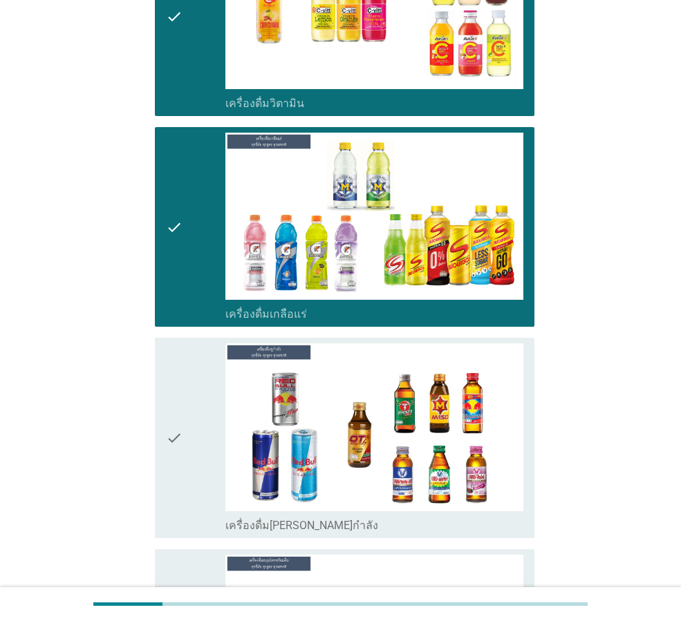
click at [187, 428] on div "check" at bounding box center [195, 437] width 59 height 189
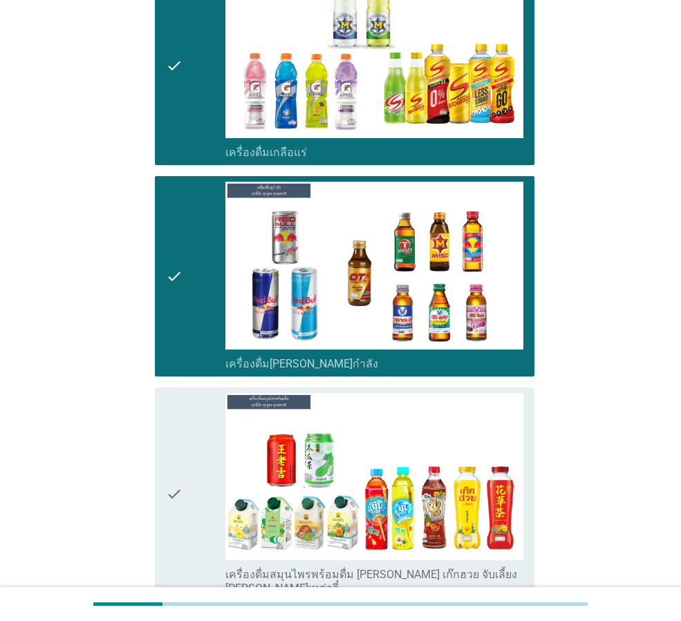
scroll to position [3731, 0]
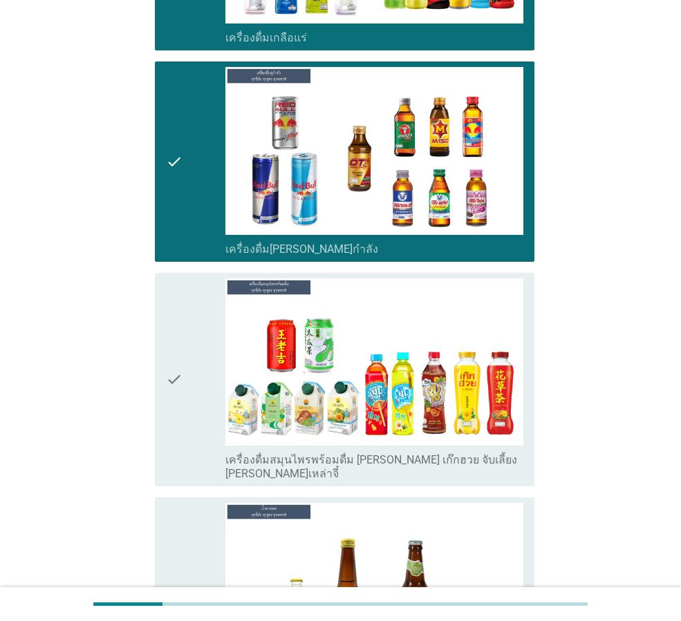
click at [186, 368] on div "check" at bounding box center [195, 379] width 59 height 202
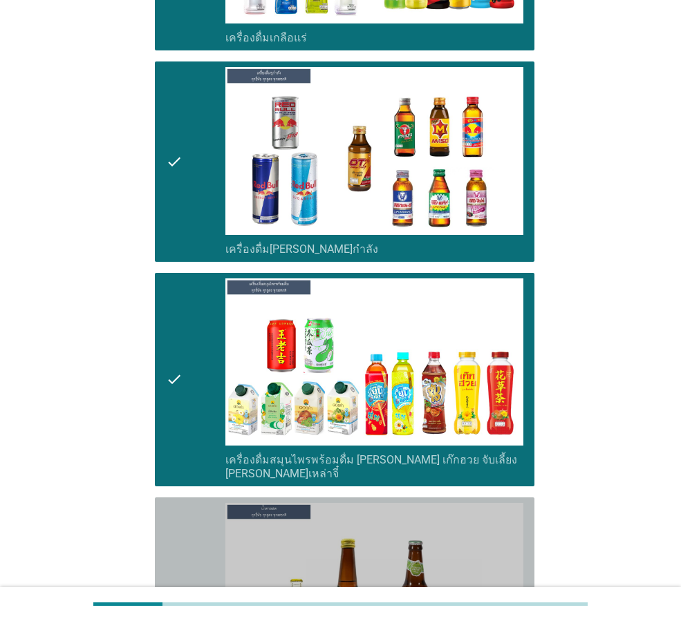
click at [178, 503] on icon "check" at bounding box center [174, 597] width 17 height 189
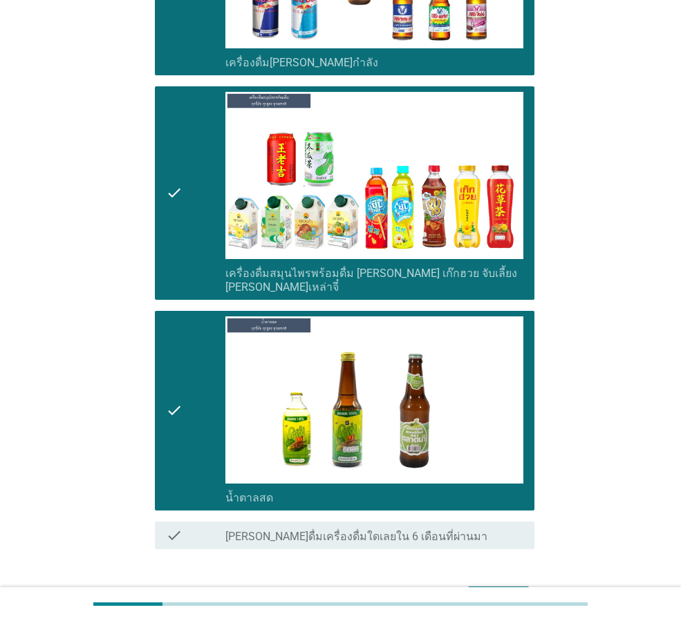
scroll to position [3955, 0]
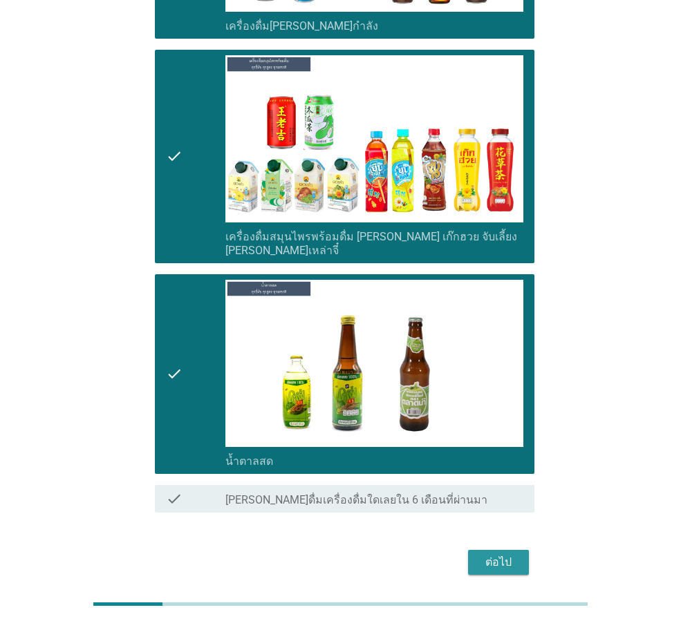
click at [506, 554] on div "ต่อไป" at bounding box center [498, 562] width 39 height 17
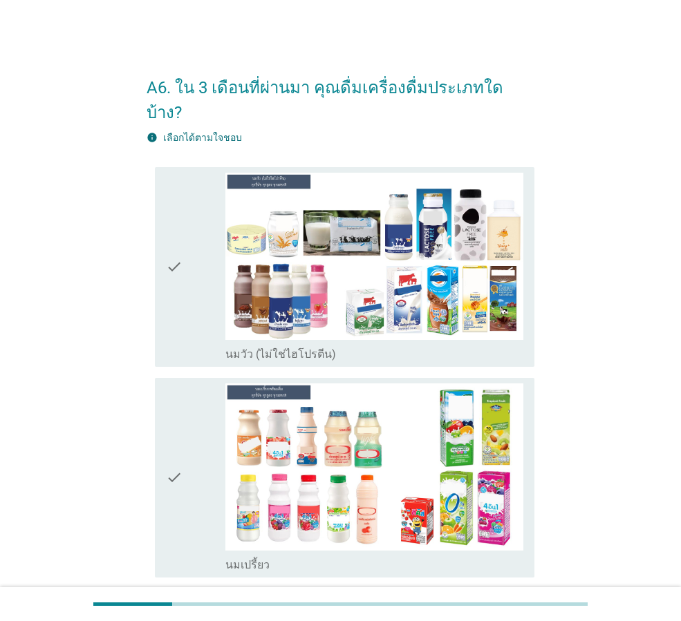
click at [171, 306] on icon "check" at bounding box center [174, 267] width 17 height 189
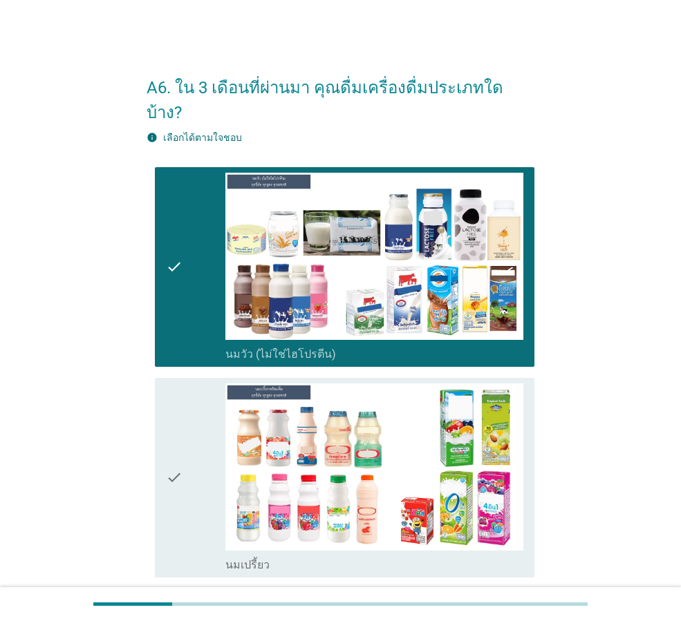
click at [170, 417] on icon "check" at bounding box center [174, 478] width 17 height 189
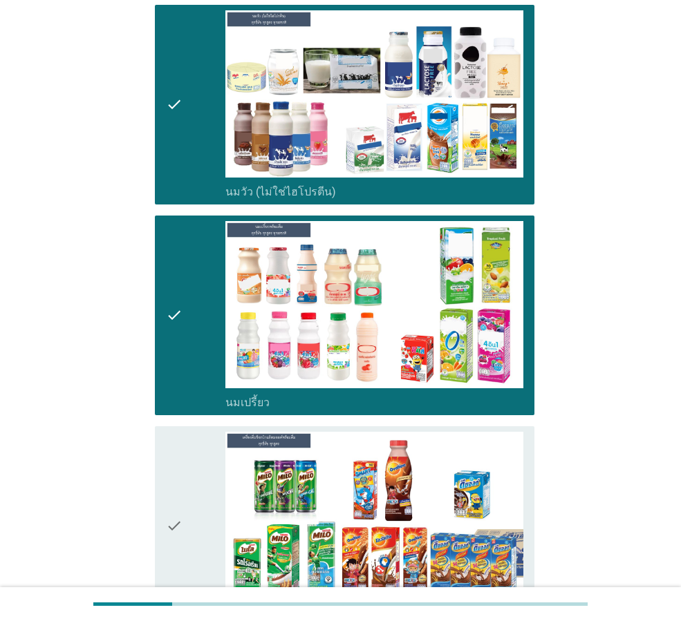
scroll to position [415, 0]
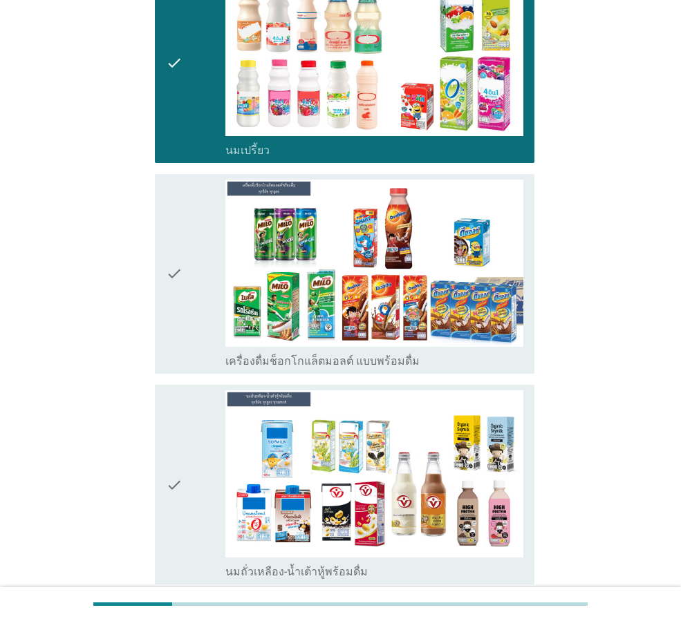
click at [190, 277] on div "check" at bounding box center [195, 274] width 59 height 189
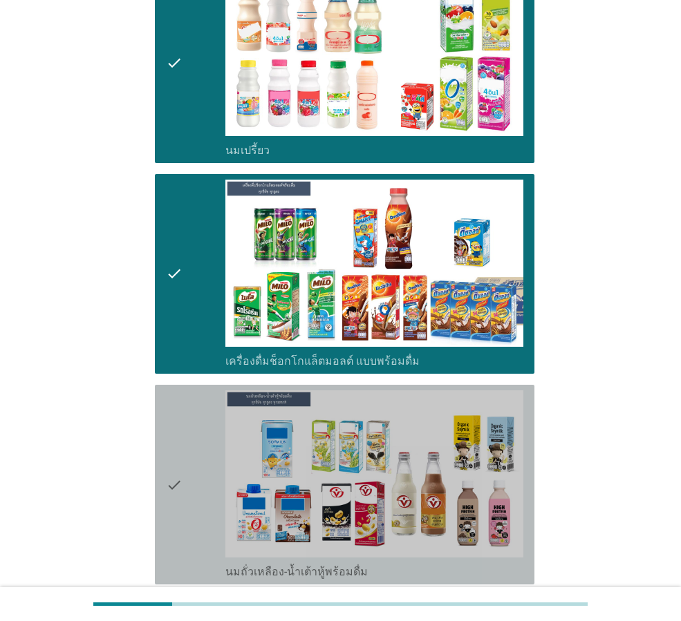
click at [189, 413] on div "check" at bounding box center [195, 484] width 59 height 189
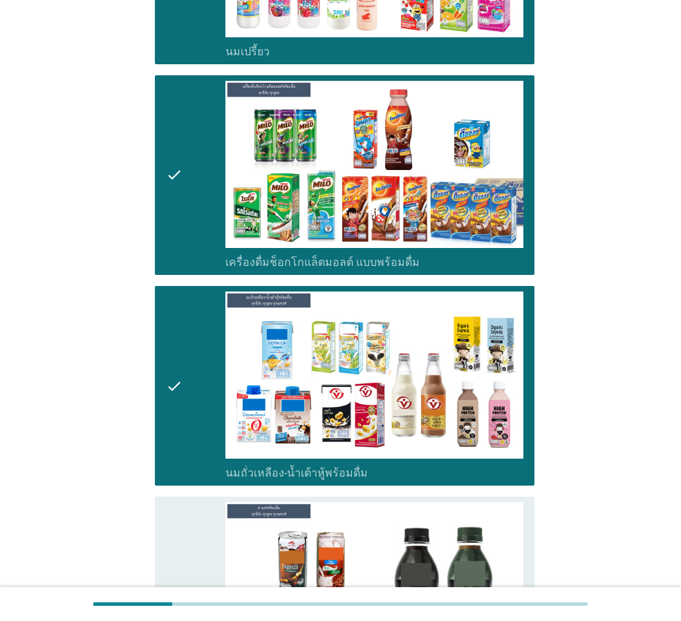
scroll to position [760, 0]
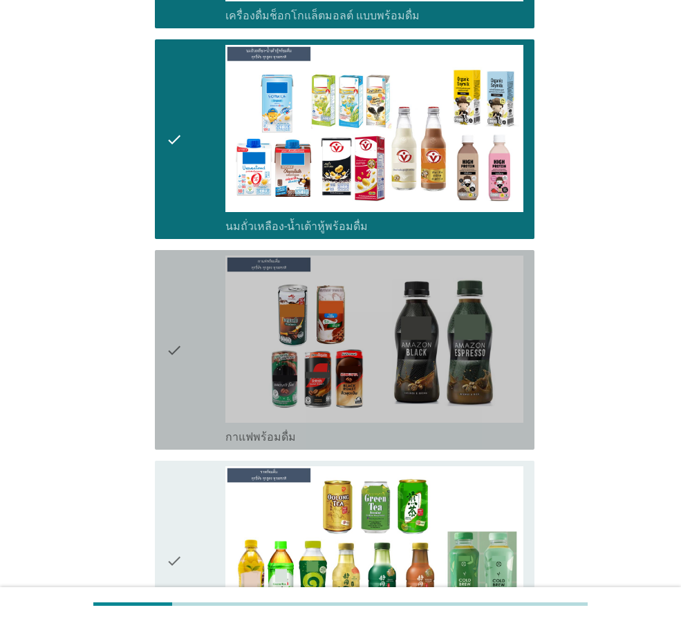
click at [187, 359] on div "check" at bounding box center [195, 350] width 59 height 189
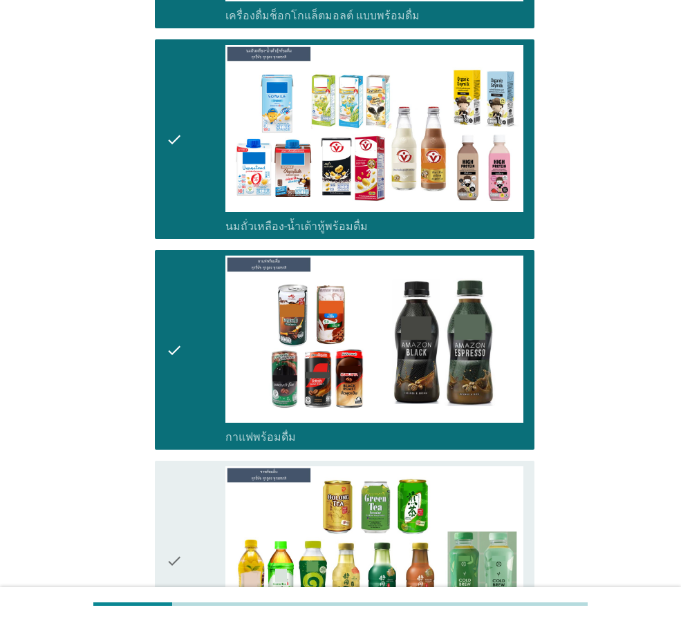
click at [183, 466] on div "check" at bounding box center [195, 560] width 59 height 189
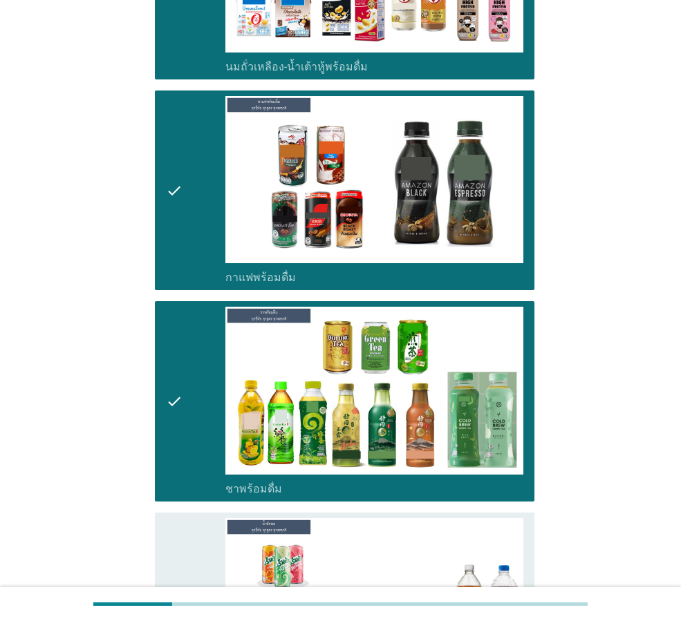
scroll to position [1106, 0]
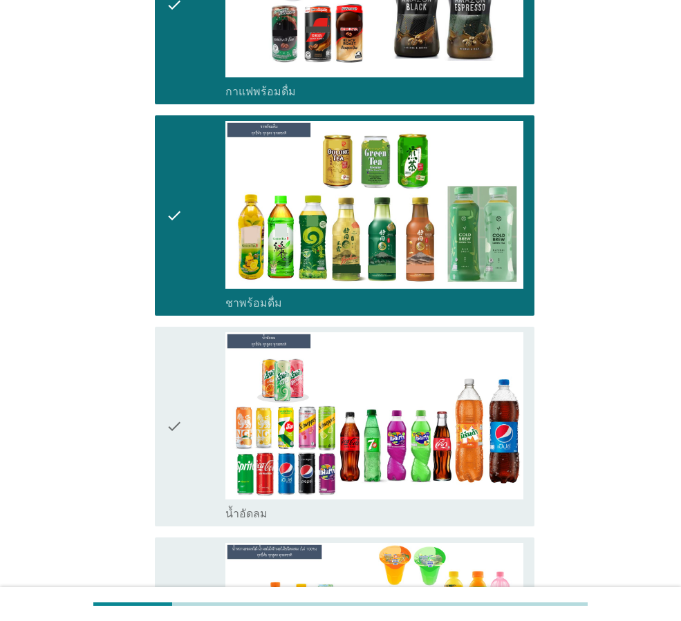
click at [179, 448] on icon "check" at bounding box center [174, 426] width 17 height 189
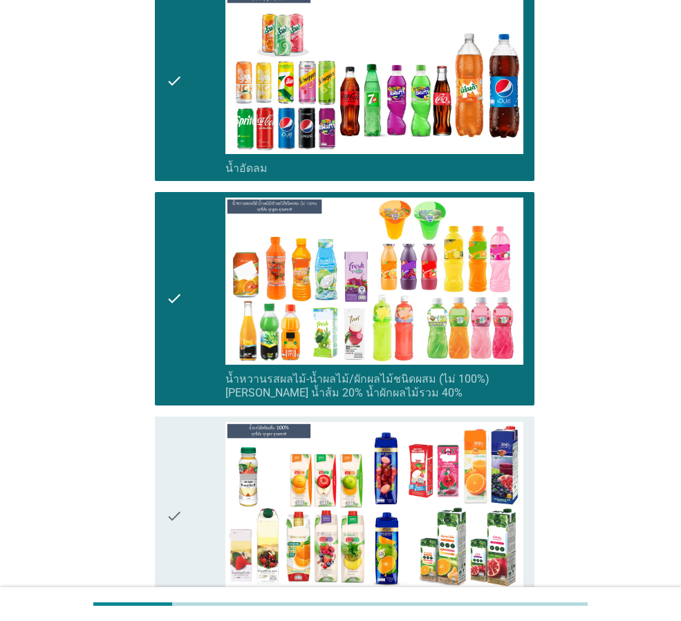
click at [178, 504] on icon "check" at bounding box center [174, 516] width 17 height 189
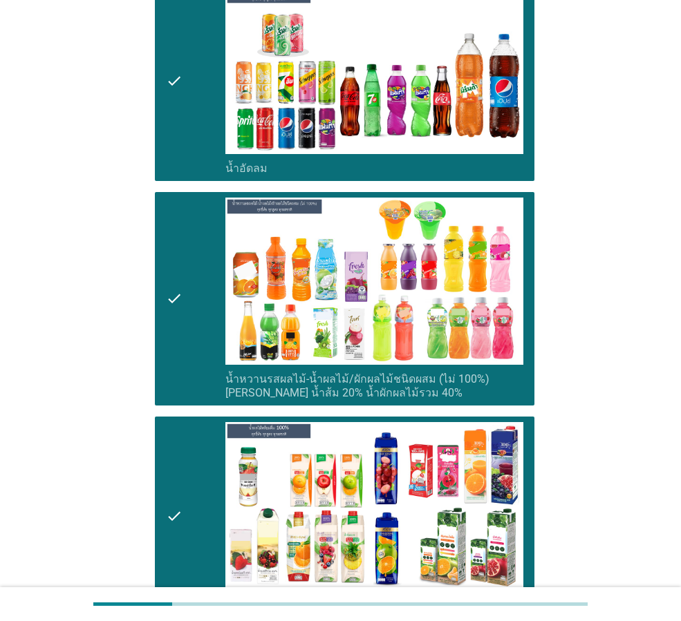
scroll to position [1866, 0]
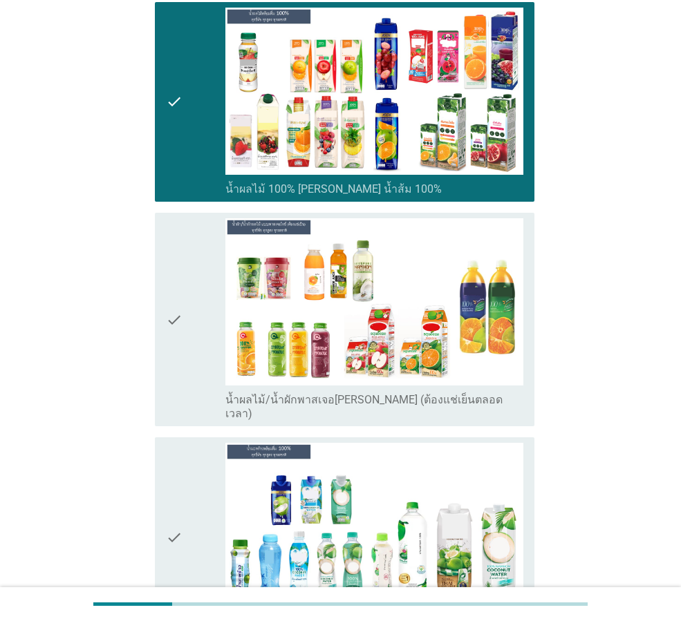
click at [187, 363] on div "check" at bounding box center [195, 319] width 59 height 202
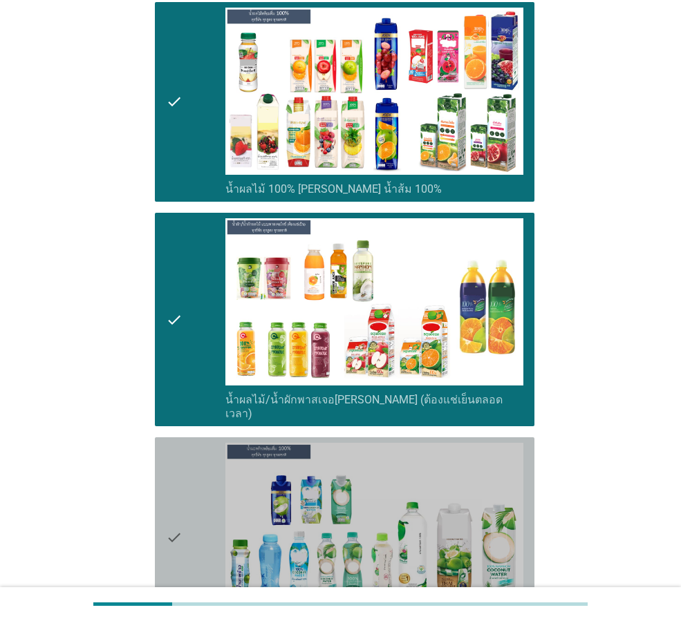
click at [187, 453] on div "check" at bounding box center [195, 537] width 59 height 189
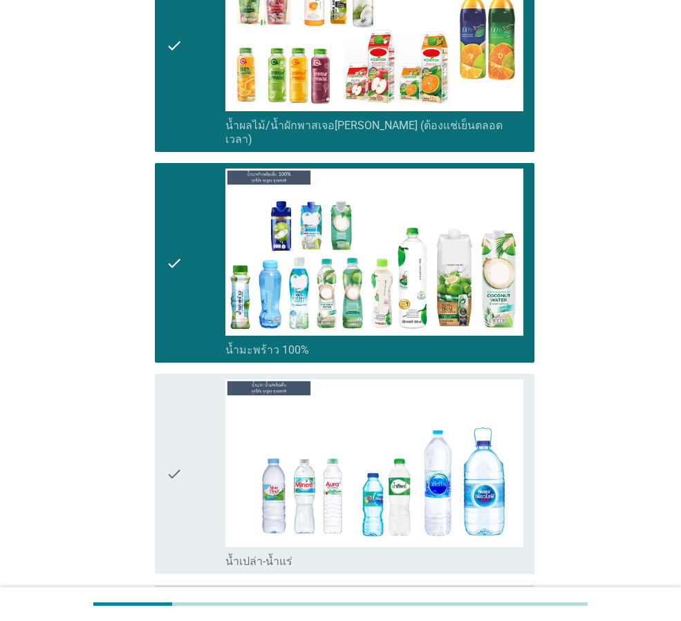
scroll to position [2211, 0]
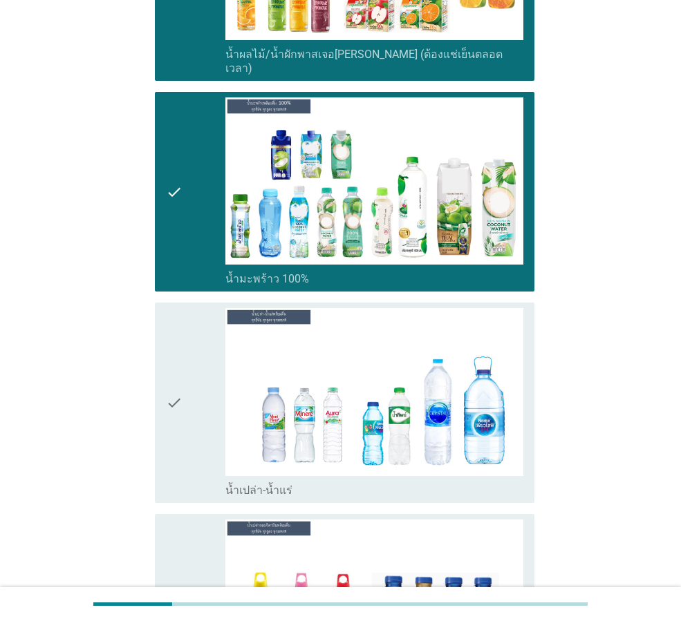
click at [187, 431] on div "check" at bounding box center [195, 402] width 59 height 189
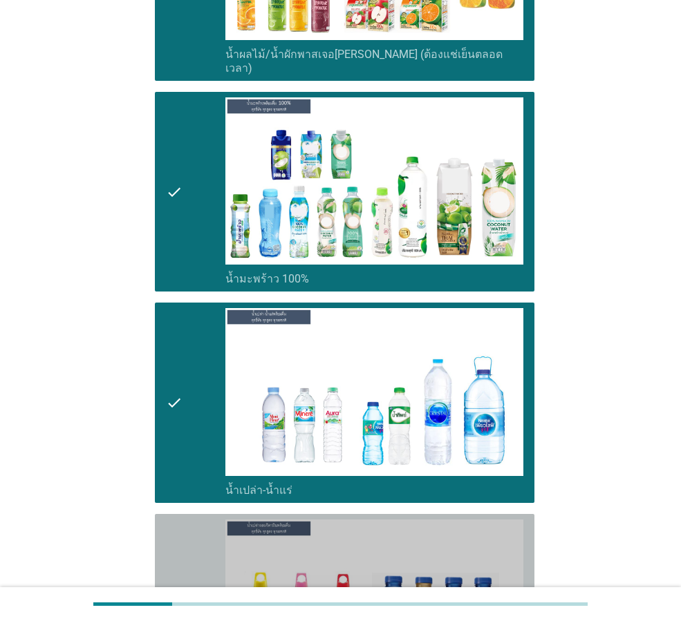
click at [177, 520] on icon "check" at bounding box center [174, 614] width 17 height 189
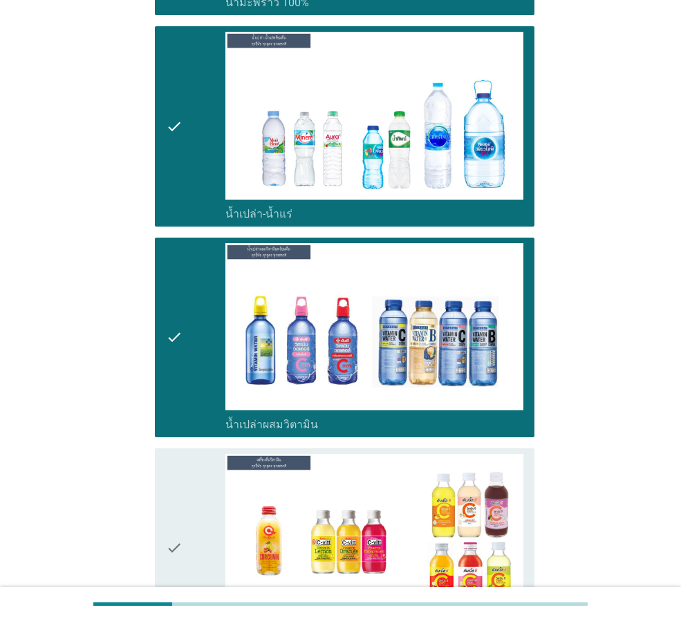
click at [179, 506] on icon "check" at bounding box center [174, 548] width 17 height 189
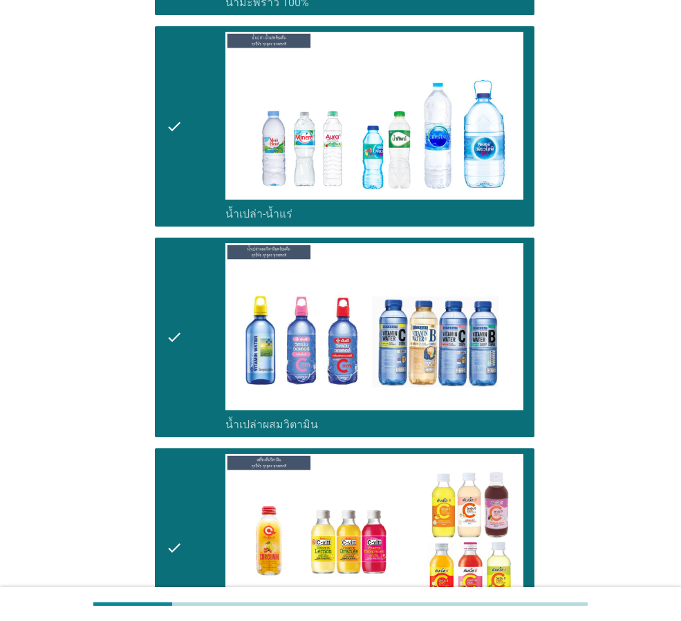
scroll to position [2833, 0]
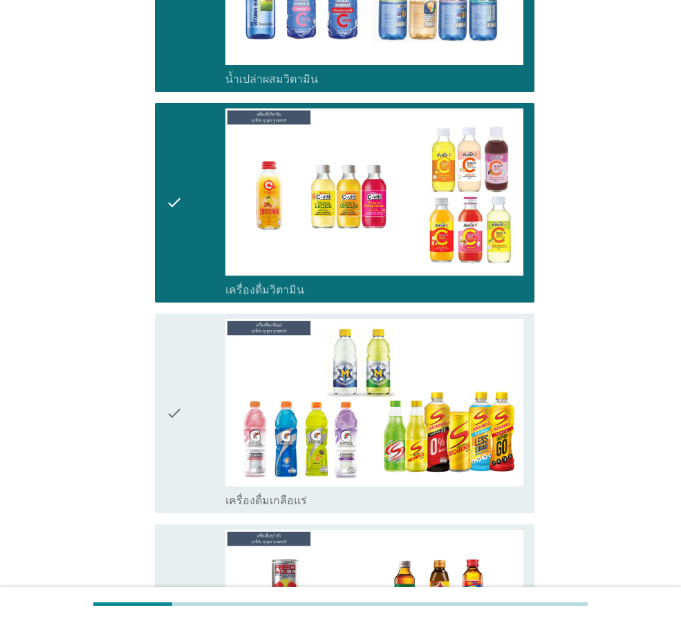
click at [182, 419] on icon "check" at bounding box center [174, 413] width 17 height 189
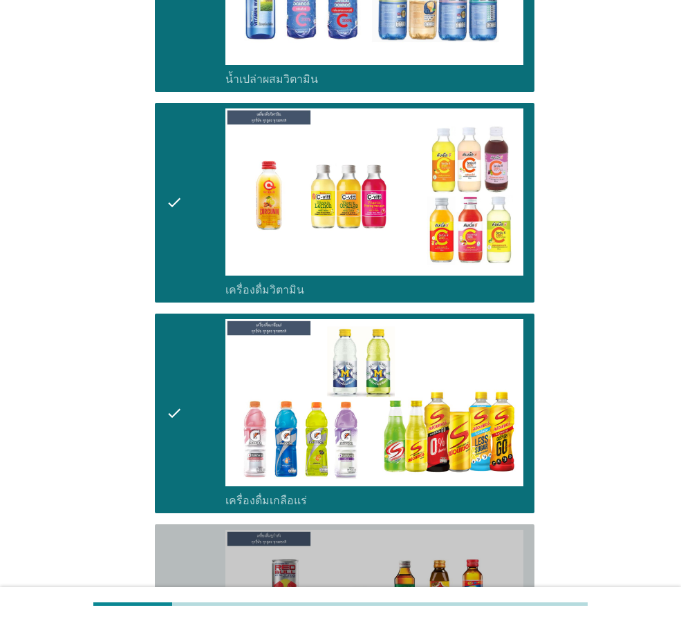
click at [173, 530] on icon "check" at bounding box center [174, 624] width 17 height 189
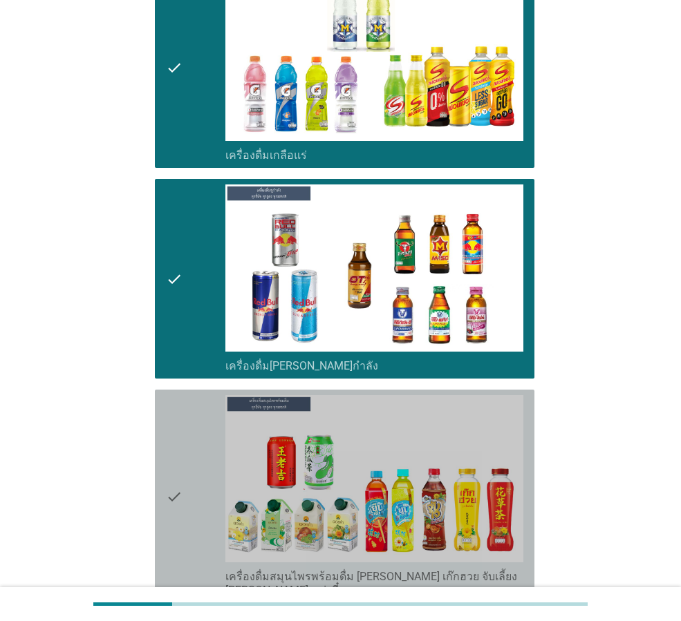
click at [182, 496] on icon "check" at bounding box center [174, 496] width 17 height 202
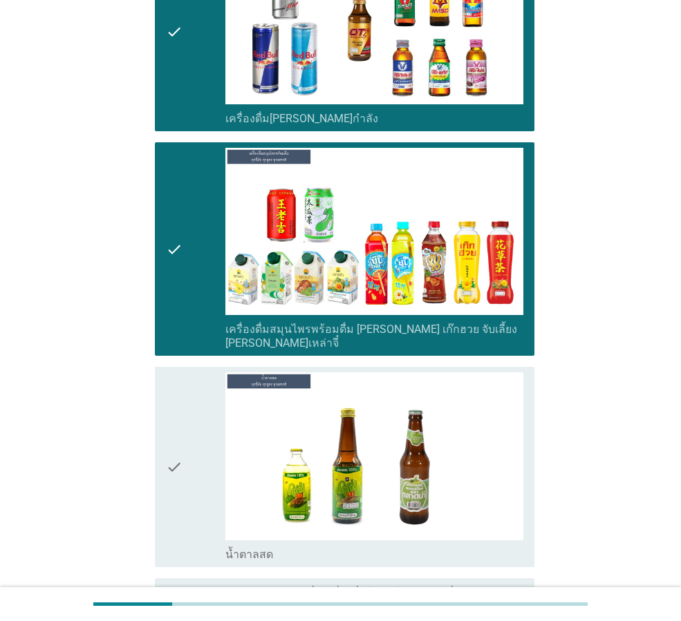
scroll to position [3519, 0]
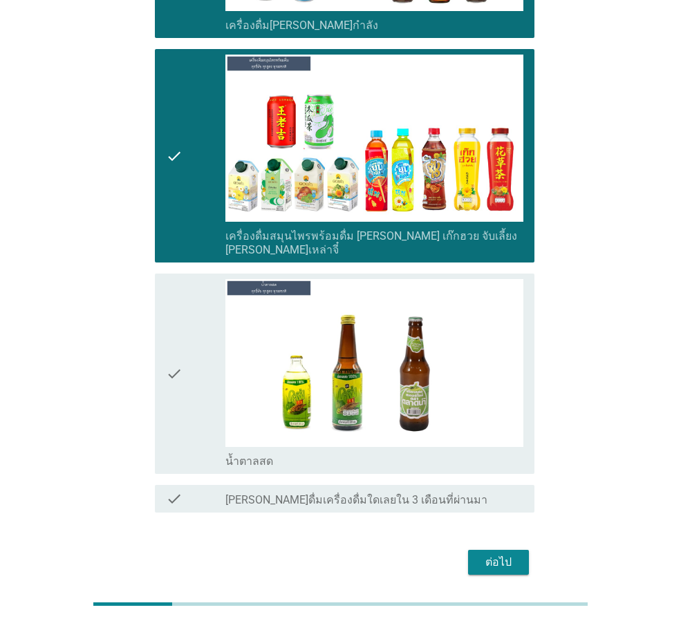
click at [189, 372] on div "check" at bounding box center [195, 373] width 59 height 189
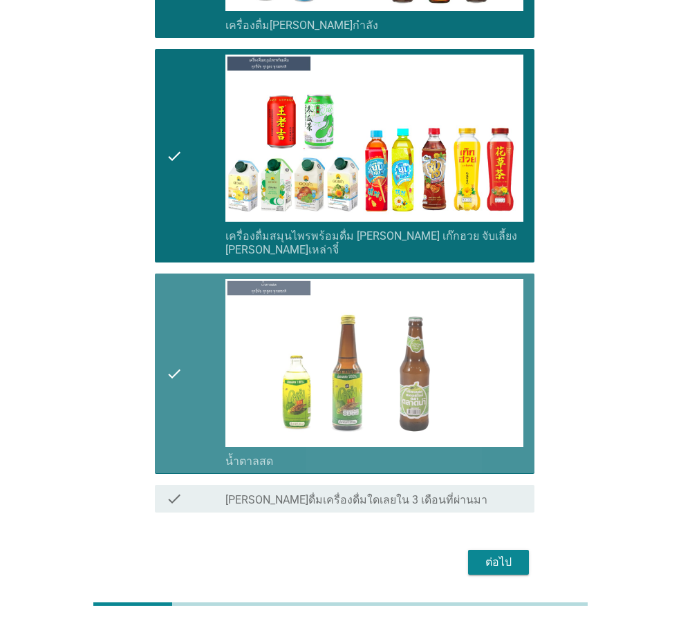
click at [184, 377] on div "check" at bounding box center [195, 373] width 59 height 189
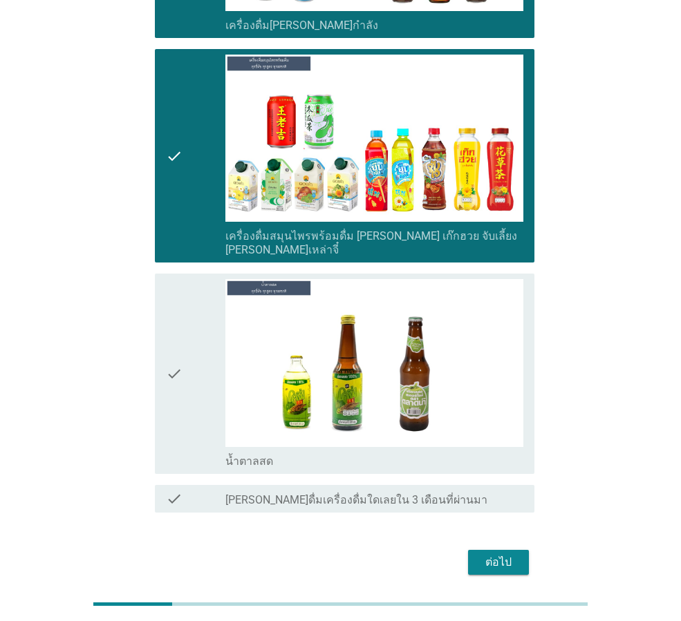
click at [482, 554] on div "ต่อไป" at bounding box center [498, 562] width 39 height 17
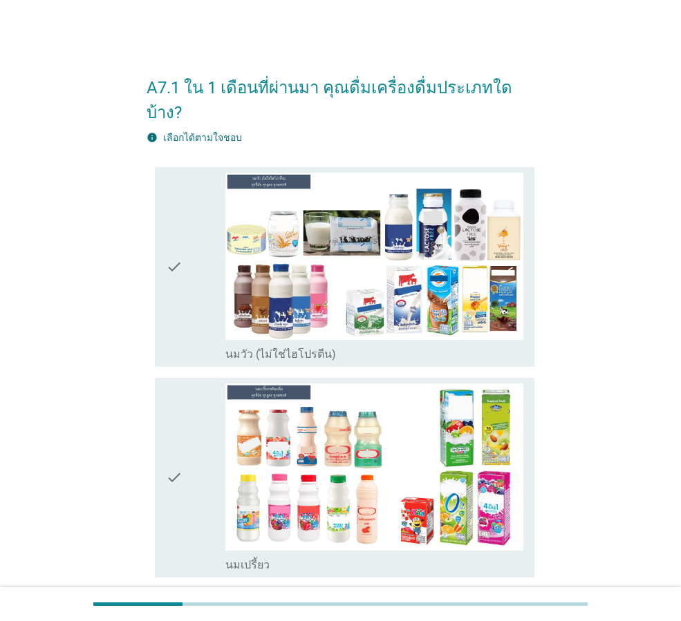
click at [191, 305] on div "check" at bounding box center [195, 267] width 59 height 189
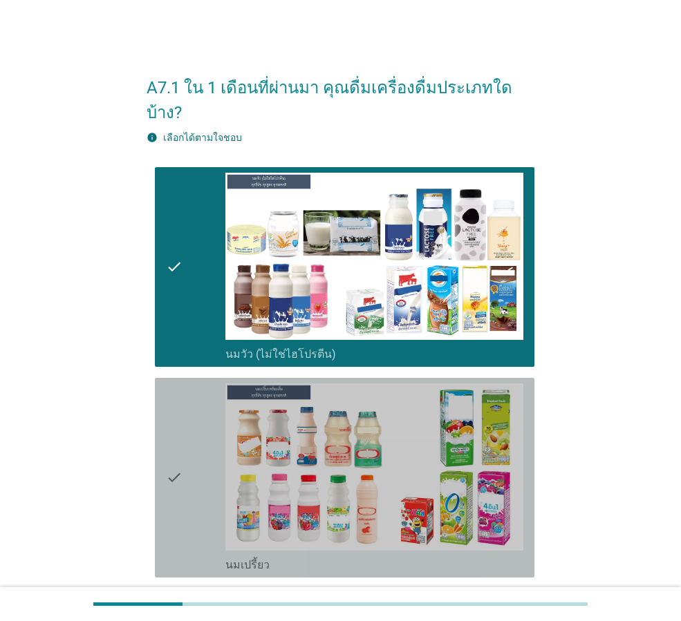
click at [185, 416] on div "check" at bounding box center [195, 478] width 59 height 189
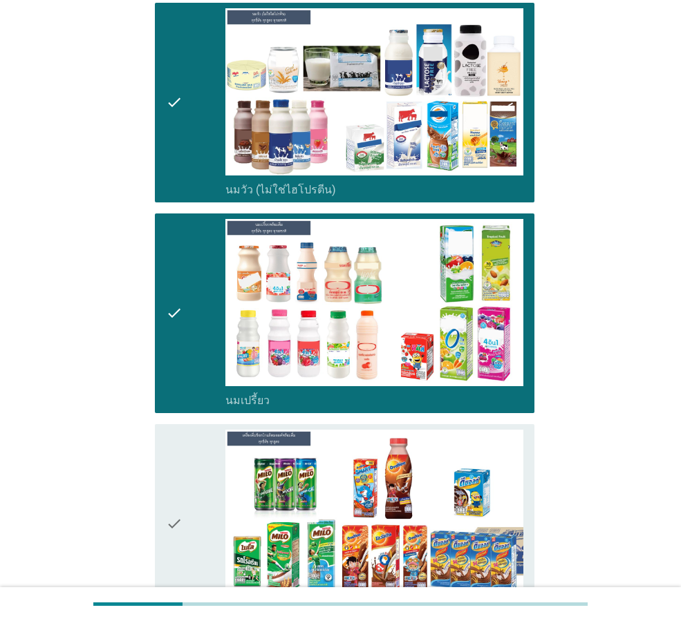
scroll to position [415, 0]
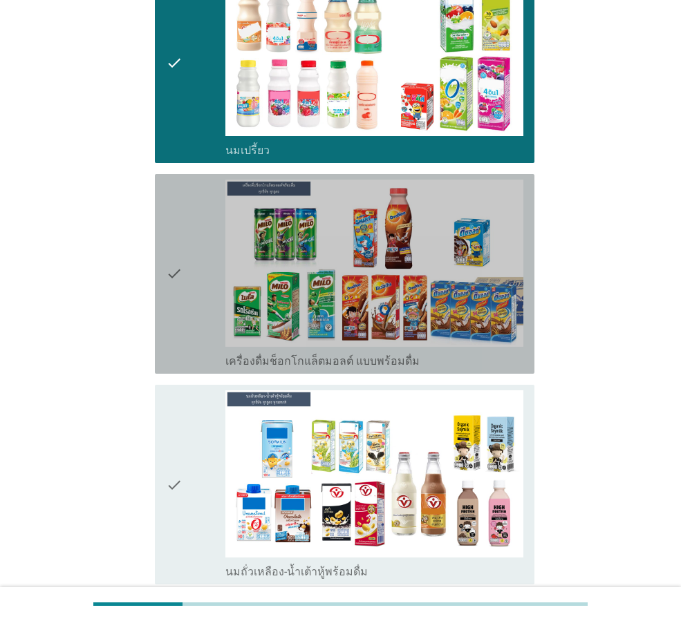
click at [183, 300] on div "check" at bounding box center [195, 274] width 59 height 189
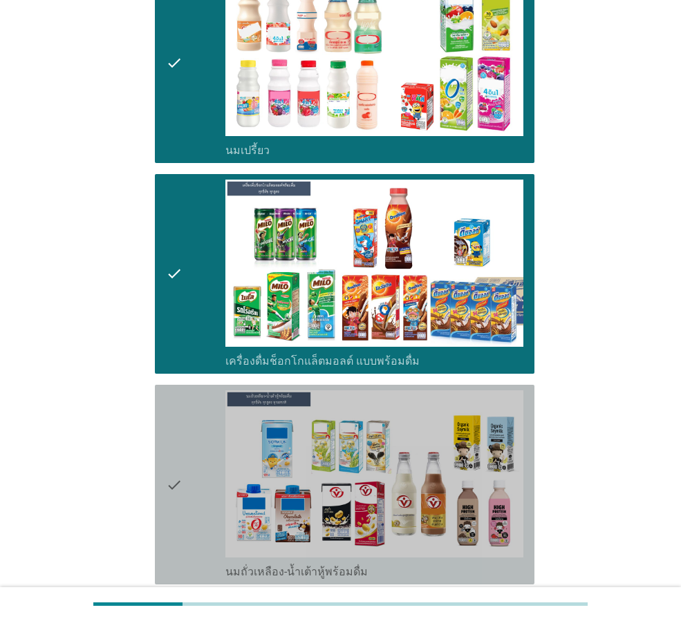
click at [178, 405] on icon "check" at bounding box center [174, 484] width 17 height 189
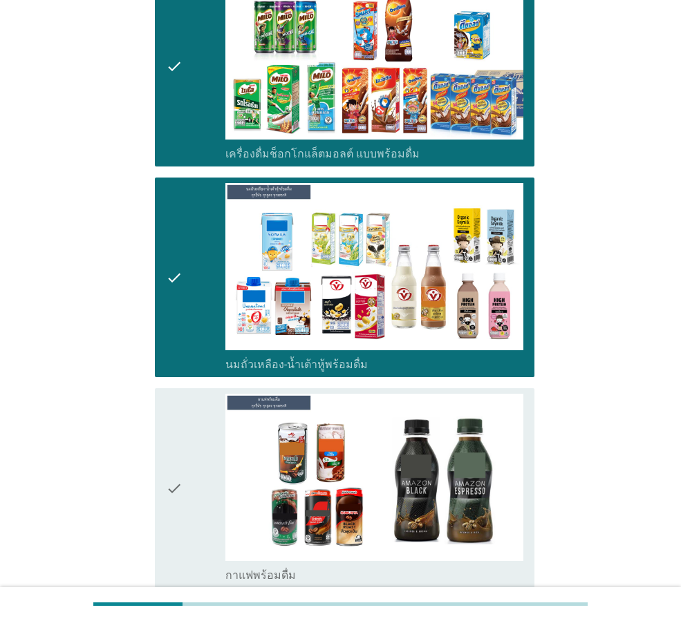
click at [178, 404] on icon "check" at bounding box center [174, 488] width 17 height 189
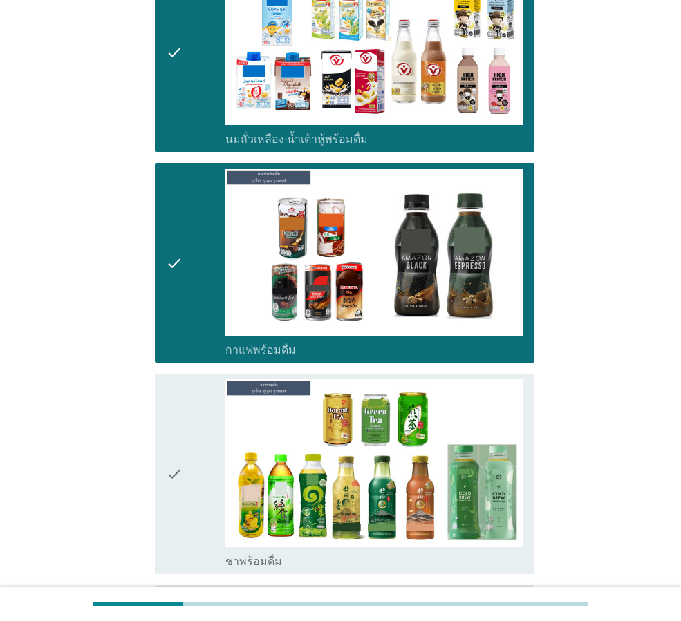
scroll to position [967, 0]
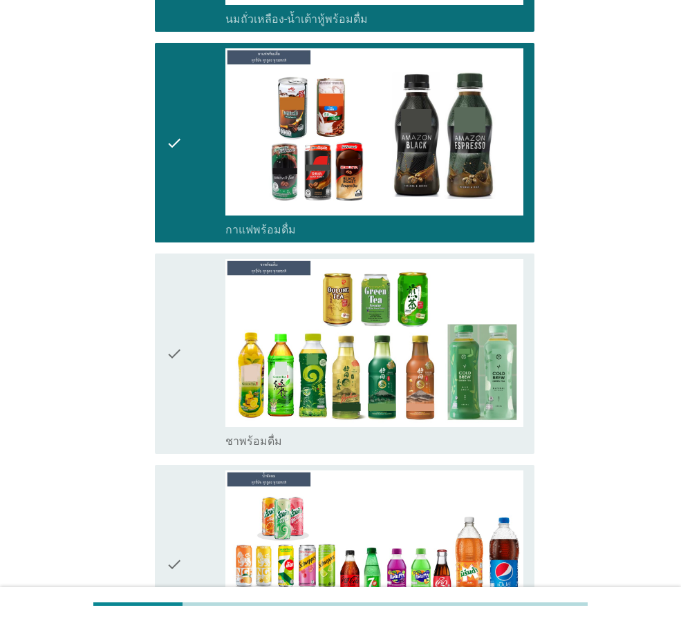
click at [180, 347] on icon "check" at bounding box center [174, 353] width 17 height 189
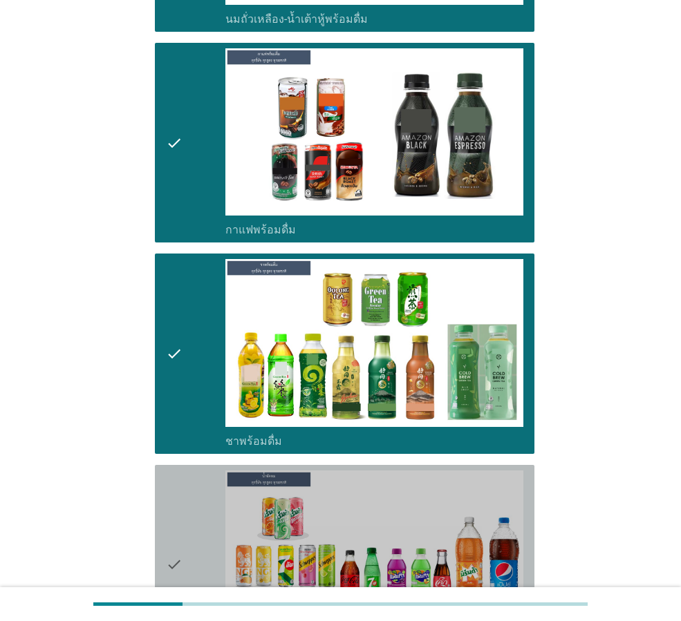
click at [170, 471] on icon "check" at bounding box center [174, 565] width 17 height 189
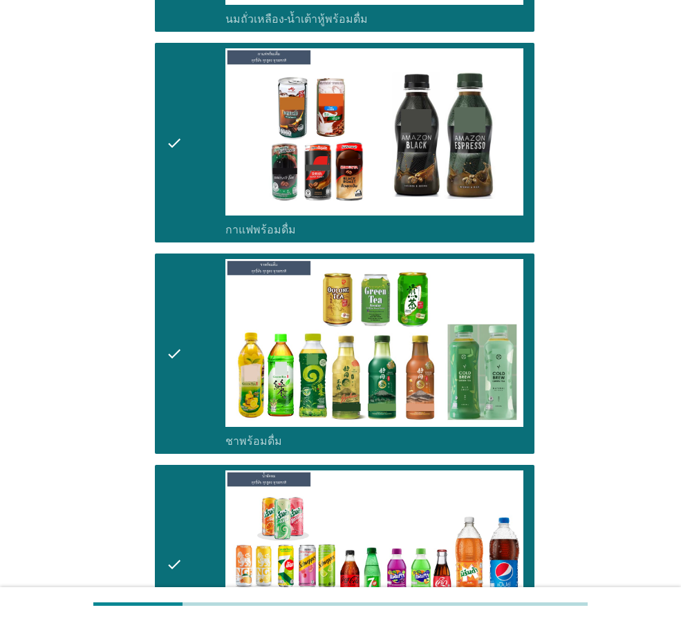
scroll to position [1313, 0]
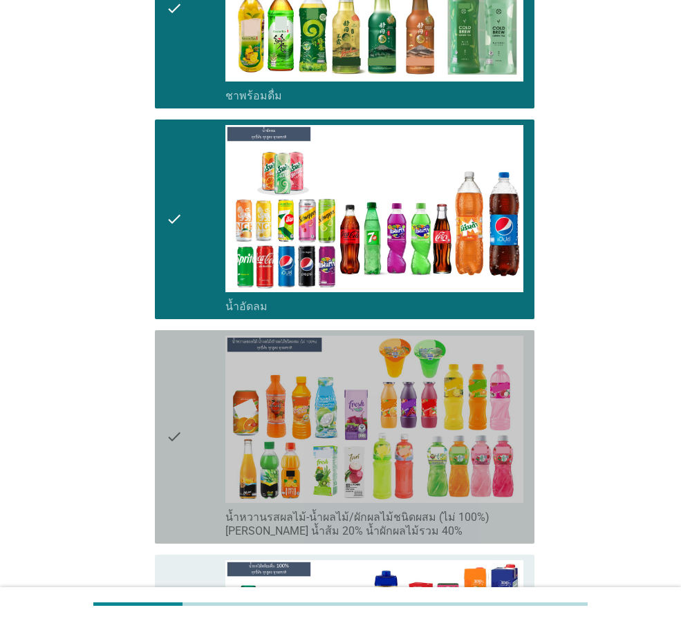
click at [176, 439] on icon "check" at bounding box center [174, 437] width 17 height 202
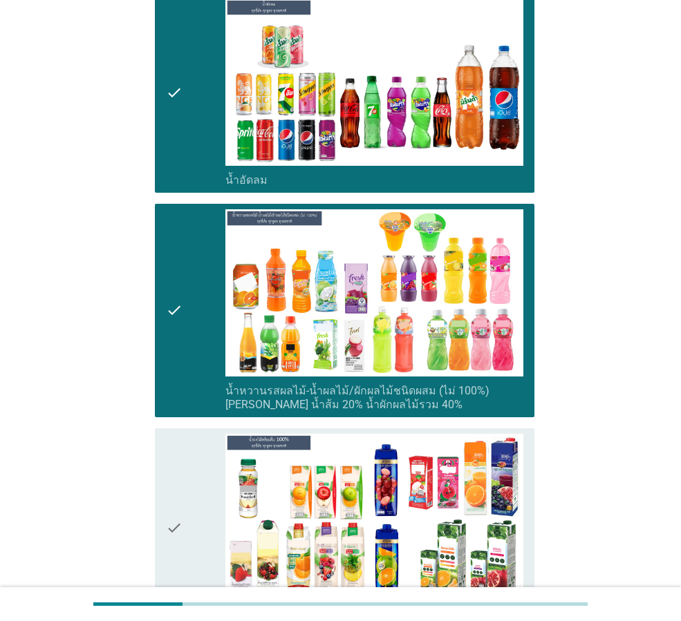
scroll to position [1658, 0]
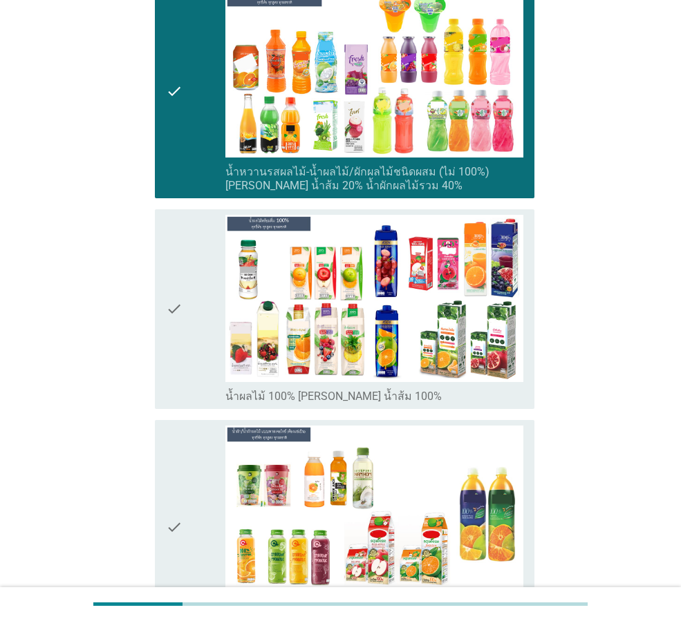
click at [198, 355] on div "check" at bounding box center [195, 309] width 59 height 189
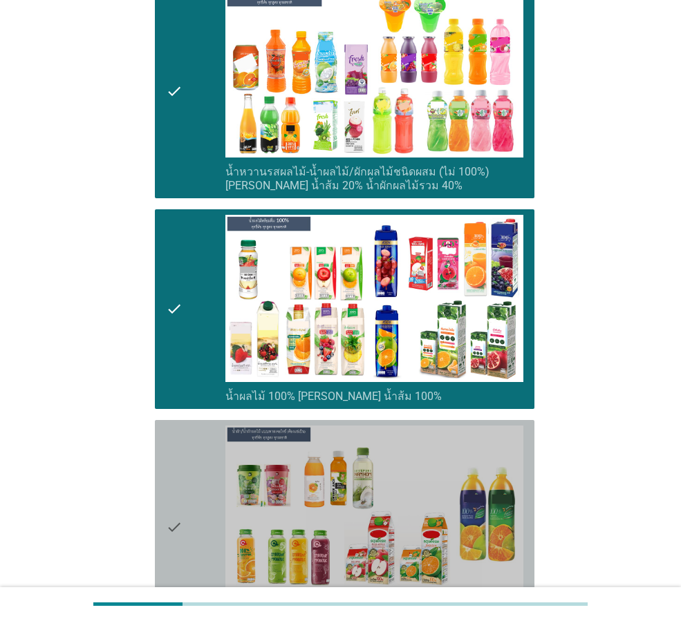
click at [179, 471] on icon "check" at bounding box center [174, 527] width 17 height 202
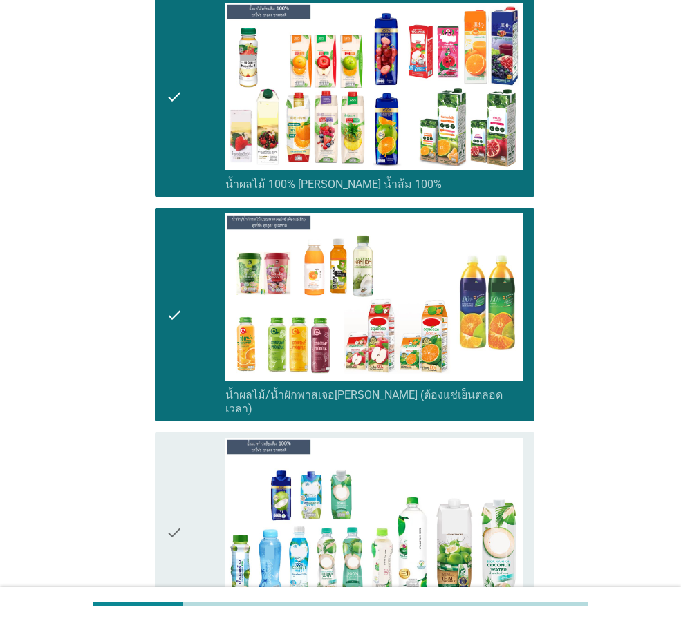
scroll to position [2073, 0]
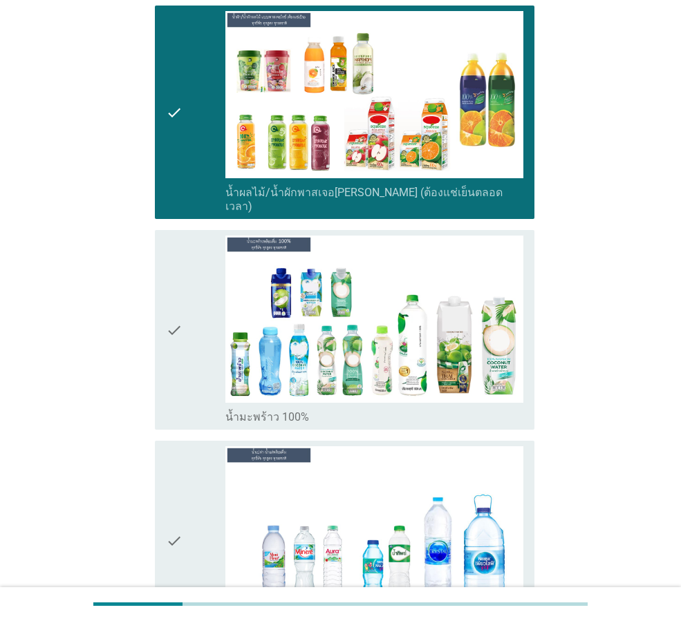
click at [176, 339] on icon "check" at bounding box center [174, 330] width 17 height 189
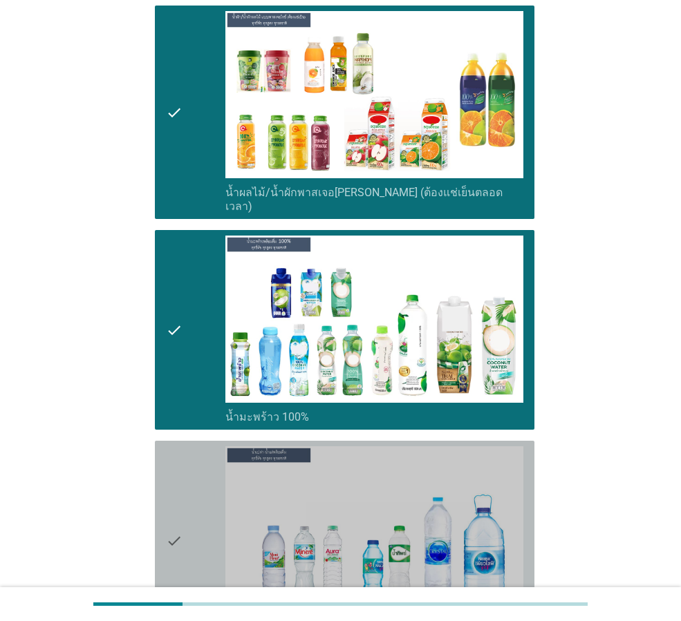
click at [176, 465] on icon "check" at bounding box center [174, 540] width 17 height 189
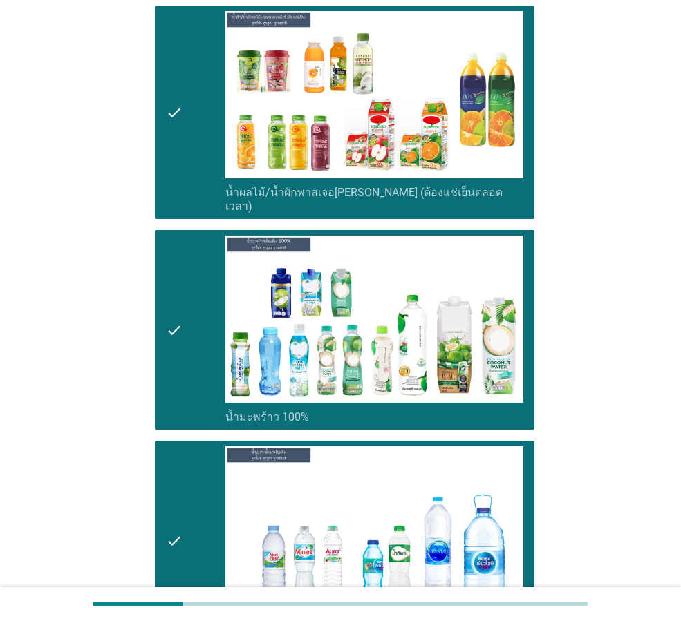
scroll to position [2419, 0]
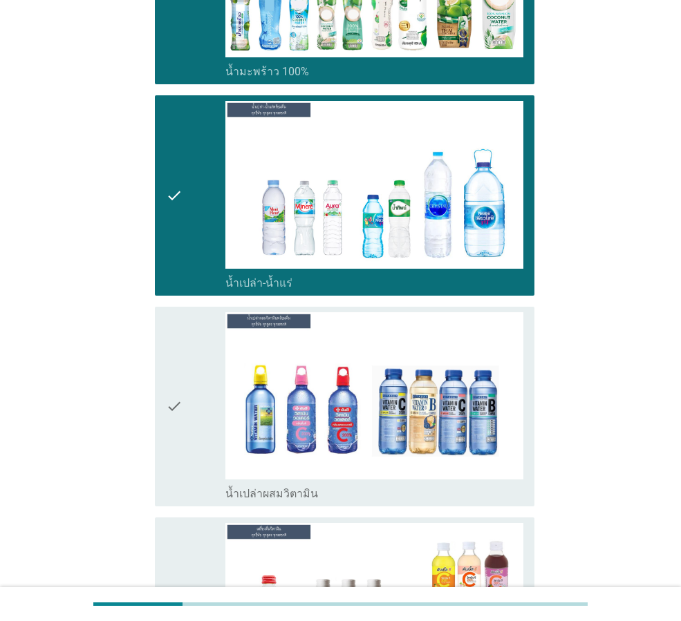
click at [176, 429] on icon "check" at bounding box center [174, 406] width 17 height 189
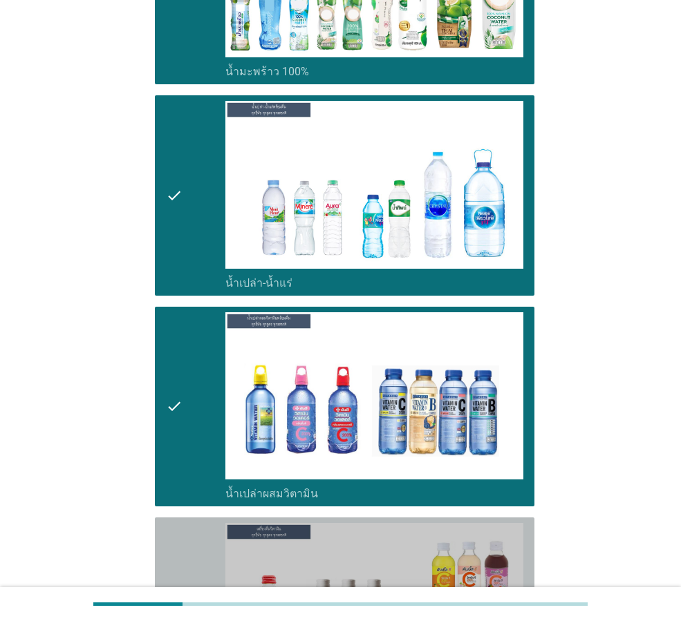
click at [174, 523] on icon "check" at bounding box center [174, 617] width 17 height 189
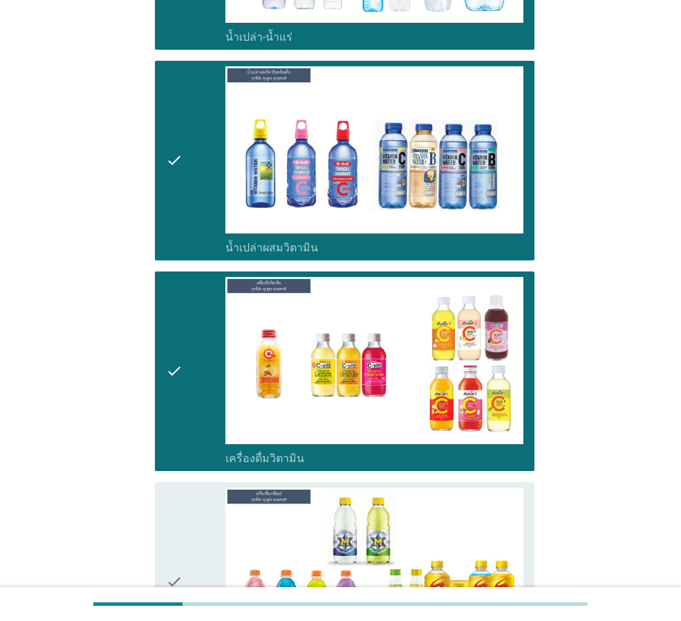
scroll to position [2764, 0]
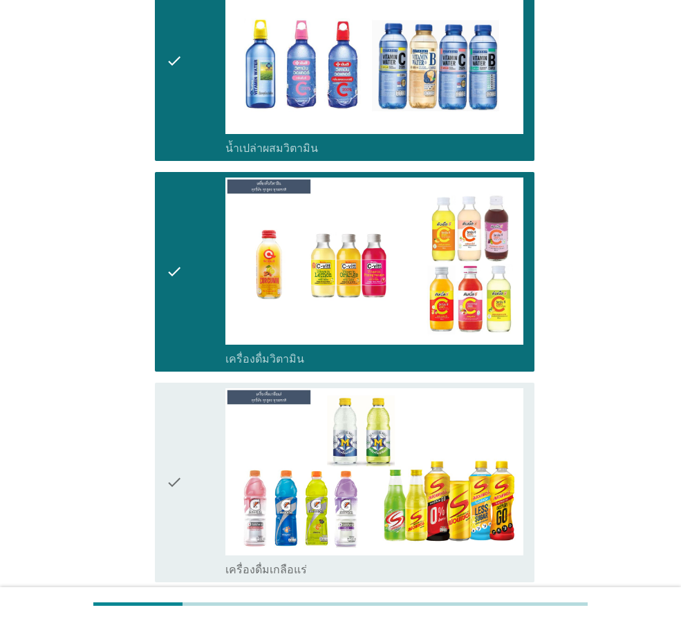
click at [181, 97] on icon "check" at bounding box center [174, 61] width 17 height 189
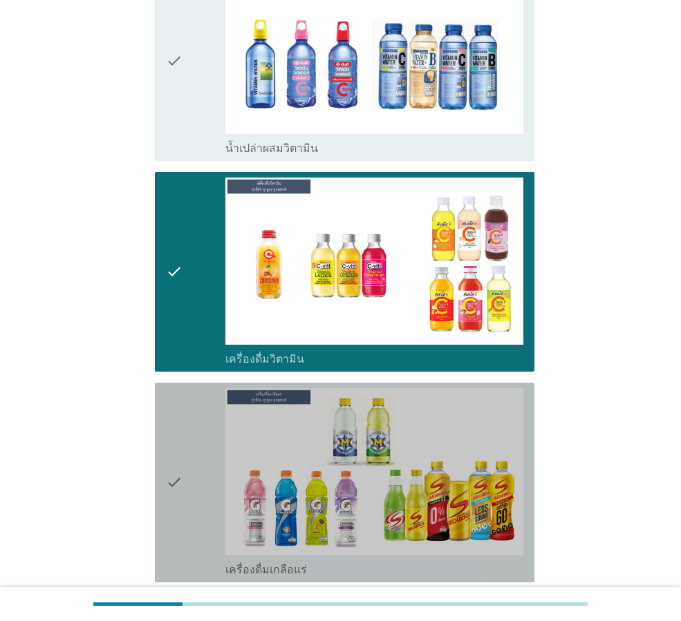
click at [175, 410] on icon "check" at bounding box center [174, 482] width 17 height 189
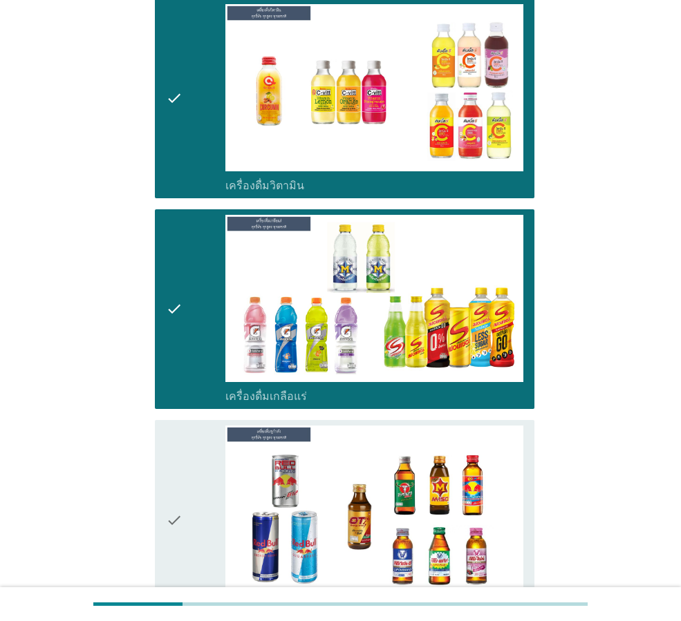
scroll to position [3110, 0]
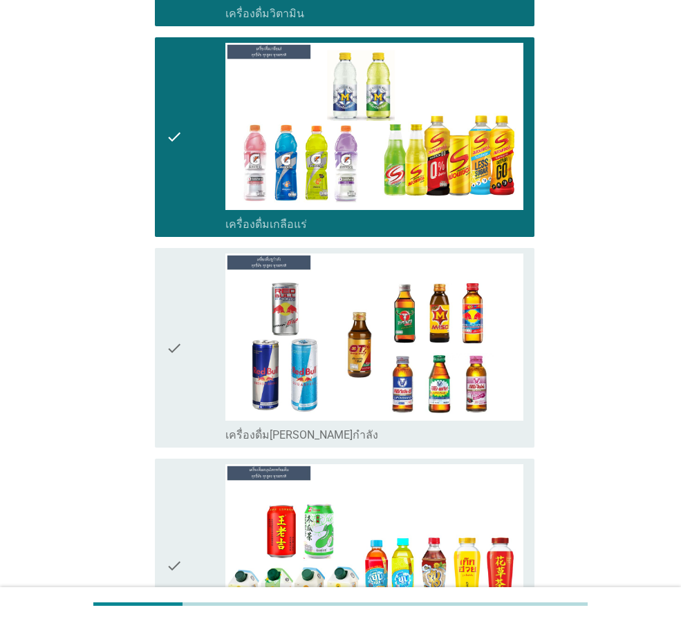
click at [175, 370] on icon "check" at bounding box center [174, 348] width 17 height 189
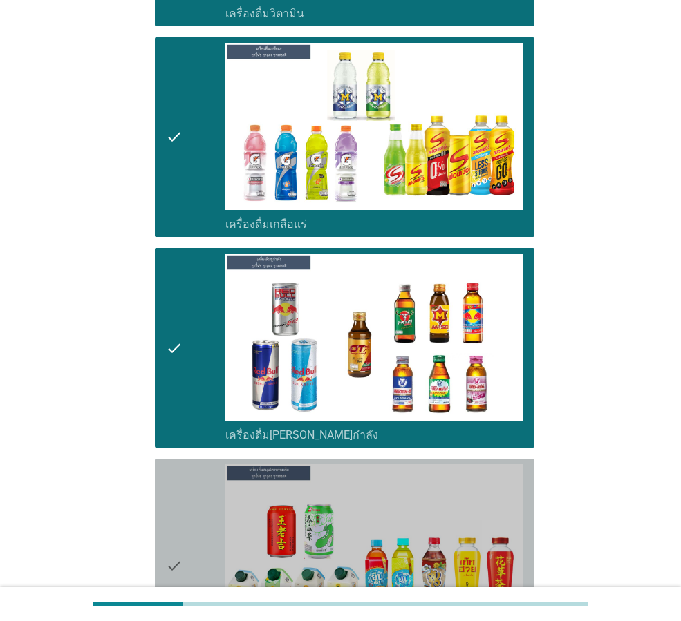
click at [180, 464] on icon "check" at bounding box center [174, 565] width 17 height 202
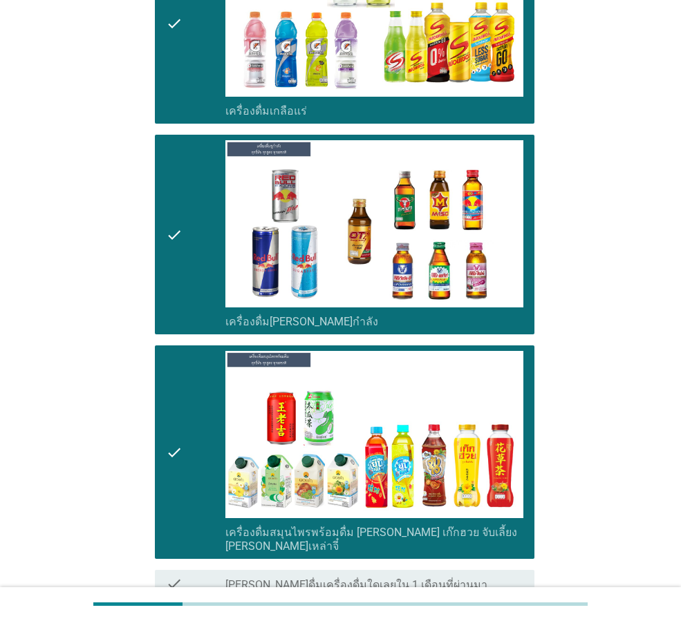
scroll to position [3309, 0]
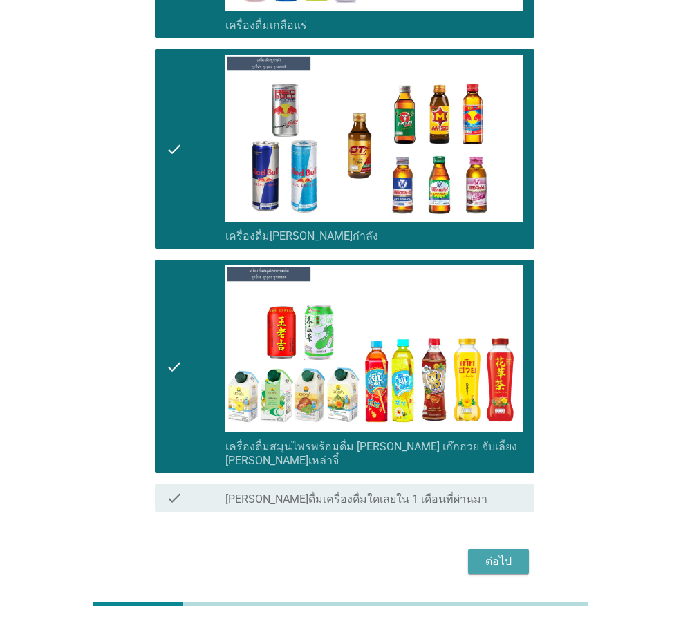
click at [509, 554] on div "ต่อไป" at bounding box center [498, 562] width 39 height 17
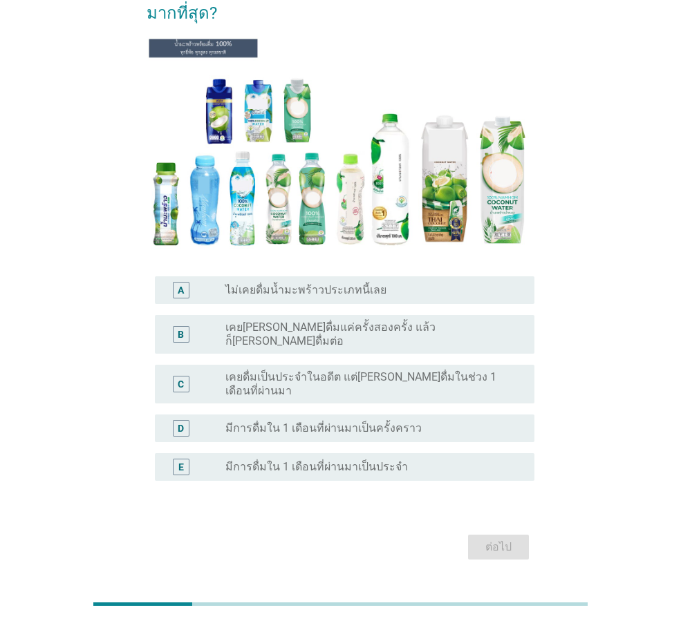
scroll to position [138, 0]
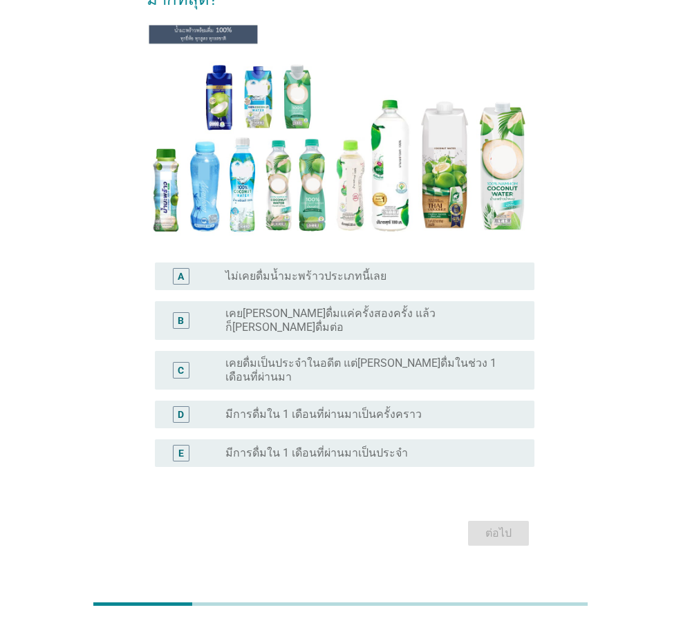
click at [251, 357] on label "เคยดื่มเป็นประจำในอดีต แต่[PERSON_NAME]ดื่มในช่วง 1 เดือนที่ผ่านมา" at bounding box center [368, 371] width 287 height 28
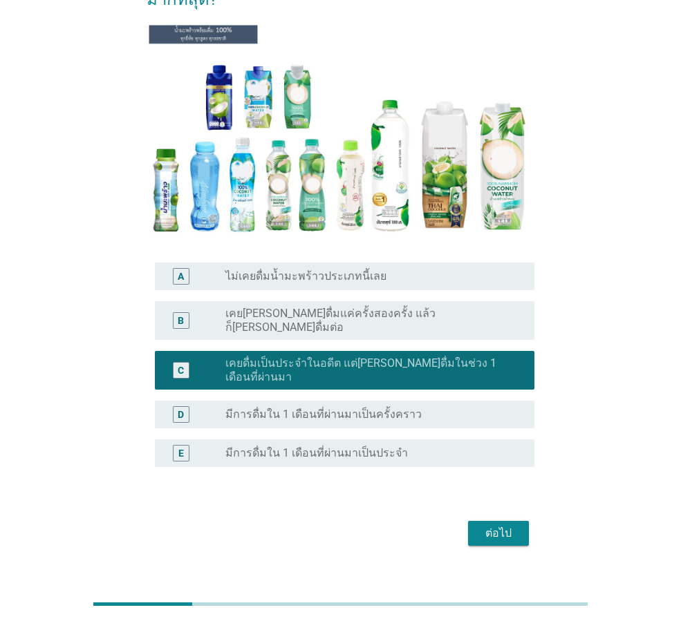
click at [482, 525] on div "ต่อไป" at bounding box center [340, 533] width 388 height 33
click at [483, 525] on div "ต่อไป" at bounding box center [498, 533] width 39 height 17
